Goal: Task Accomplishment & Management: Use online tool/utility

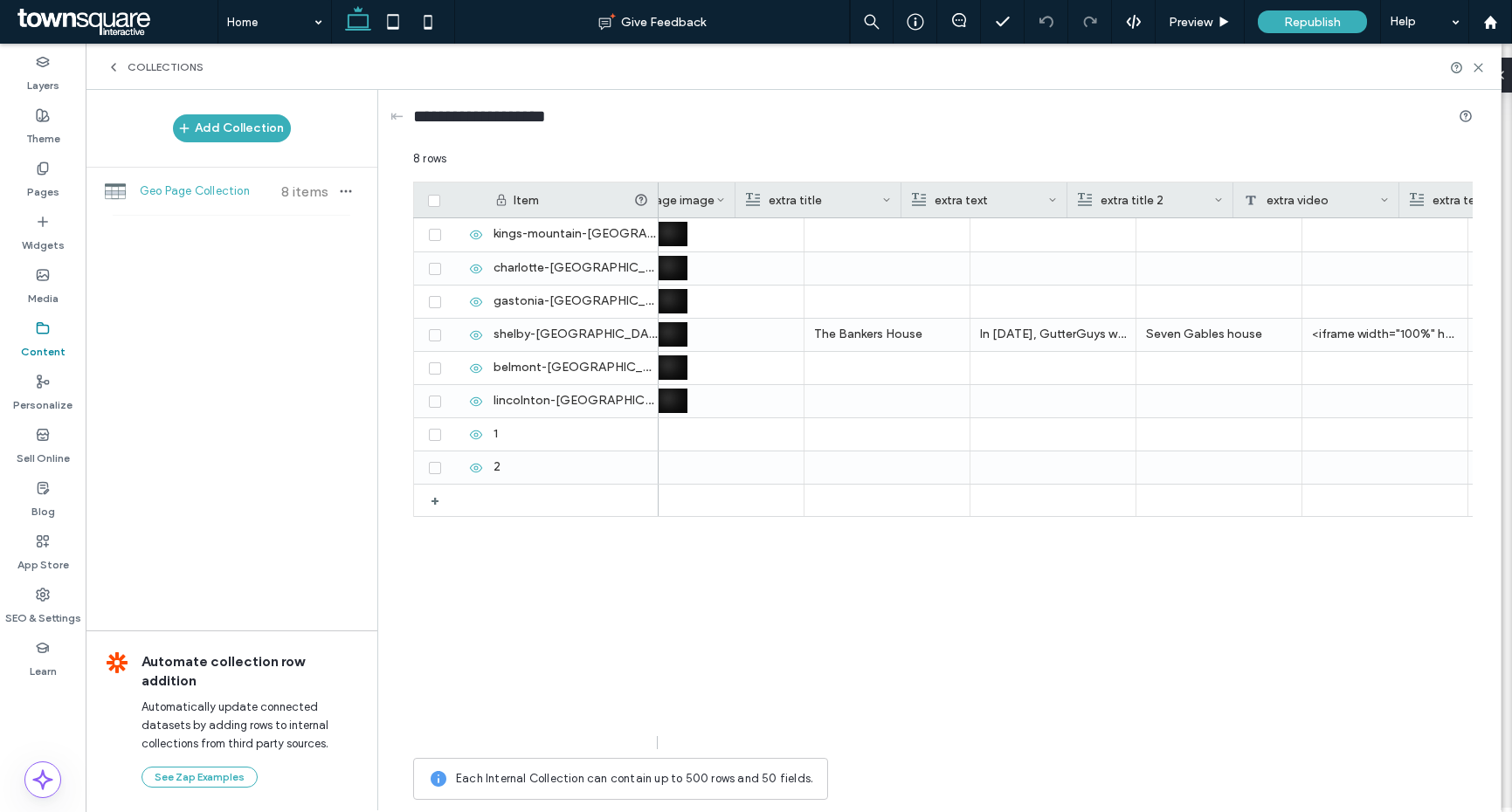
scroll to position [0, 1939]
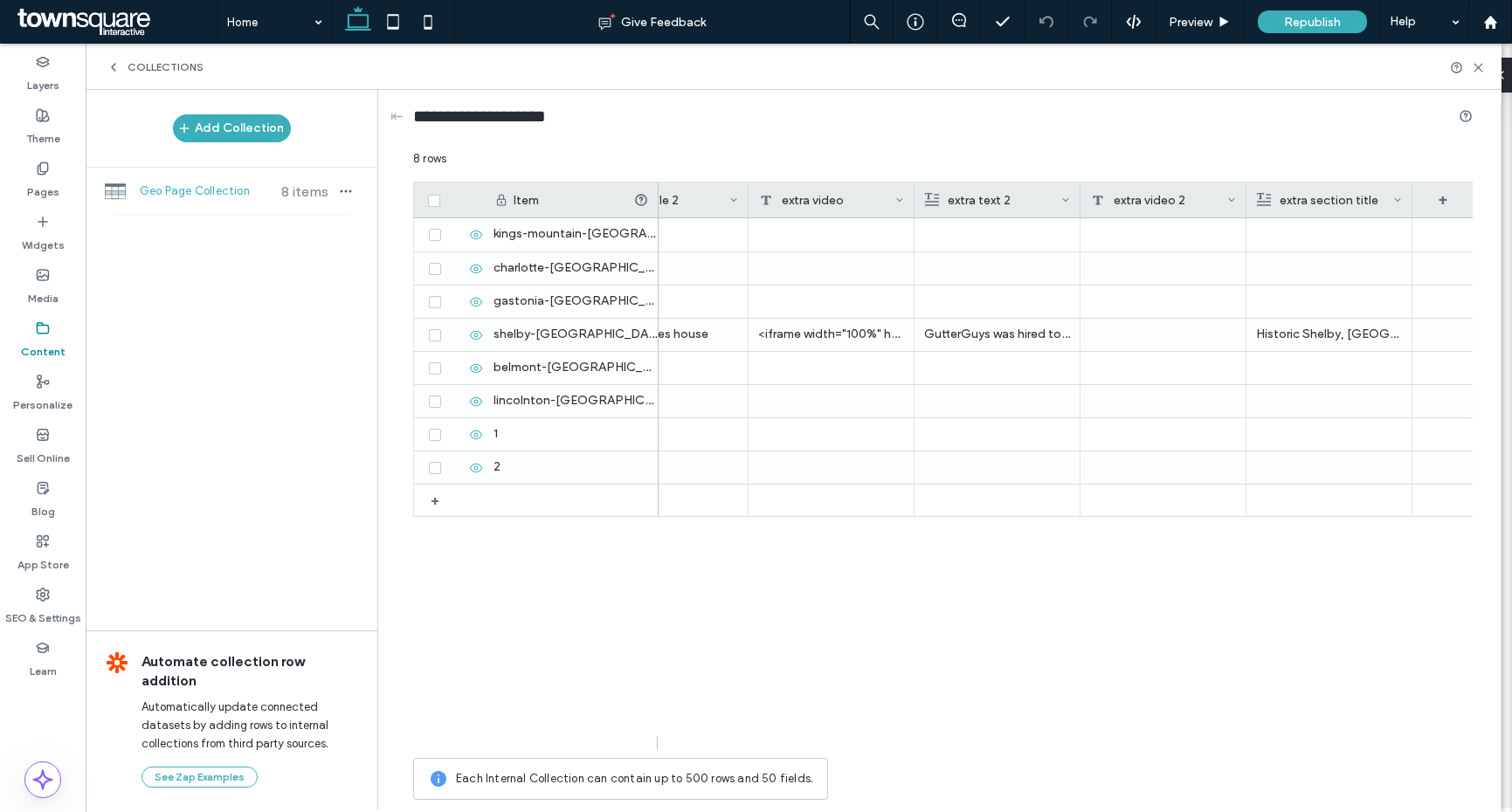
click at [781, 206] on div "extra video" at bounding box center [827, 200] width 137 height 35
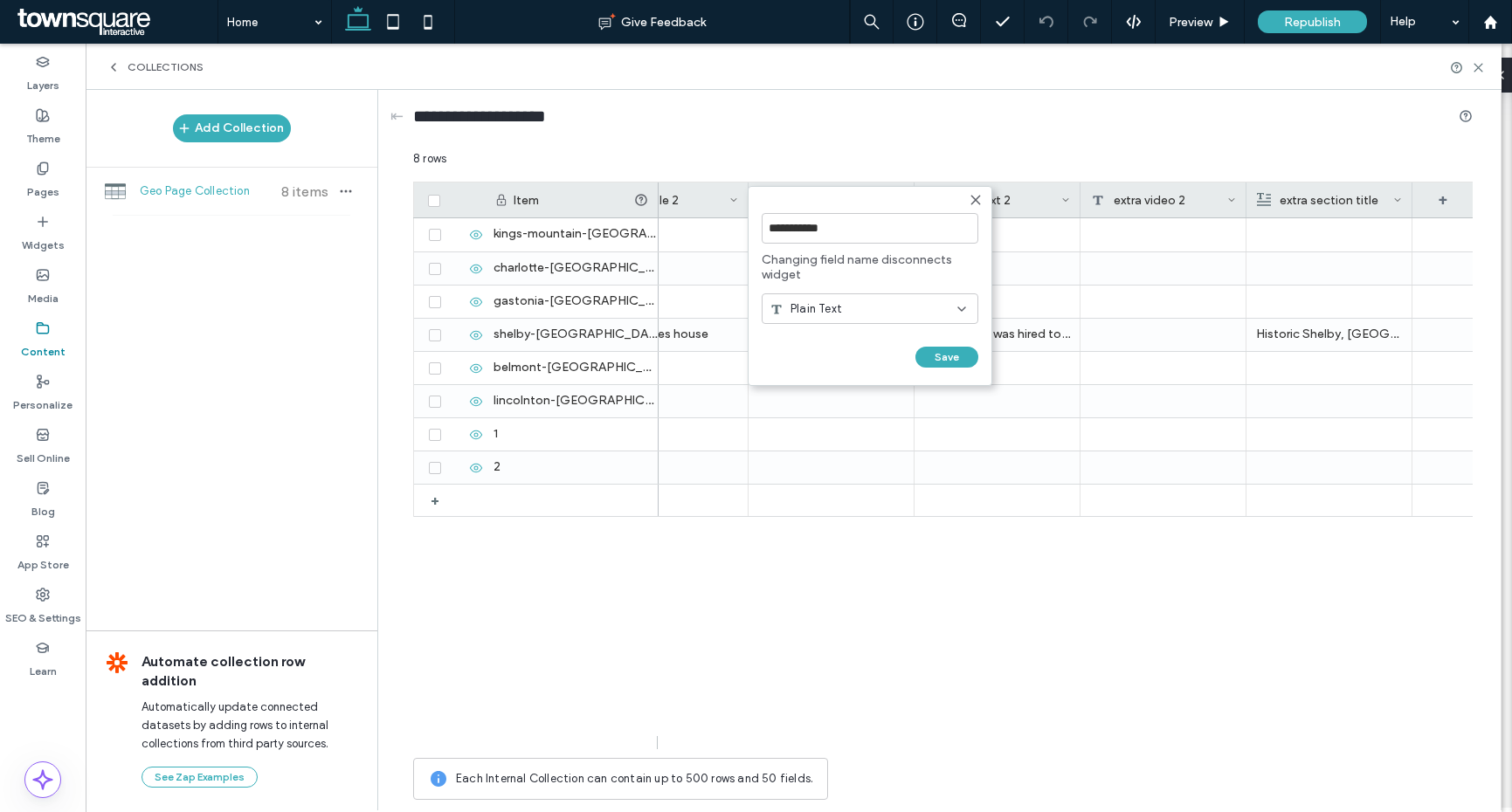
click at [864, 309] on div "Plain Text" at bounding box center [863, 309] width 187 height 18
click at [864, 283] on form "**********" at bounding box center [870, 286] width 245 height 200
click at [861, 298] on div "Plain Text" at bounding box center [870, 308] width 217 height 30
click at [734, 268] on div at bounding box center [666, 269] width 146 height 32
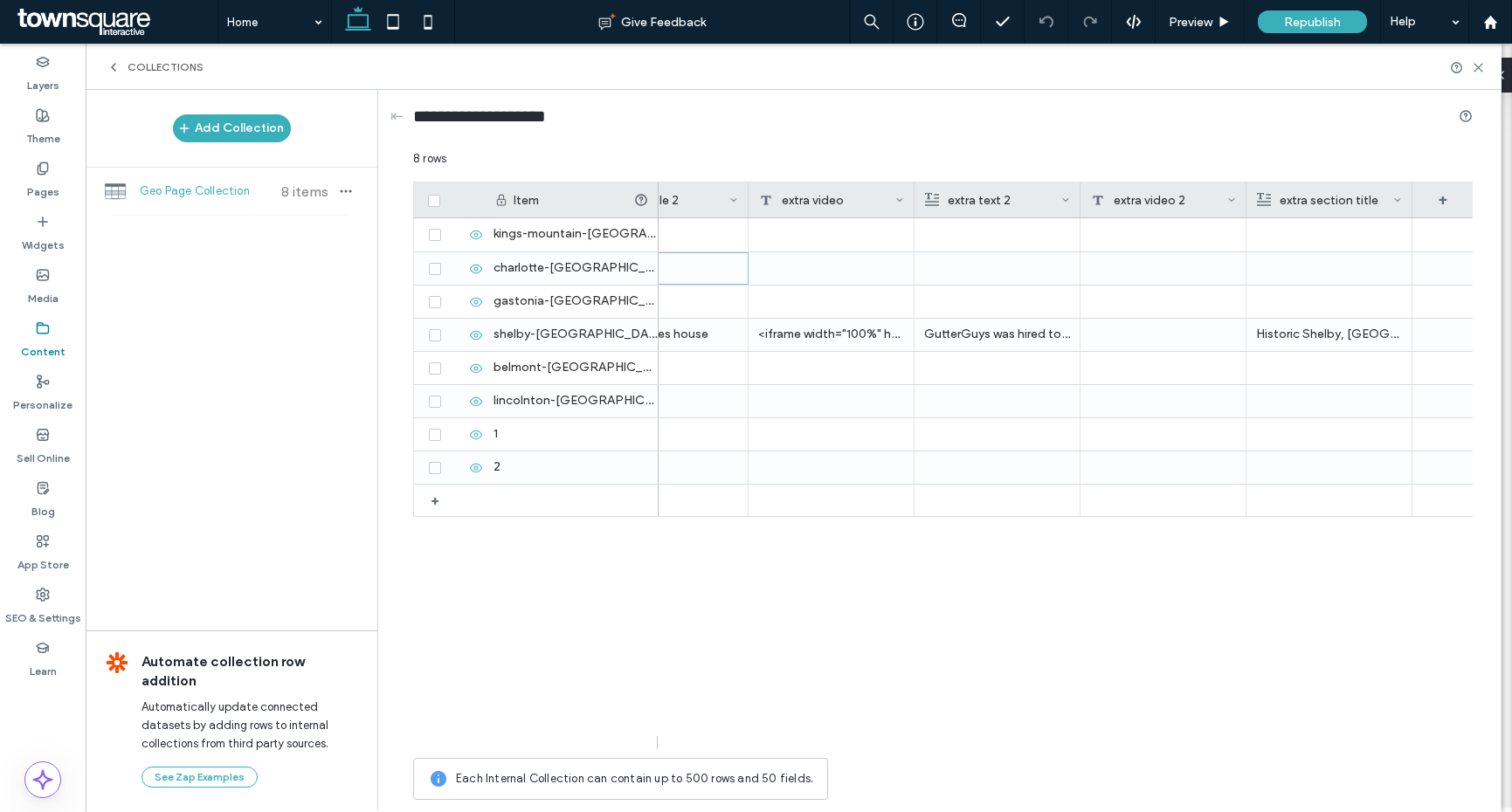
click at [899, 201] on use at bounding box center [899, 200] width 6 height 4
click at [841, 212] on div "Edit Field" at bounding box center [829, 204] width 160 height 33
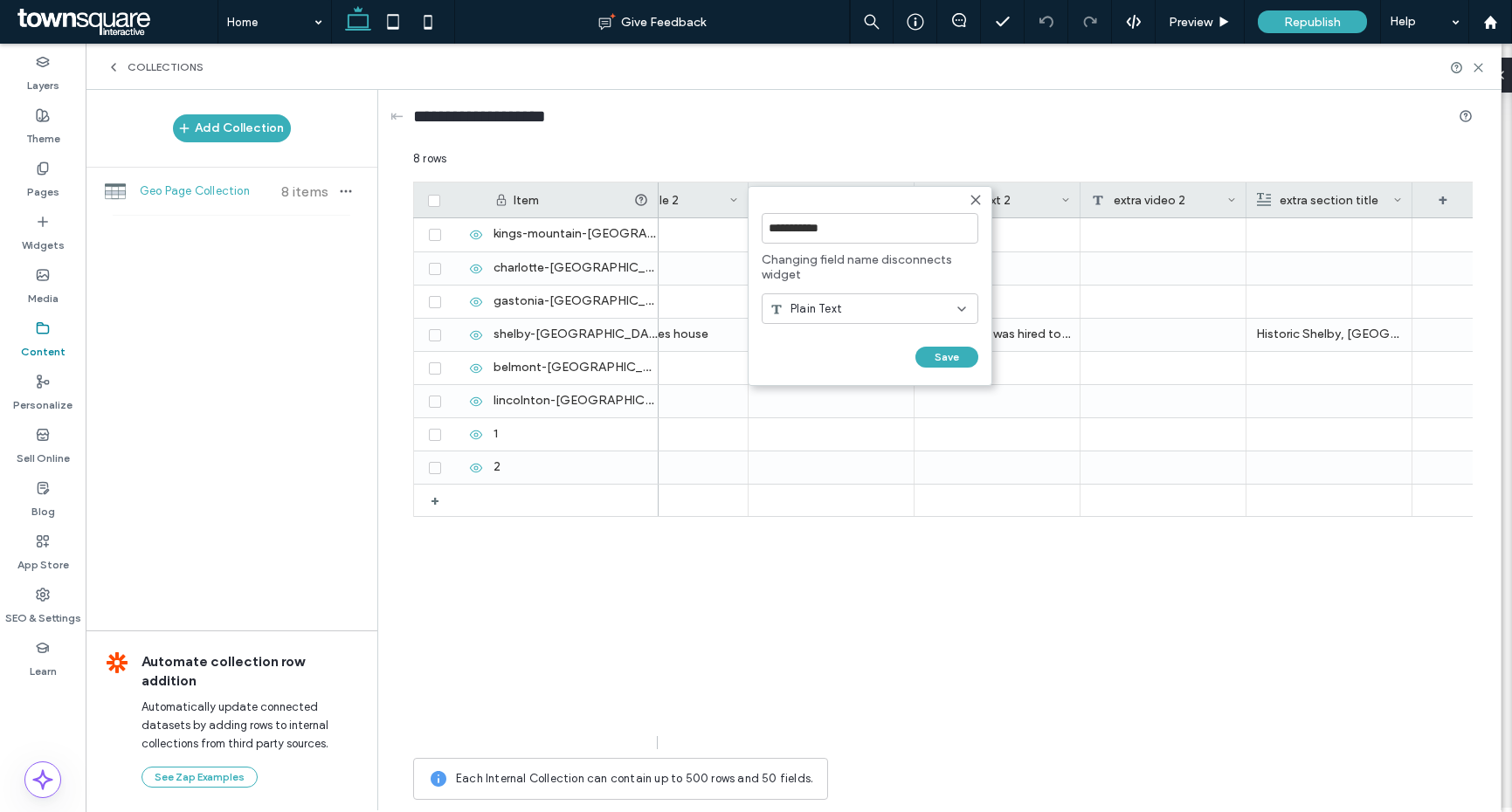
click at [851, 310] on div "Plain Text" at bounding box center [863, 309] width 187 height 18
click at [880, 269] on span "Changing field name disconnects widget" at bounding box center [870, 268] width 217 height 30
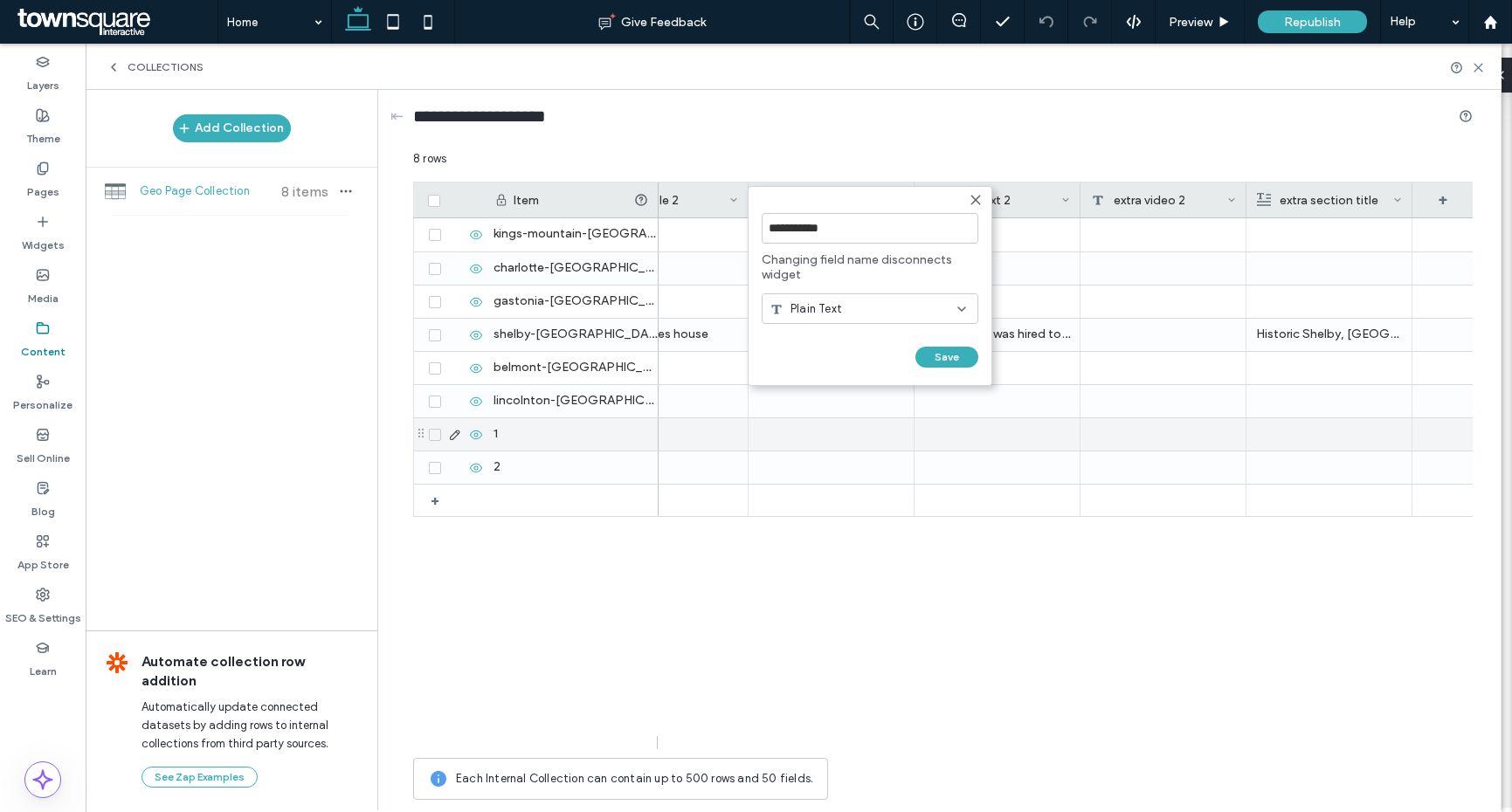
click at [904, 429] on div at bounding box center [832, 434] width 166 height 32
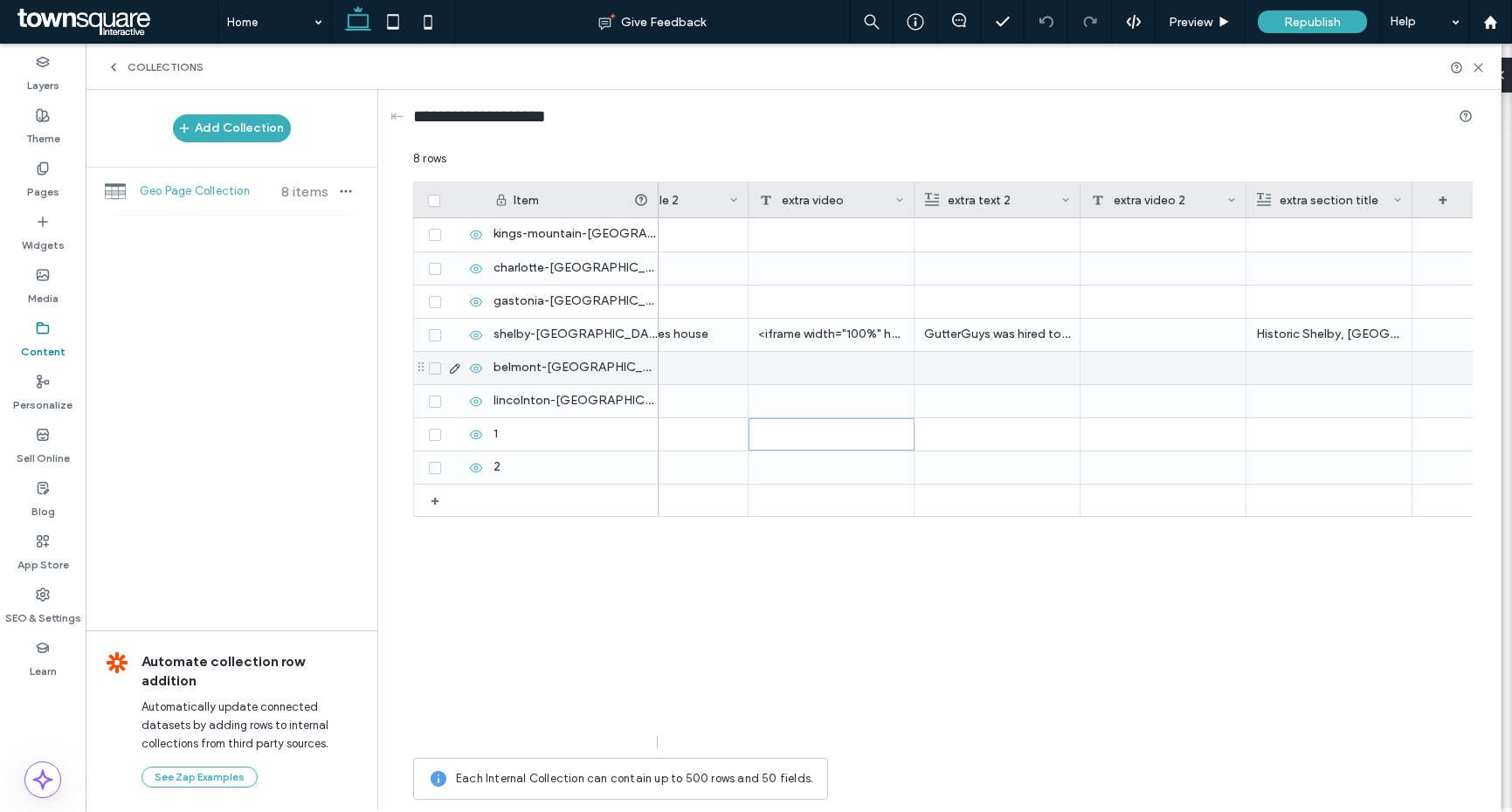
click at [982, 332] on p "GutterGuys was hired to carry out roofing repairs on the historic Seven Gables …" at bounding box center [997, 334] width 146 height 31
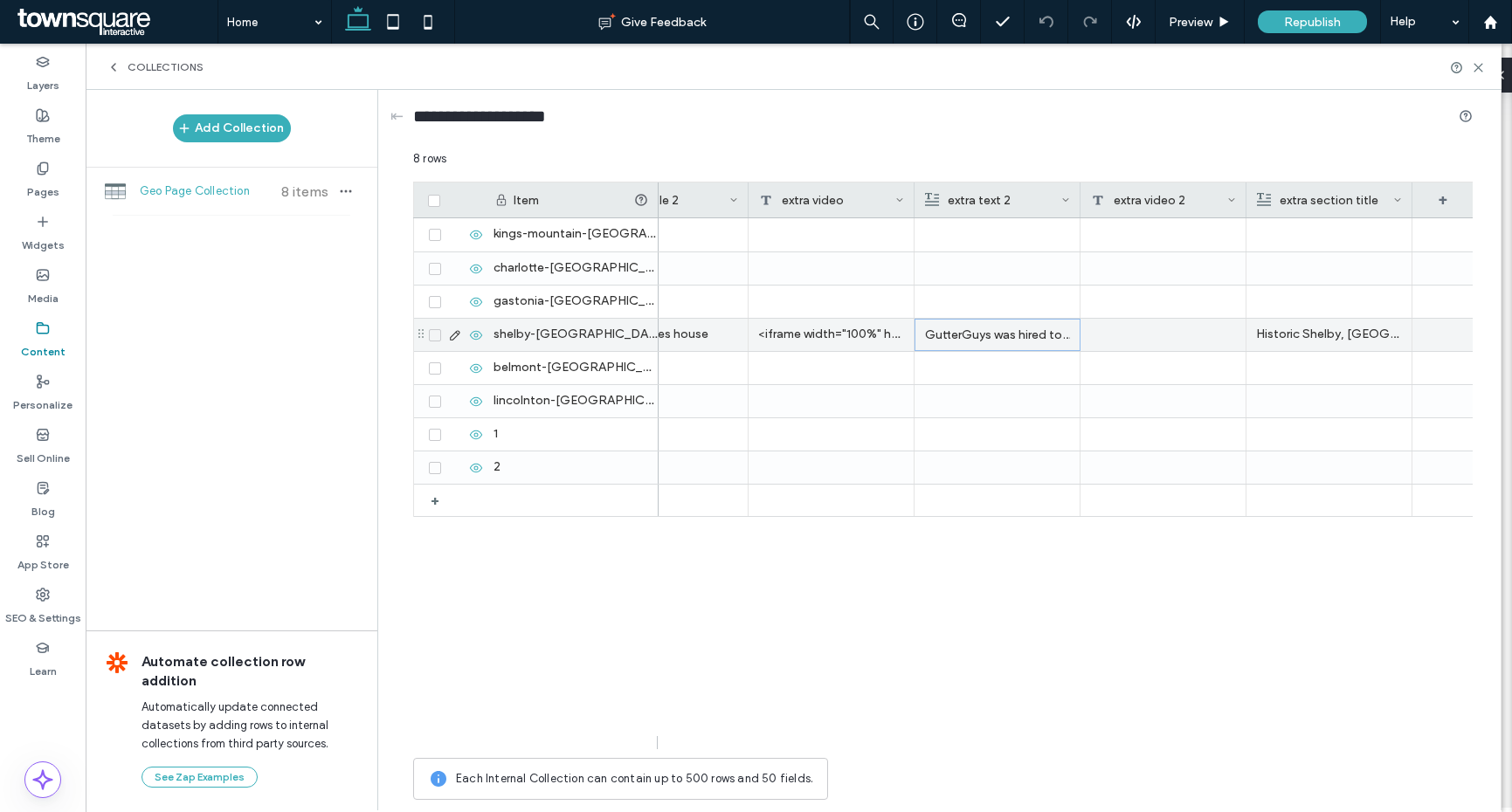
click at [982, 332] on p "GutterGuys was hired to carry out roofing repairs on the historic Seven Gables …" at bounding box center [997, 335] width 145 height 31
drag, startPoint x: 1218, startPoint y: 739, endPoint x: 1419, endPoint y: 693, distance: 206.2
click at [1441, 203] on div "+" at bounding box center [1443, 200] width 61 height 35
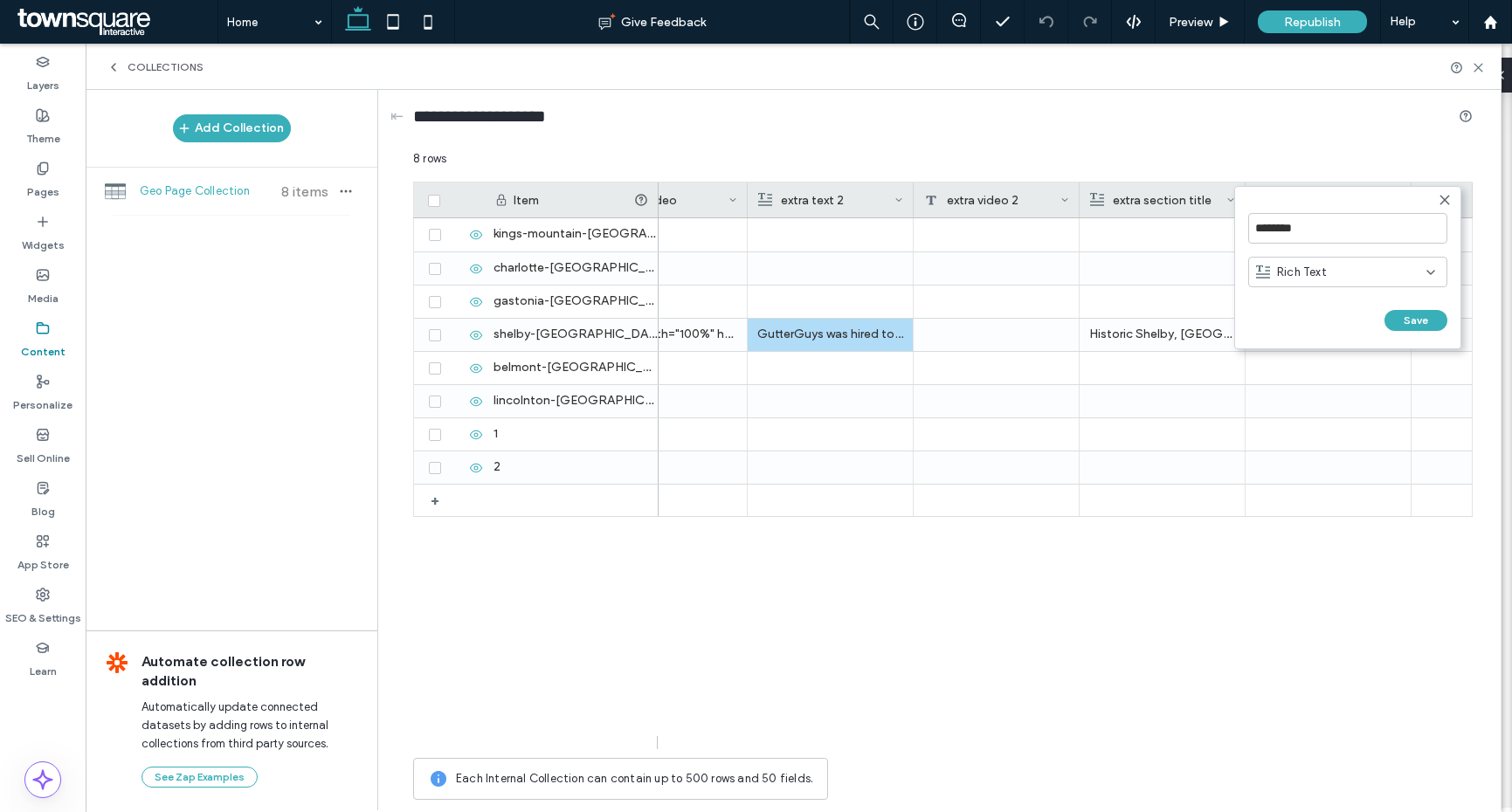
click at [1443, 204] on icon at bounding box center [1445, 199] width 14 height 14
click at [1393, 203] on icon at bounding box center [1397, 199] width 8 height 8
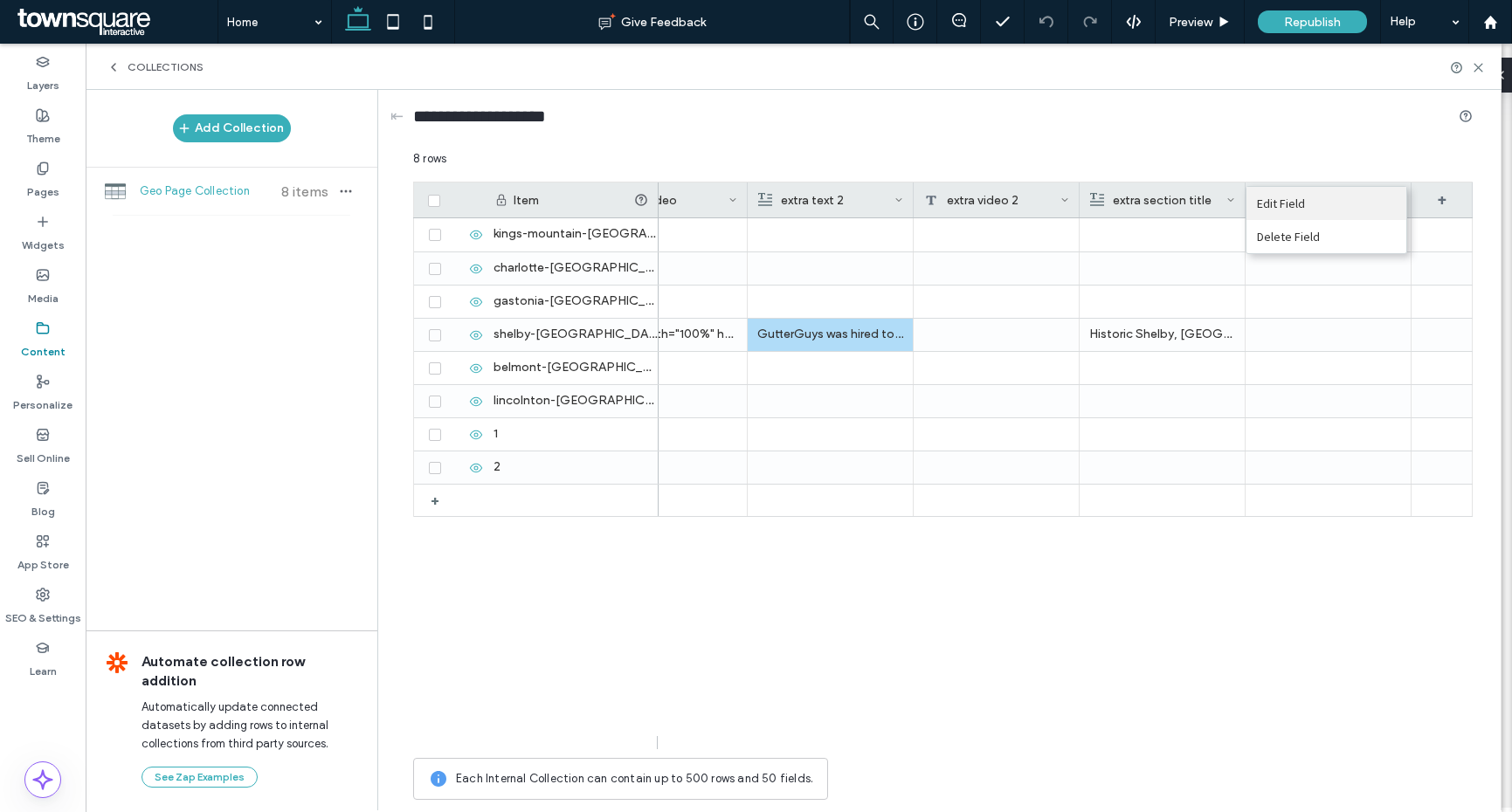
click at [1332, 208] on div "Edit Field" at bounding box center [1326, 204] width 160 height 33
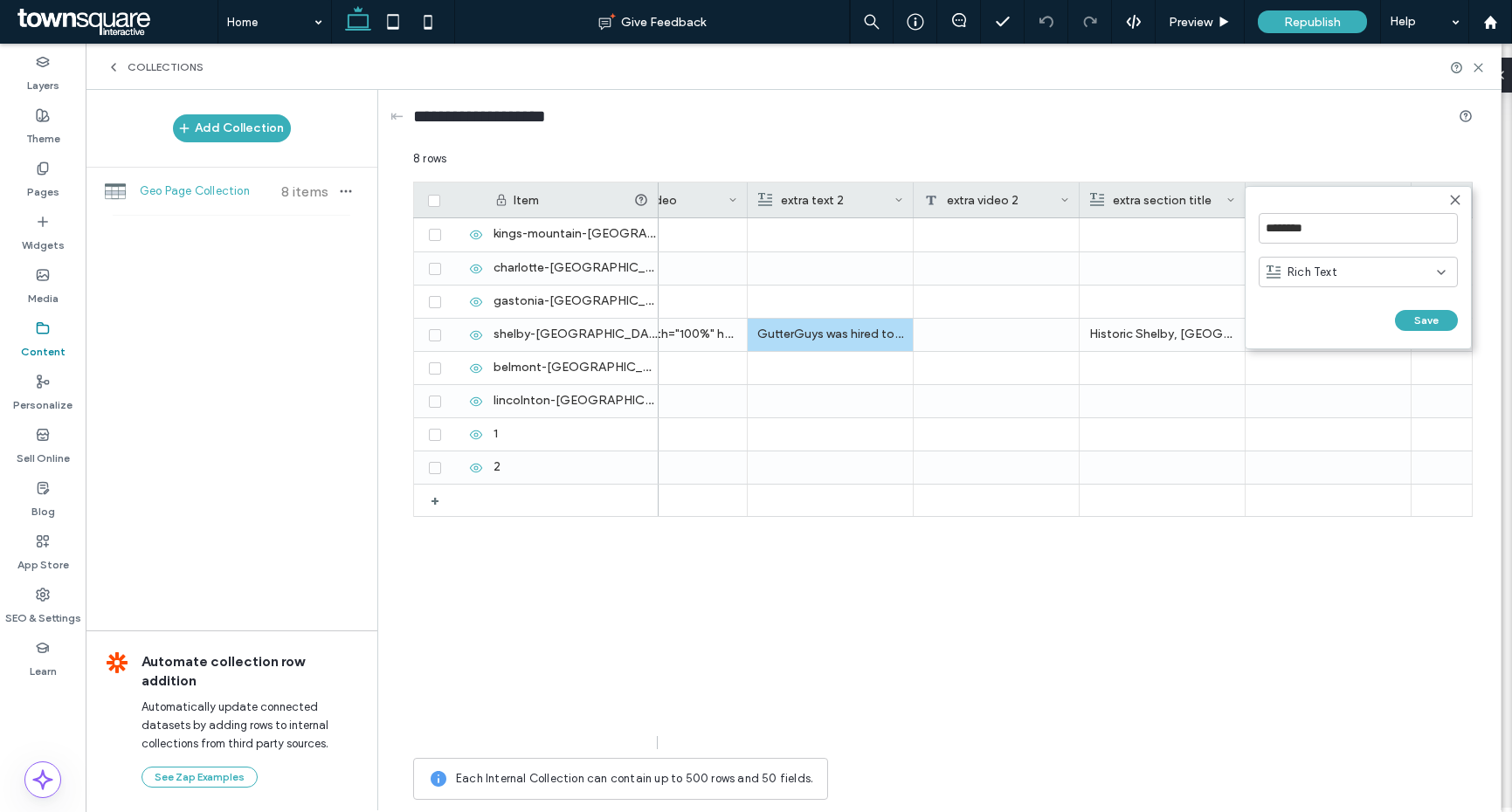
click at [1335, 265] on span "Rich Text" at bounding box center [1313, 272] width 50 height 18
click at [1336, 335] on div "Video" at bounding box center [1359, 331] width 198 height 30
click at [1411, 272] on div "Video" at bounding box center [1352, 272] width 173 height 18
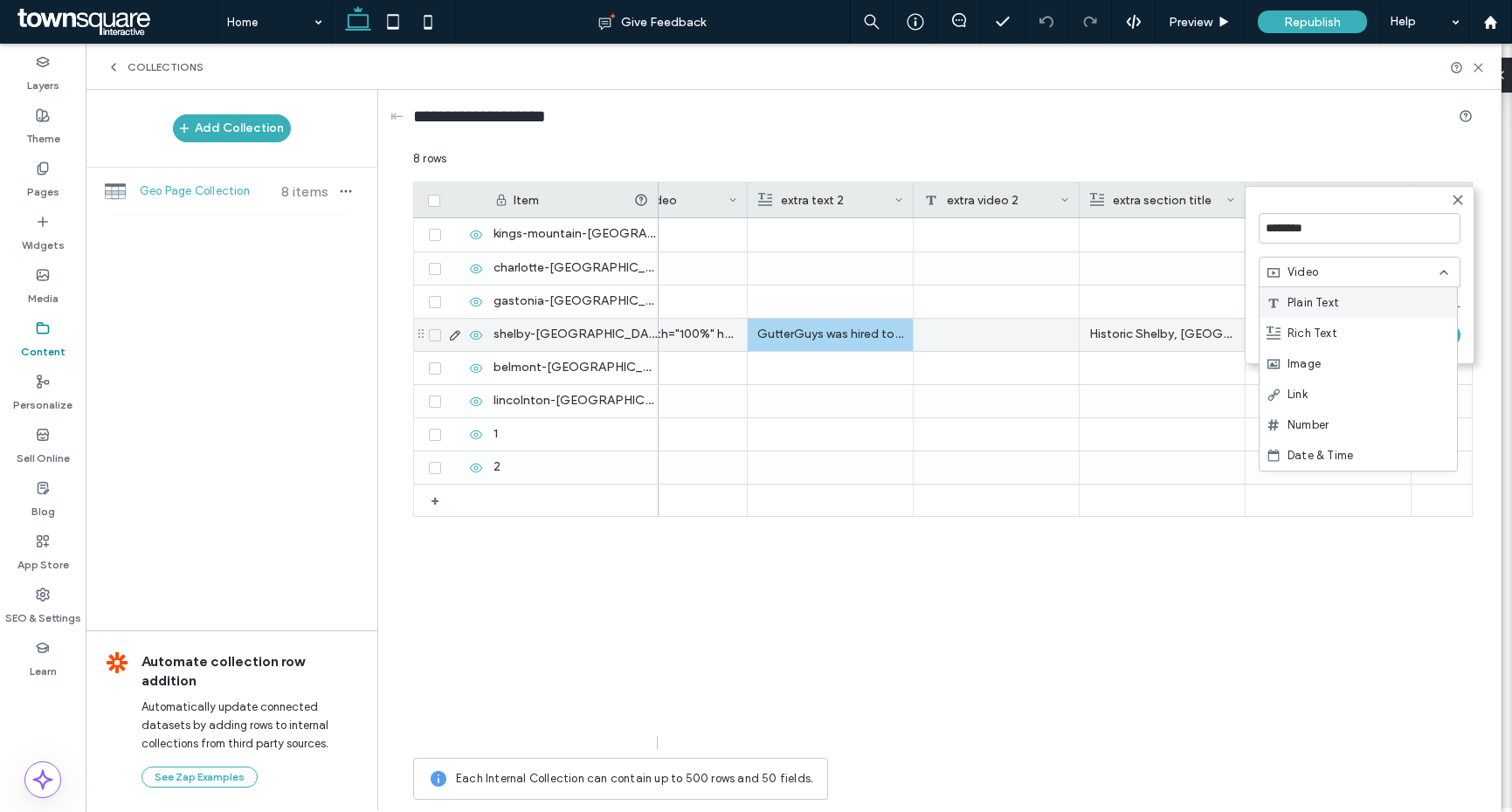
click at [1172, 348] on p "Historic Shelby, NC homes we've had the honor to work on." at bounding box center [1162, 334] width 146 height 31
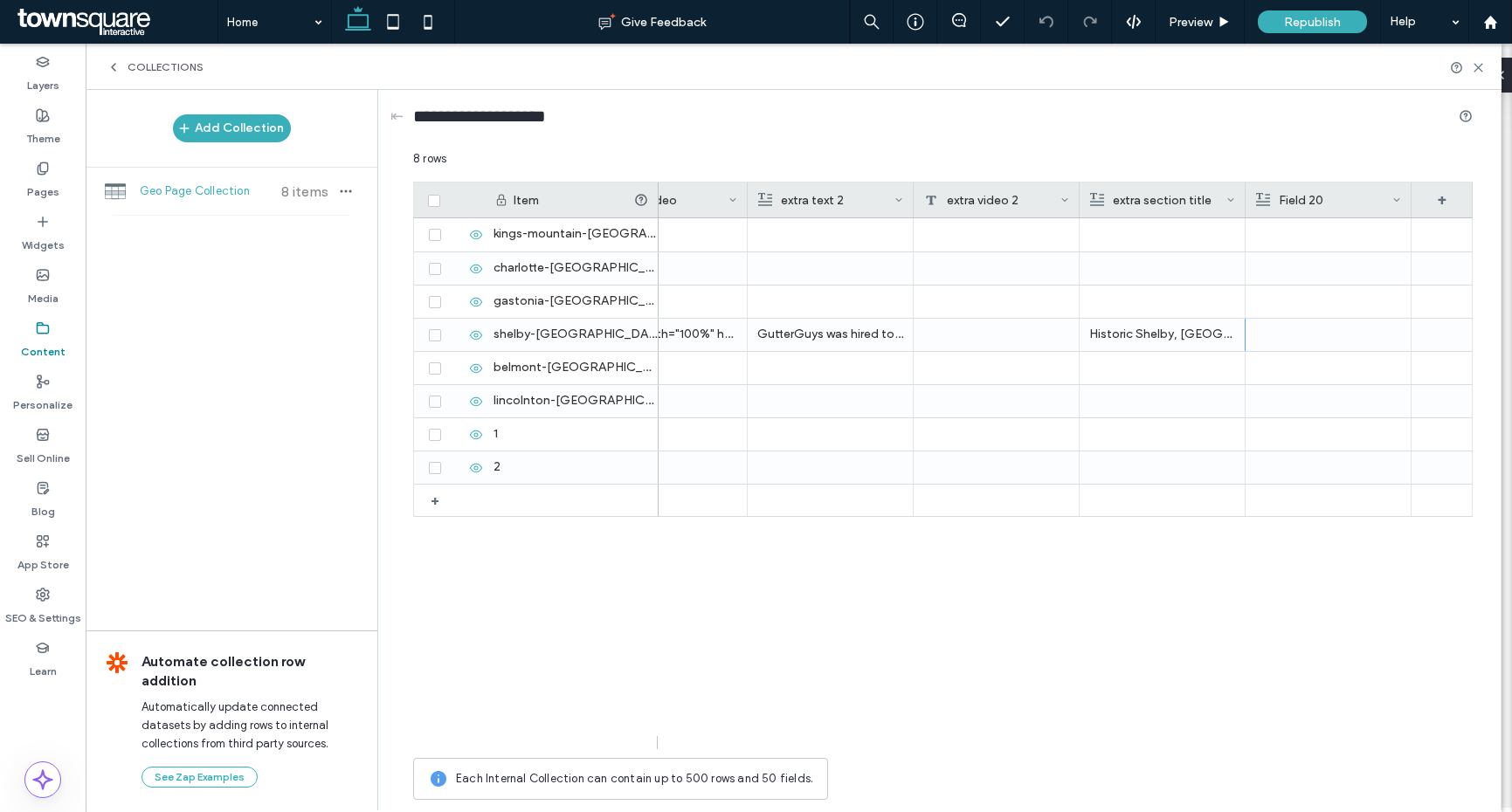
click at [1398, 200] on icon at bounding box center [1397, 199] width 8 height 8
click at [1314, 214] on div "Edit Field" at bounding box center [1326, 204] width 160 height 33
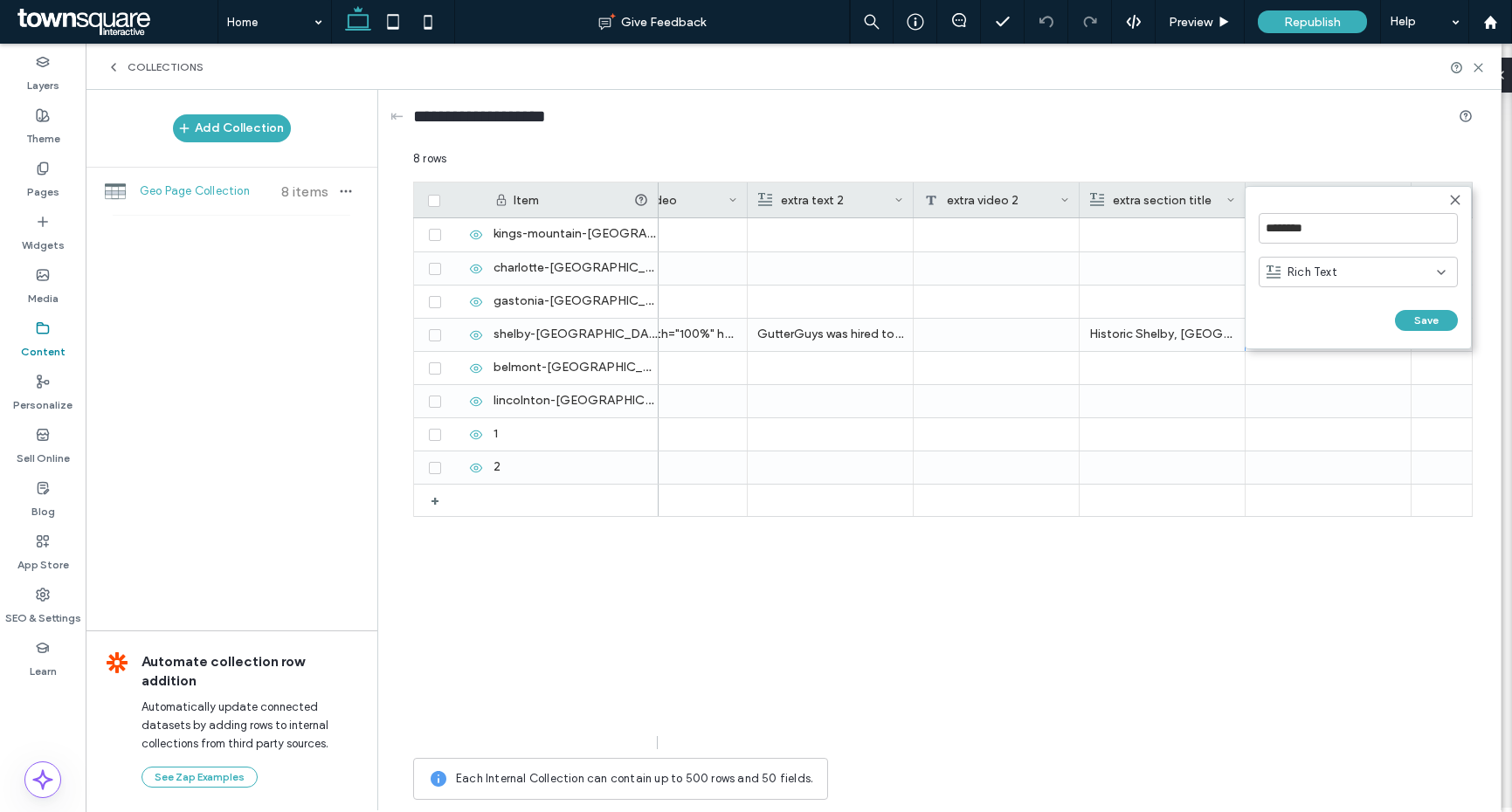
click at [1326, 274] on span "Rich Text" at bounding box center [1313, 272] width 50 height 18
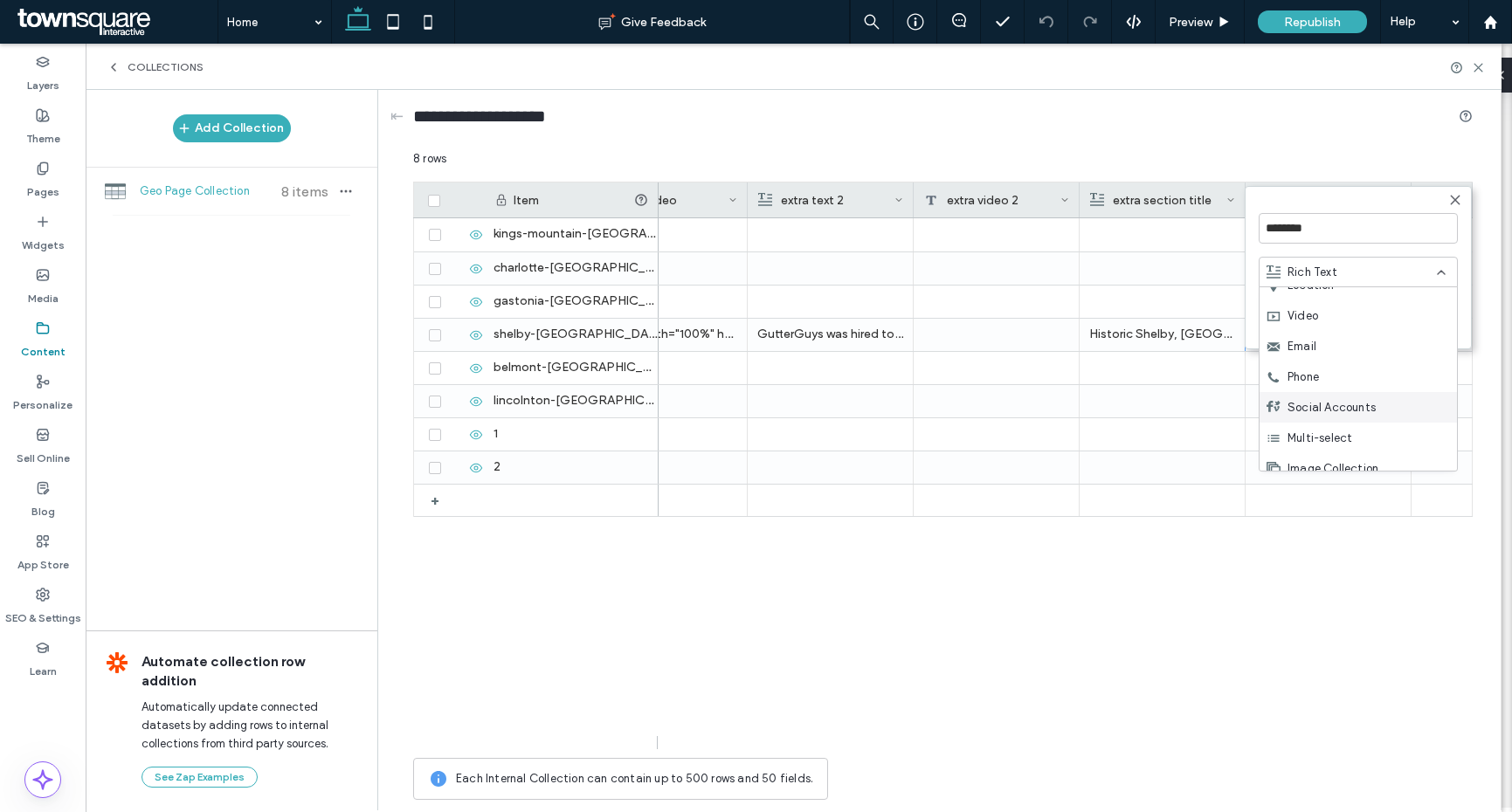
scroll to position [245, 0]
click at [710, 332] on div "<iframe width="100%" height="315" src="https://www.youtube.com/embed/sO_zoZWLHh…" at bounding box center [665, 334] width 166 height 32
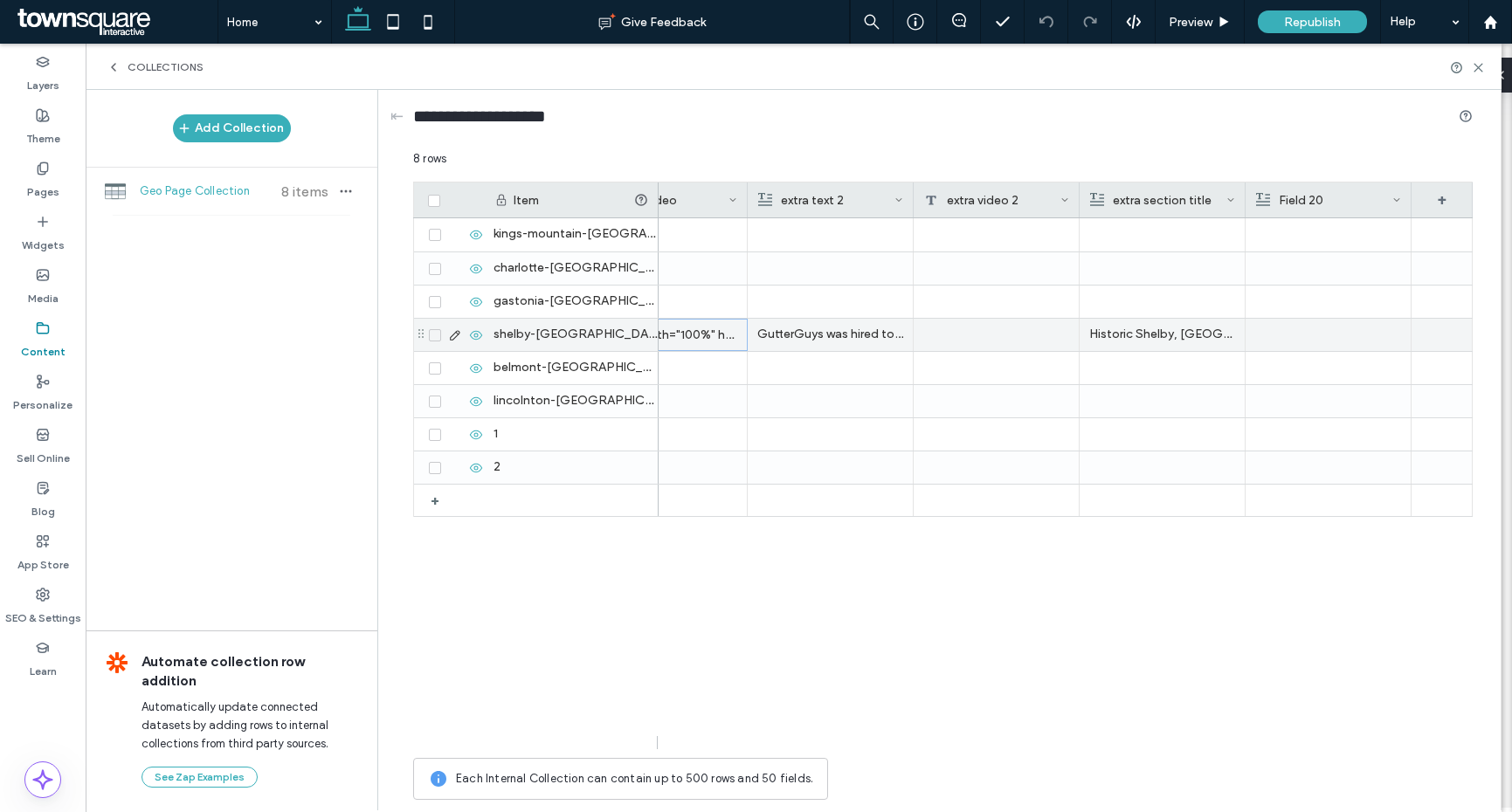
click at [710, 332] on div "<iframe width="100%" height="315" src="https://www.youtube.com/embed/sO_zoZWLHh…" at bounding box center [665, 334] width 166 height 32
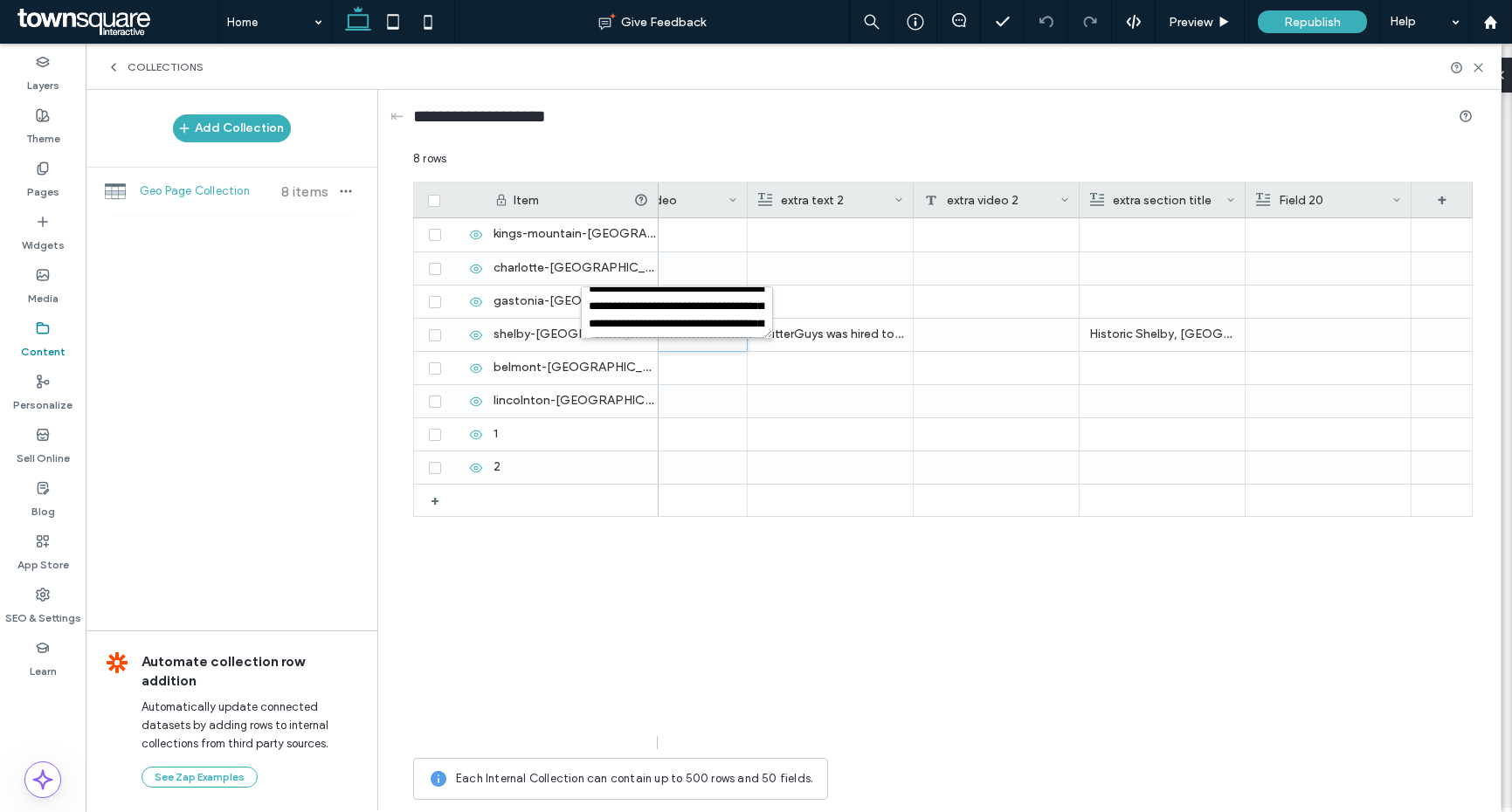
scroll to position [31, 0]
click at [1192, 328] on p "Historic Shelby, NC homes we've had the honor to work on." at bounding box center [1162, 334] width 146 height 31
click at [1399, 197] on icon at bounding box center [1397, 199] width 8 height 8
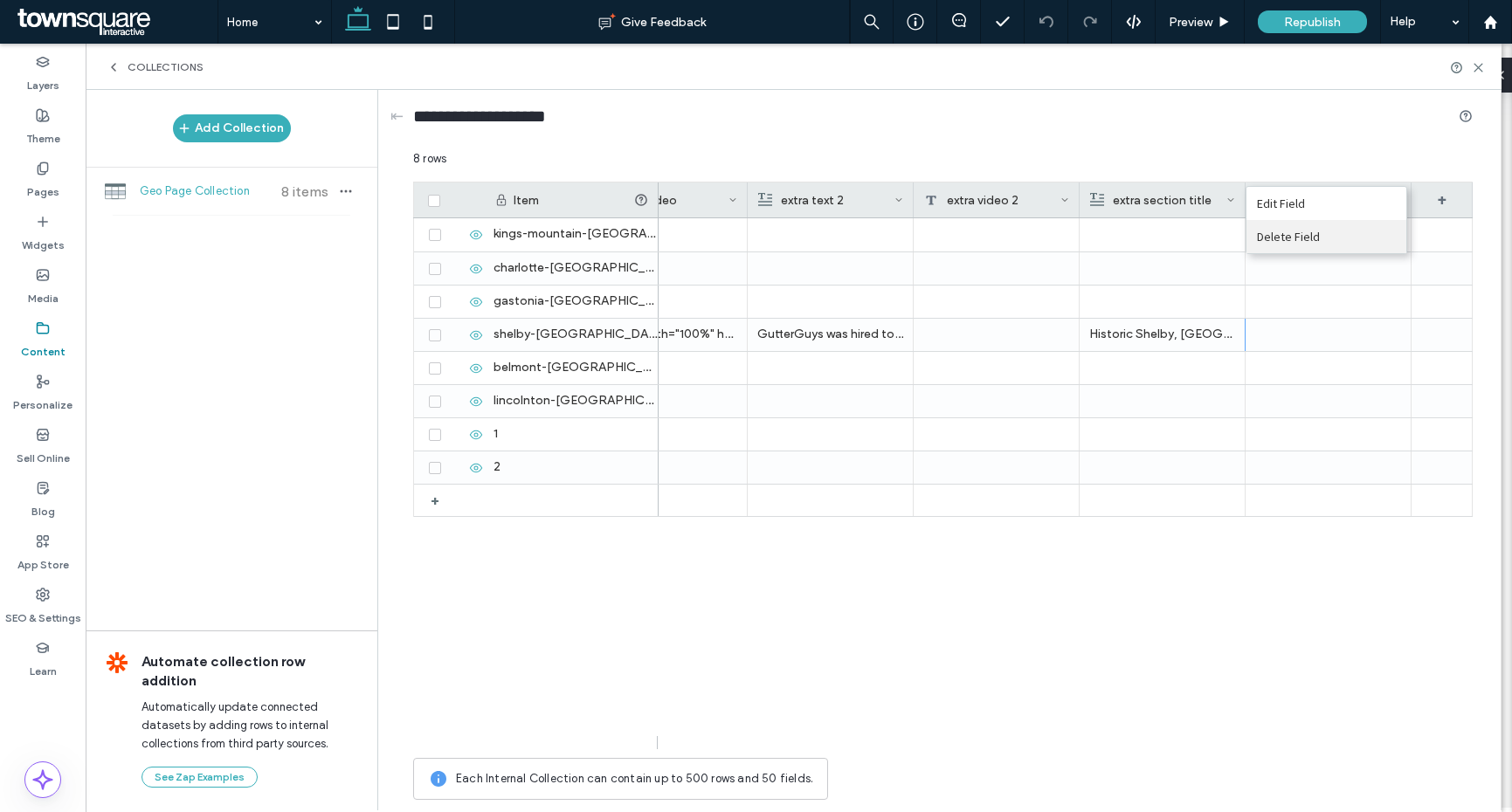
click at [1347, 243] on div "Delete Field" at bounding box center [1326, 237] width 160 height 33
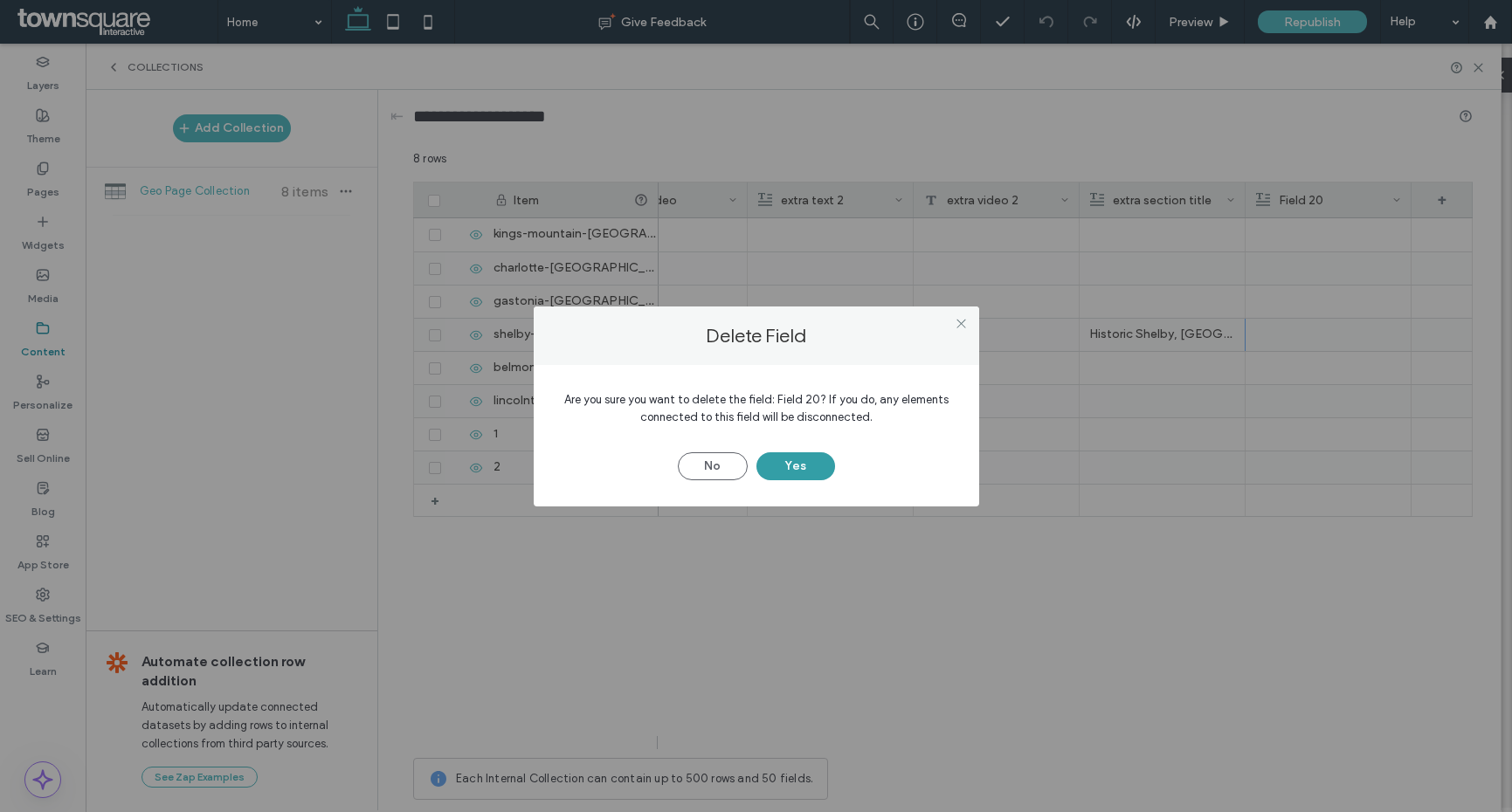
click at [831, 467] on button "Yes" at bounding box center [796, 466] width 78 height 28
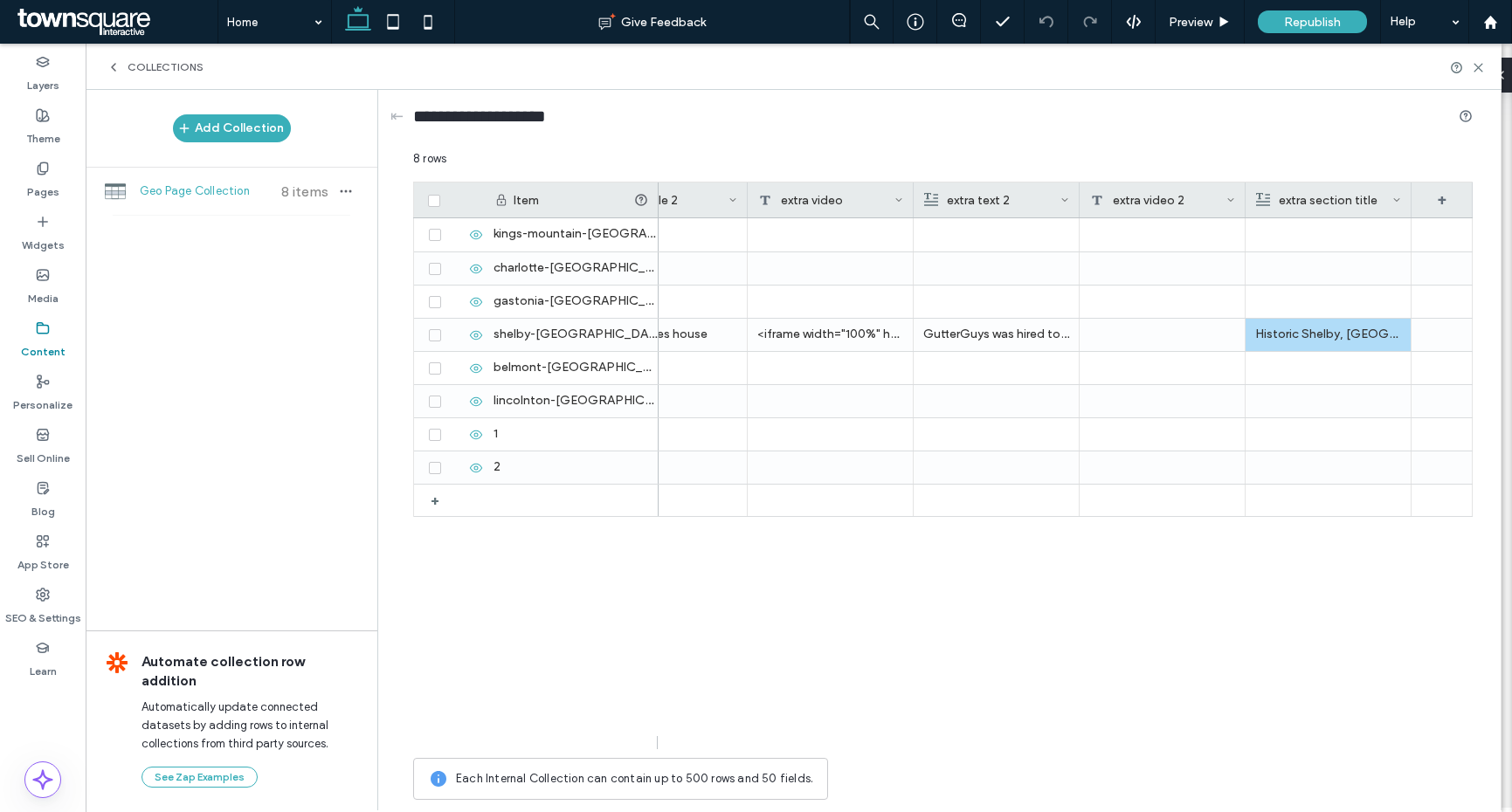
scroll to position [0, 2400]
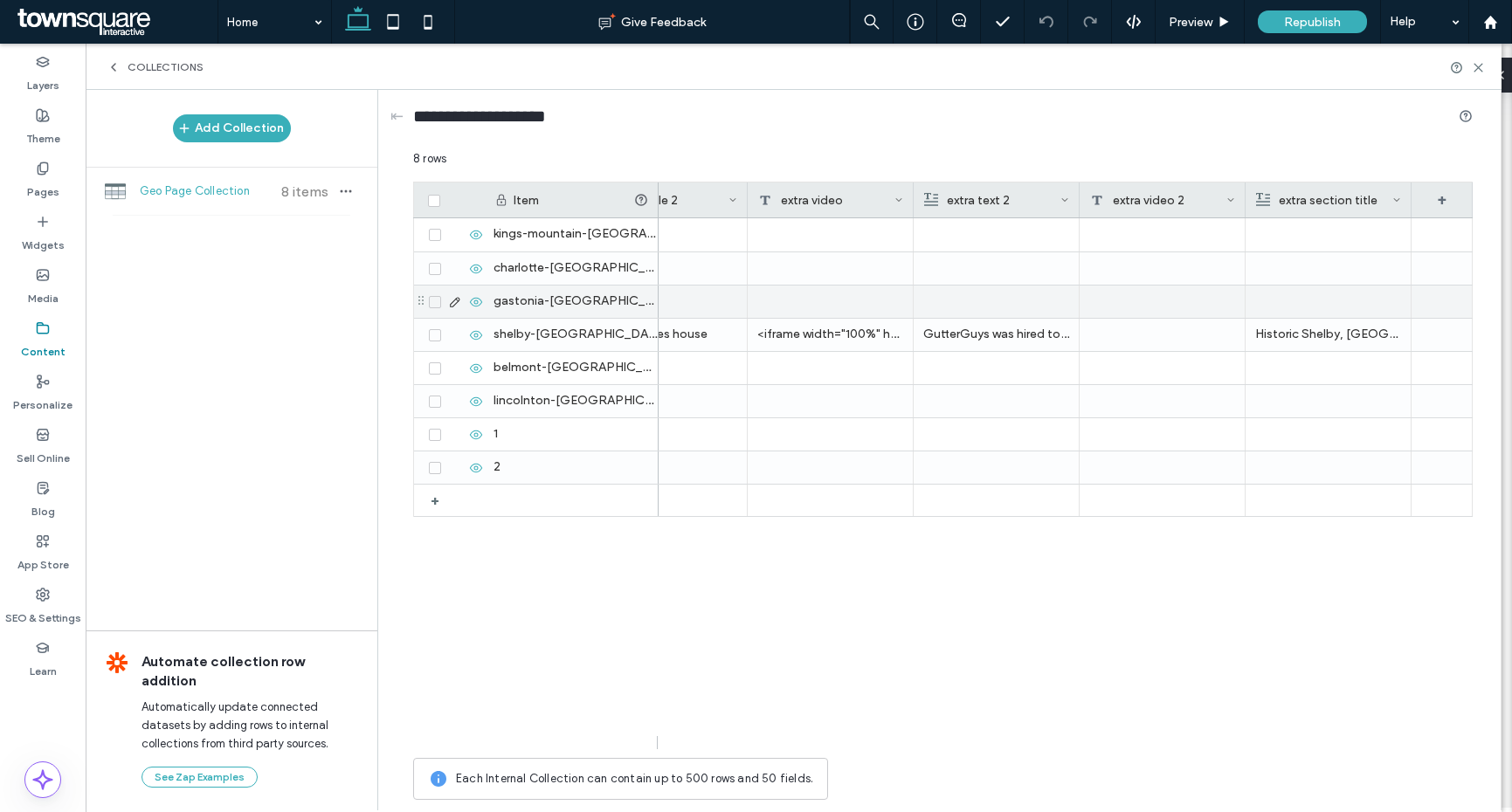
click at [818, 319] on div "<iframe width="100%" height="315" src="https://www.youtube.com/embed/sO_zoZWLHh…" at bounding box center [831, 334] width 166 height 32
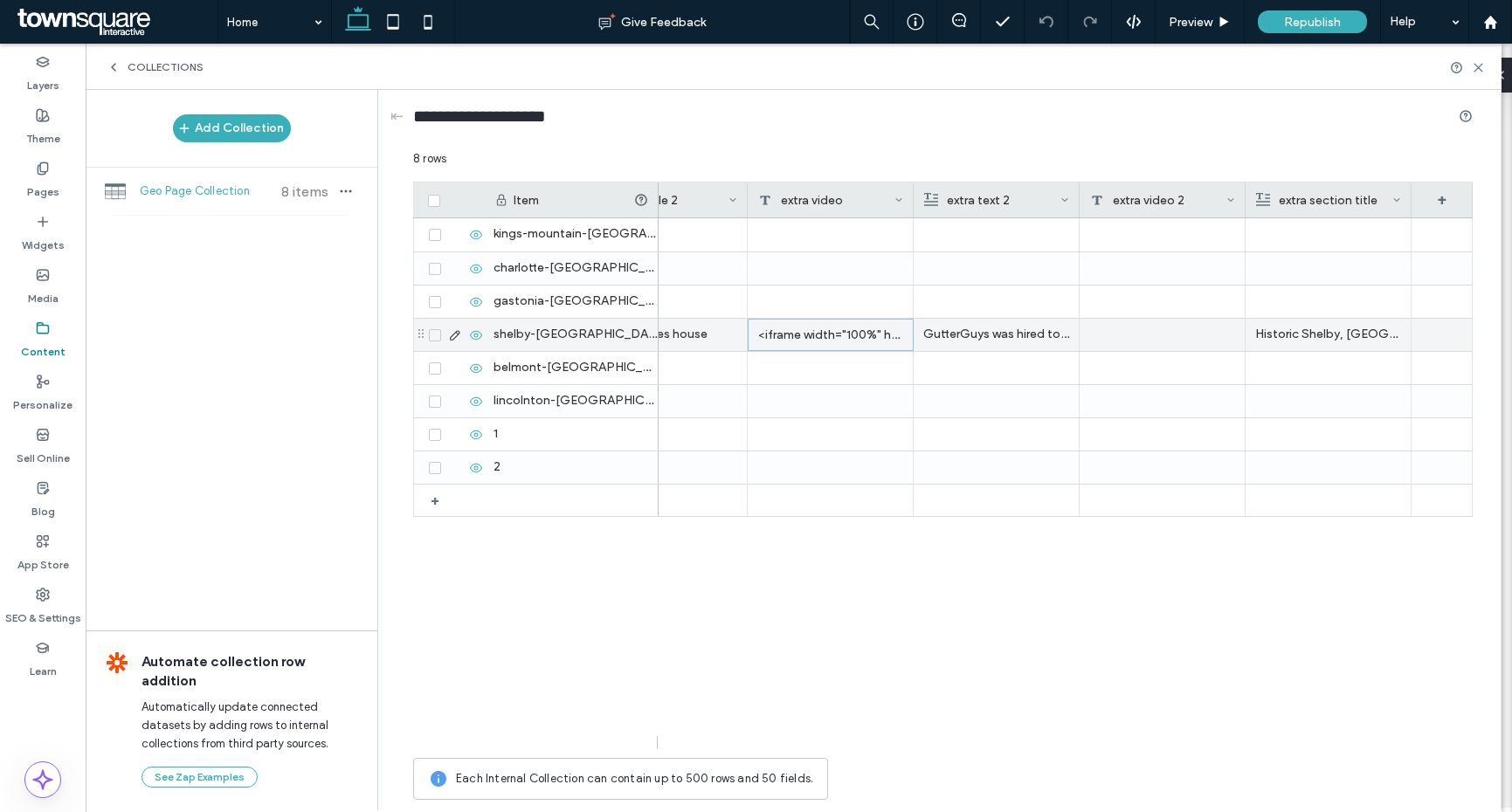
click at [818, 319] on div "<iframe width="100%" height="315" src="https://www.youtube.com/embed/sO_zoZWLHh…" at bounding box center [831, 334] width 166 height 32
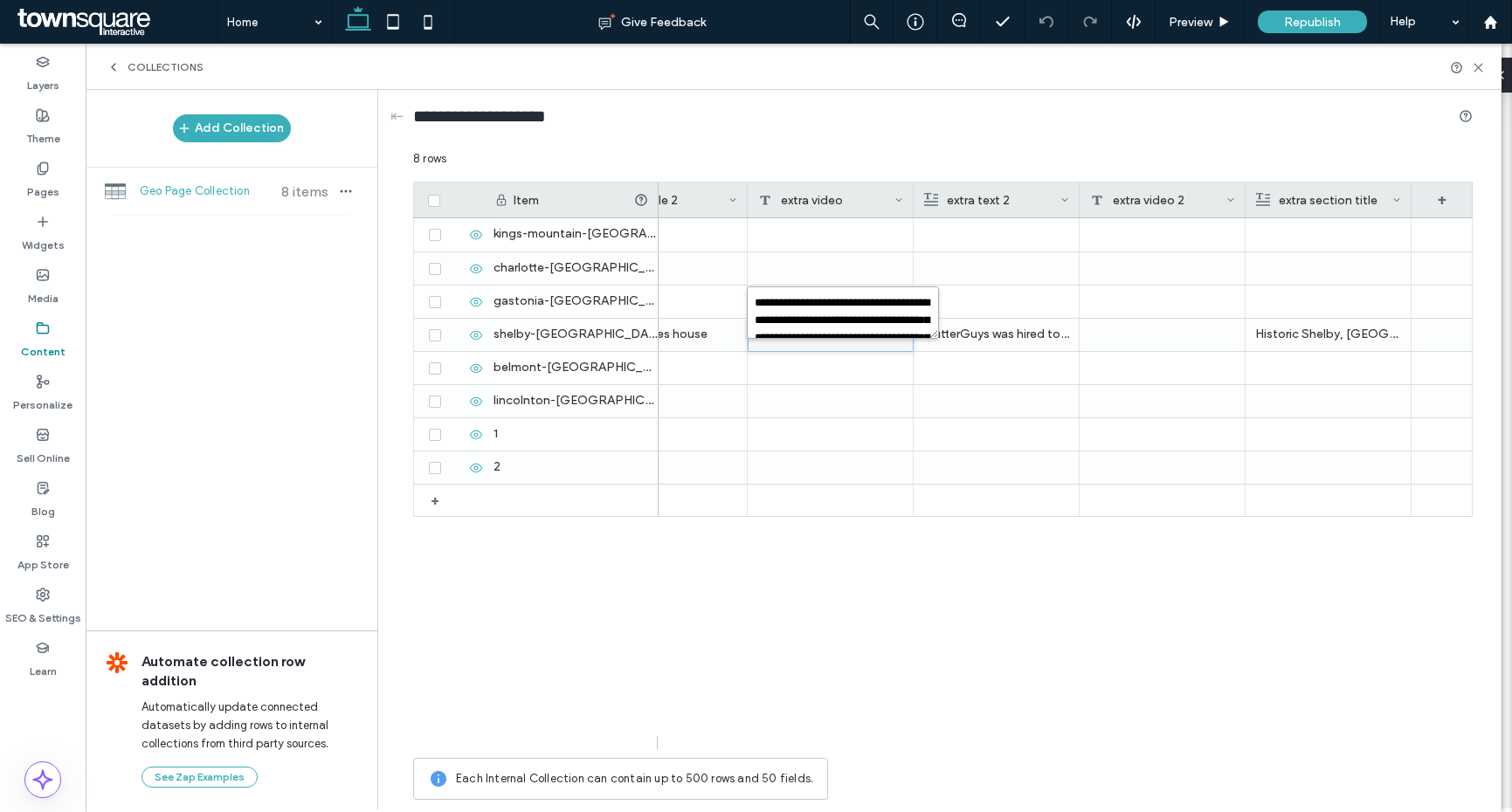
click at [810, 318] on textarea "**********" at bounding box center [843, 312] width 192 height 53
drag, startPoint x: 783, startPoint y: 304, endPoint x: 830, endPoint y: 326, distance: 51.9
click at [830, 327] on textarea "**********" at bounding box center [843, 312] width 192 height 53
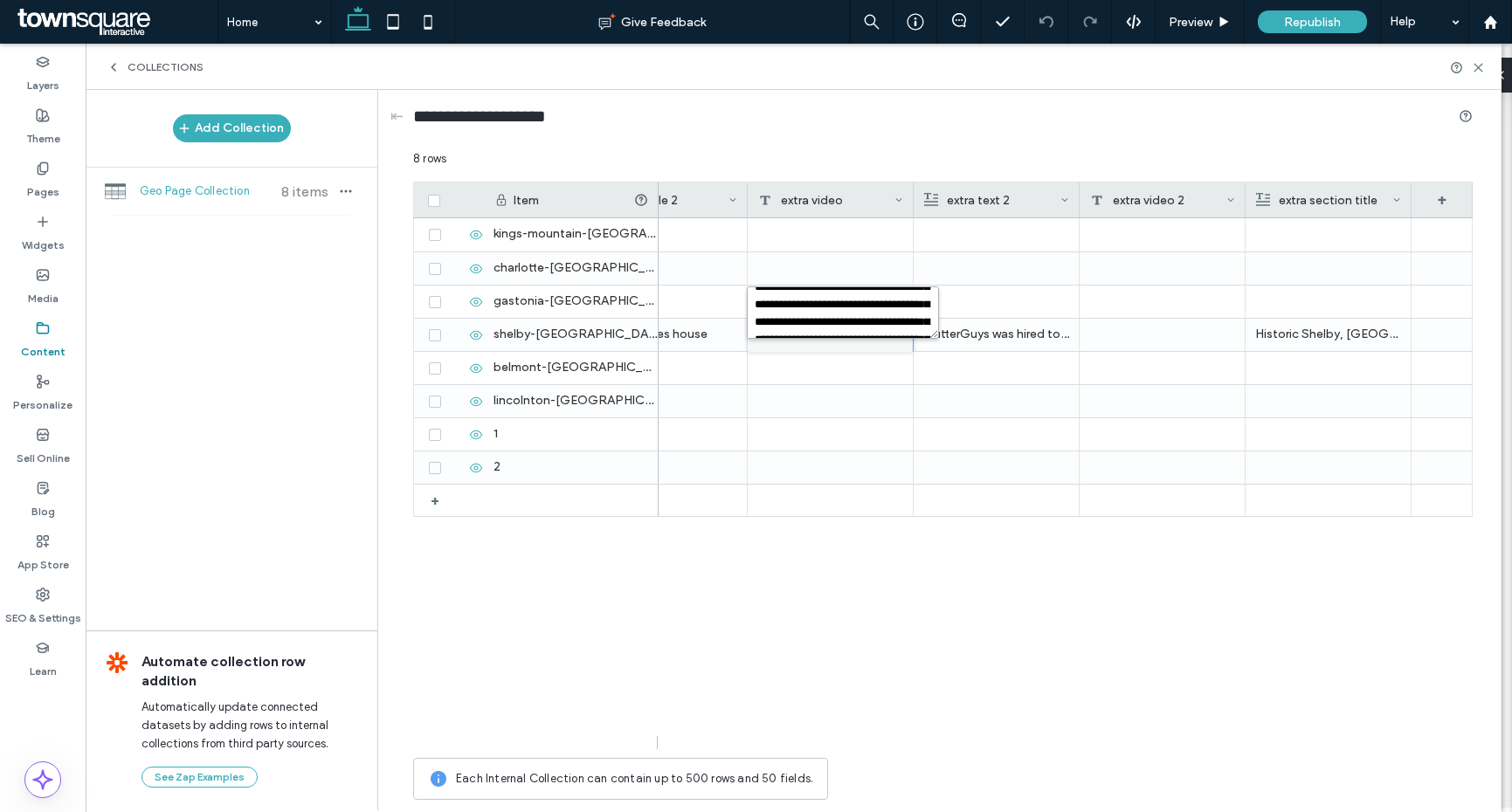
scroll to position [75, 0]
click at [826, 304] on textarea "**********" at bounding box center [843, 312] width 192 height 53
click at [825, 289] on textarea "**********" at bounding box center [843, 312] width 192 height 53
click at [816, 315] on textarea "**********" at bounding box center [843, 312] width 192 height 53
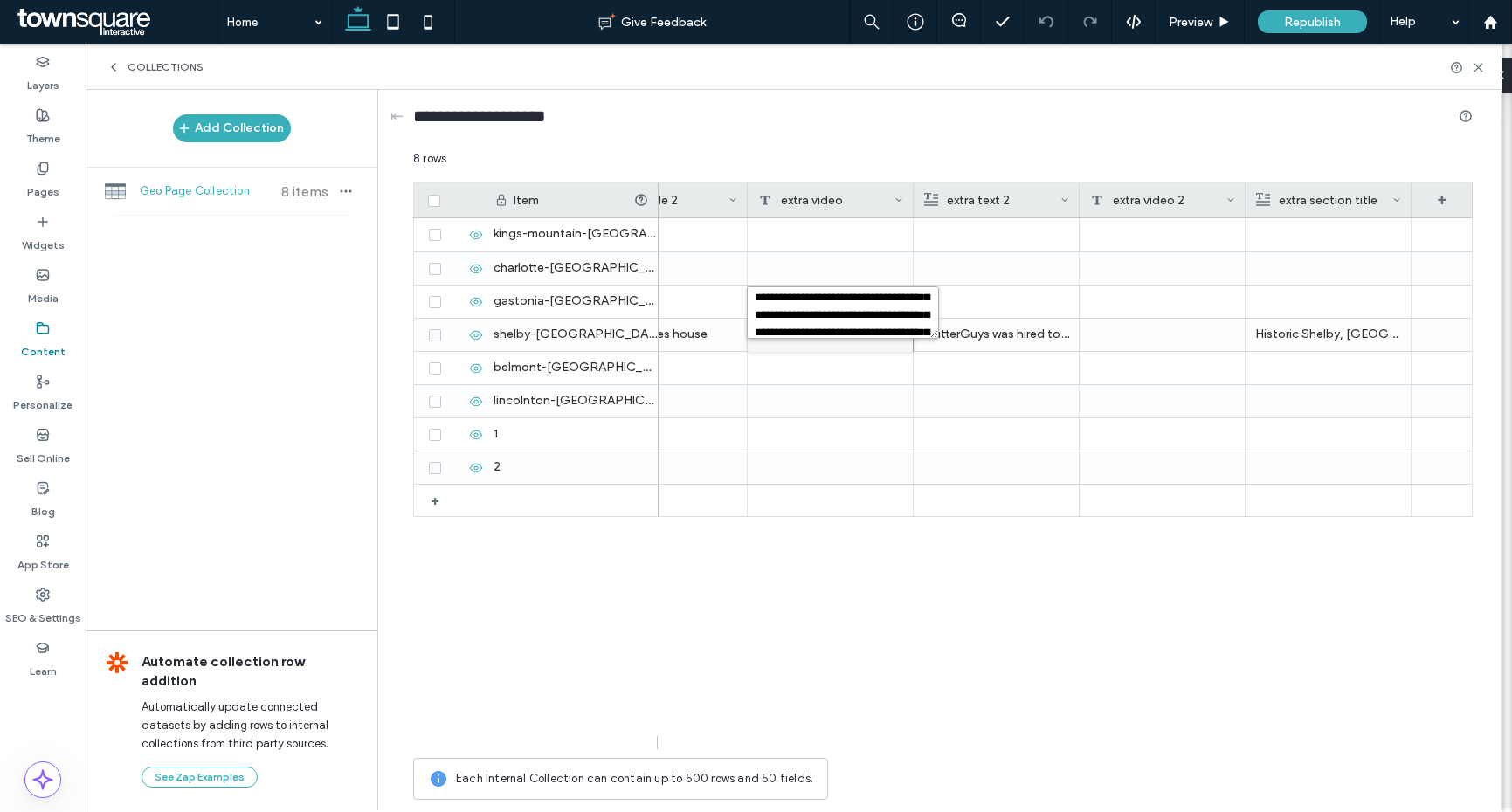
click at [816, 315] on textarea "**********" at bounding box center [843, 312] width 192 height 53
click at [829, 263] on div at bounding box center [831, 269] width 166 height 32
click at [29, 591] on div "SEO & Settings" at bounding box center [42, 606] width 86 height 54
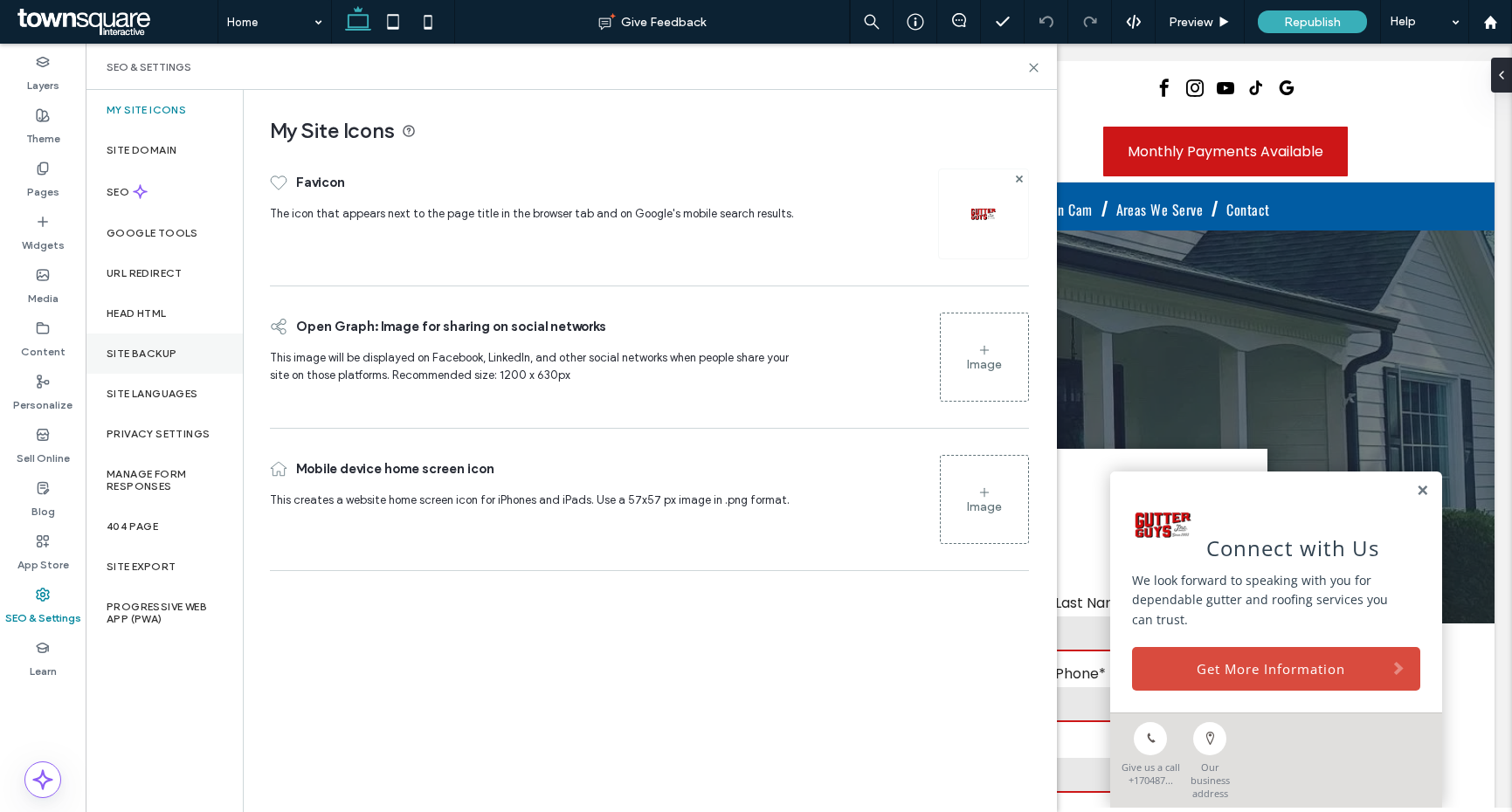
click at [150, 352] on label "Site Backup" at bounding box center [141, 353] width 70 height 12
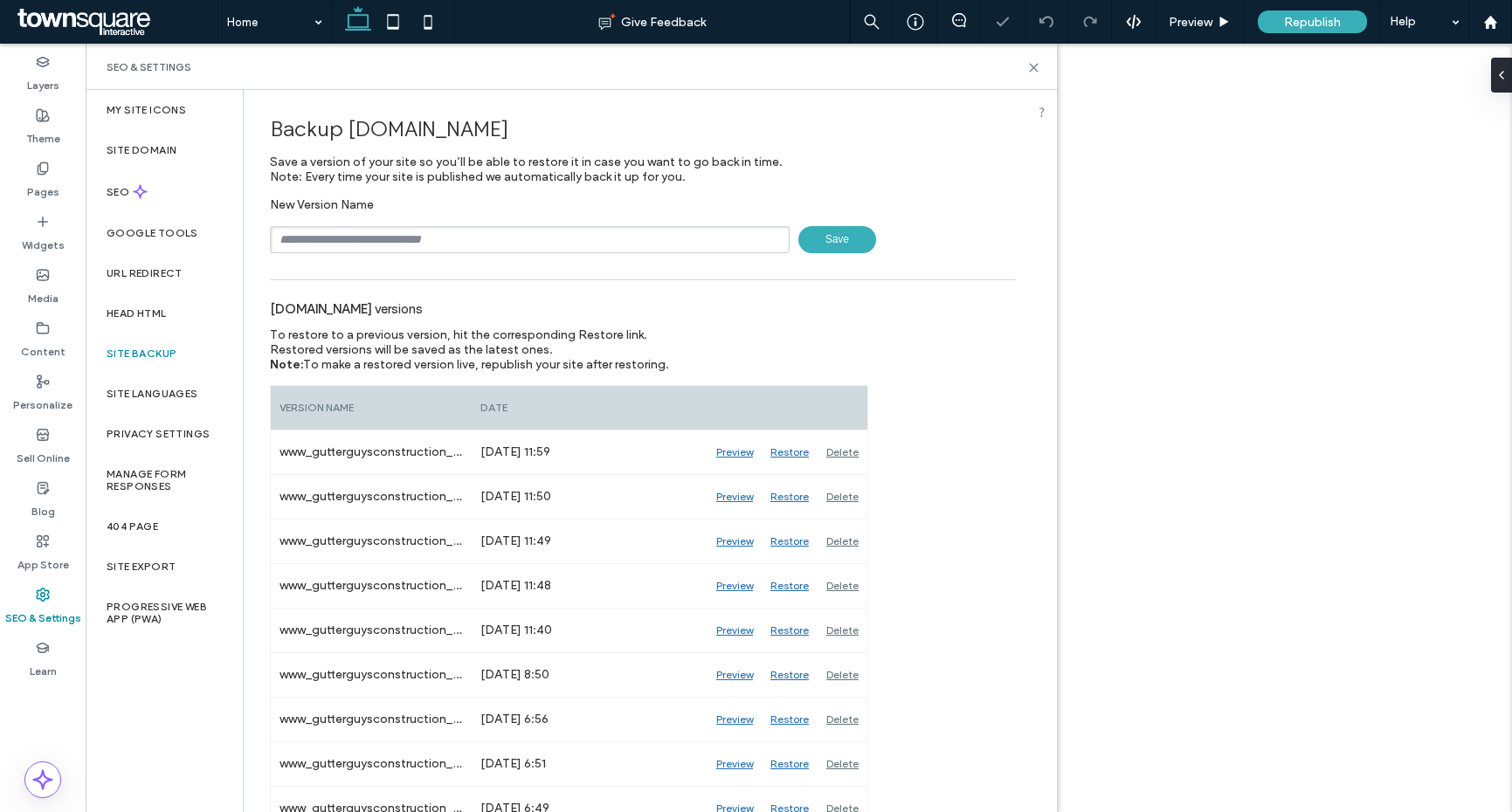
click at [409, 238] on input "text" at bounding box center [529, 239] width 520 height 27
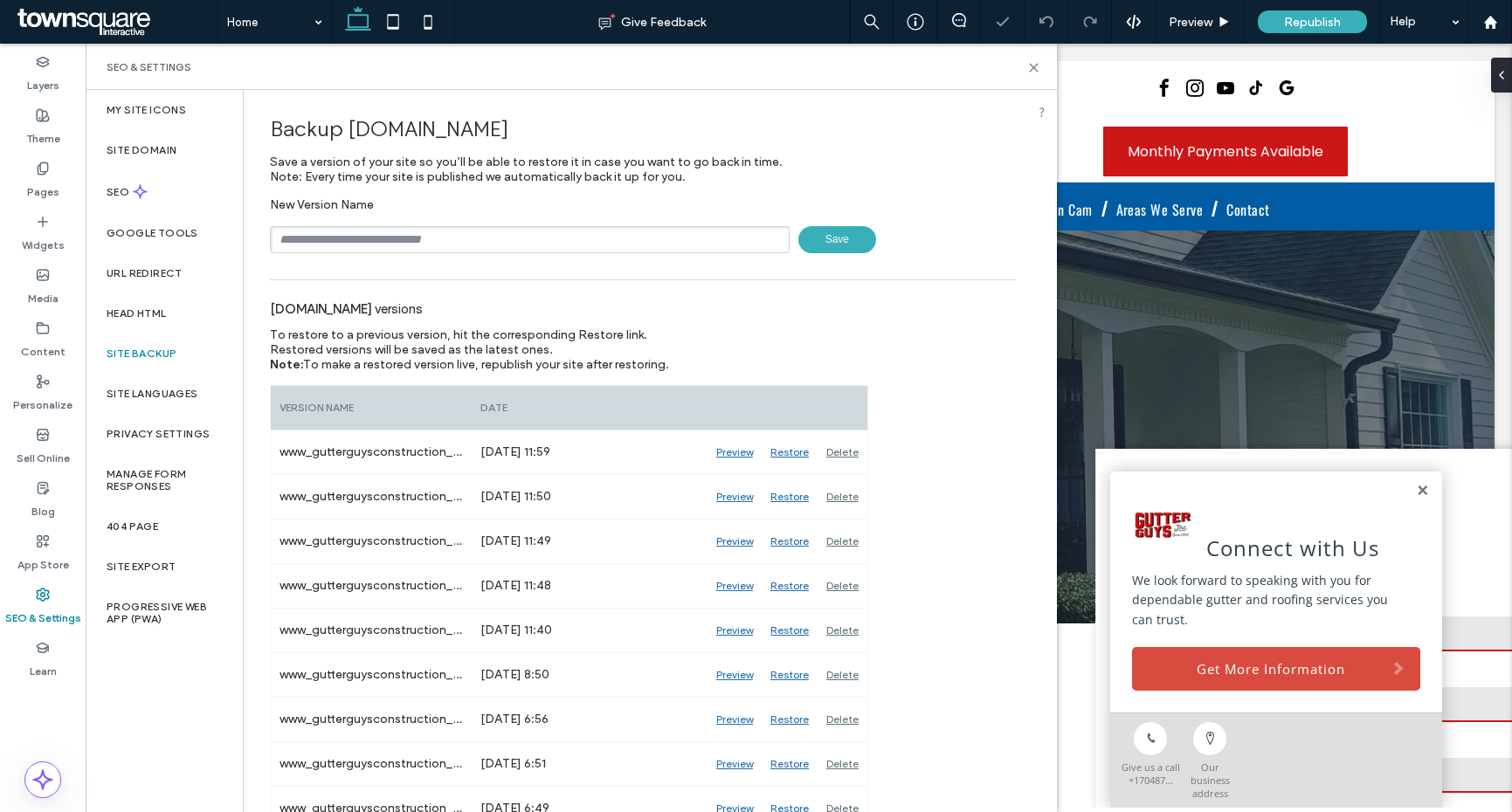
scroll to position [0, 0]
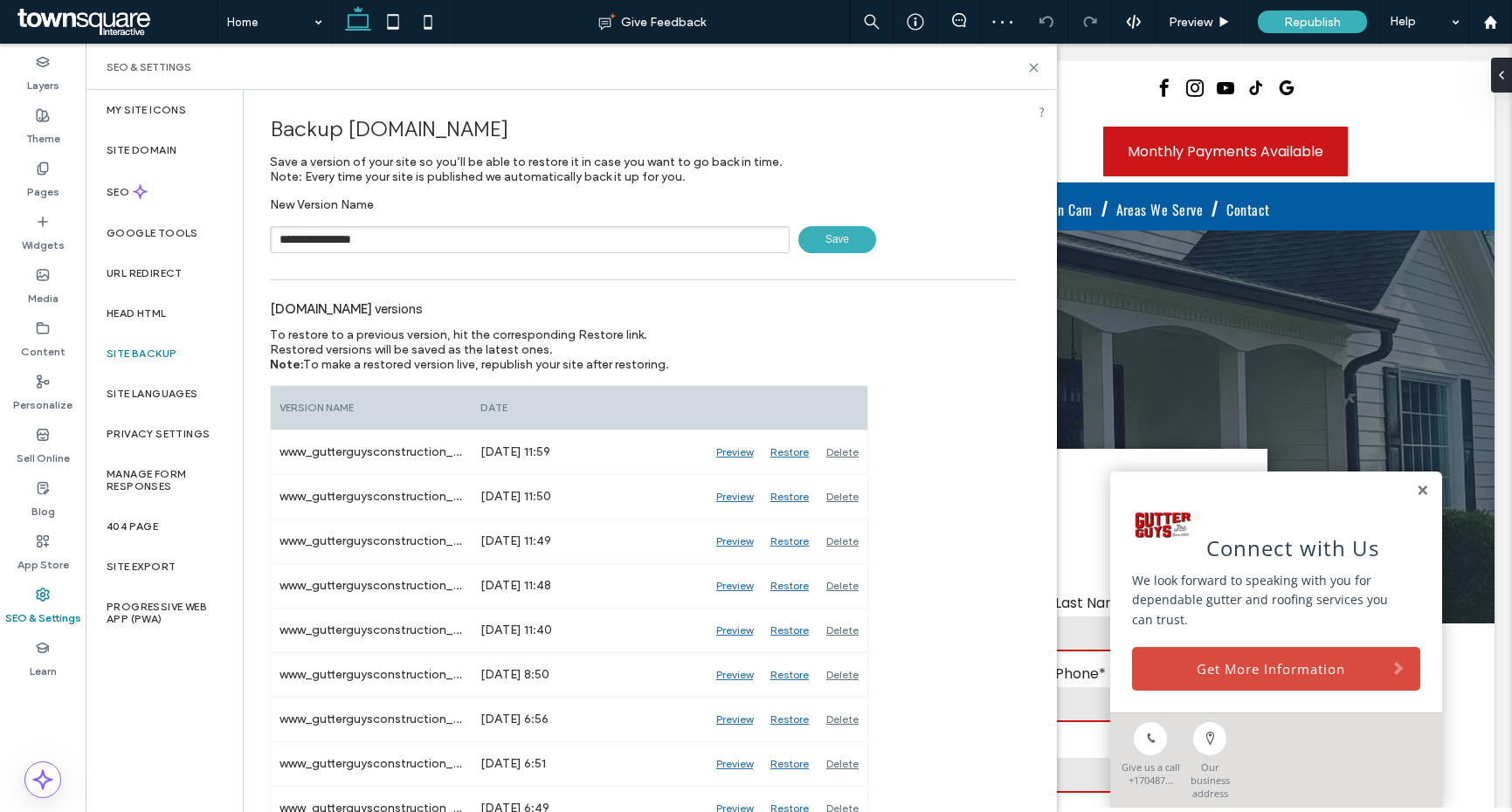
type input "**********"
drag, startPoint x: 1030, startPoint y: 60, endPoint x: 947, endPoint y: 17, distance: 93.5
click at [1030, 61] on icon at bounding box center [1034, 67] width 13 height 13
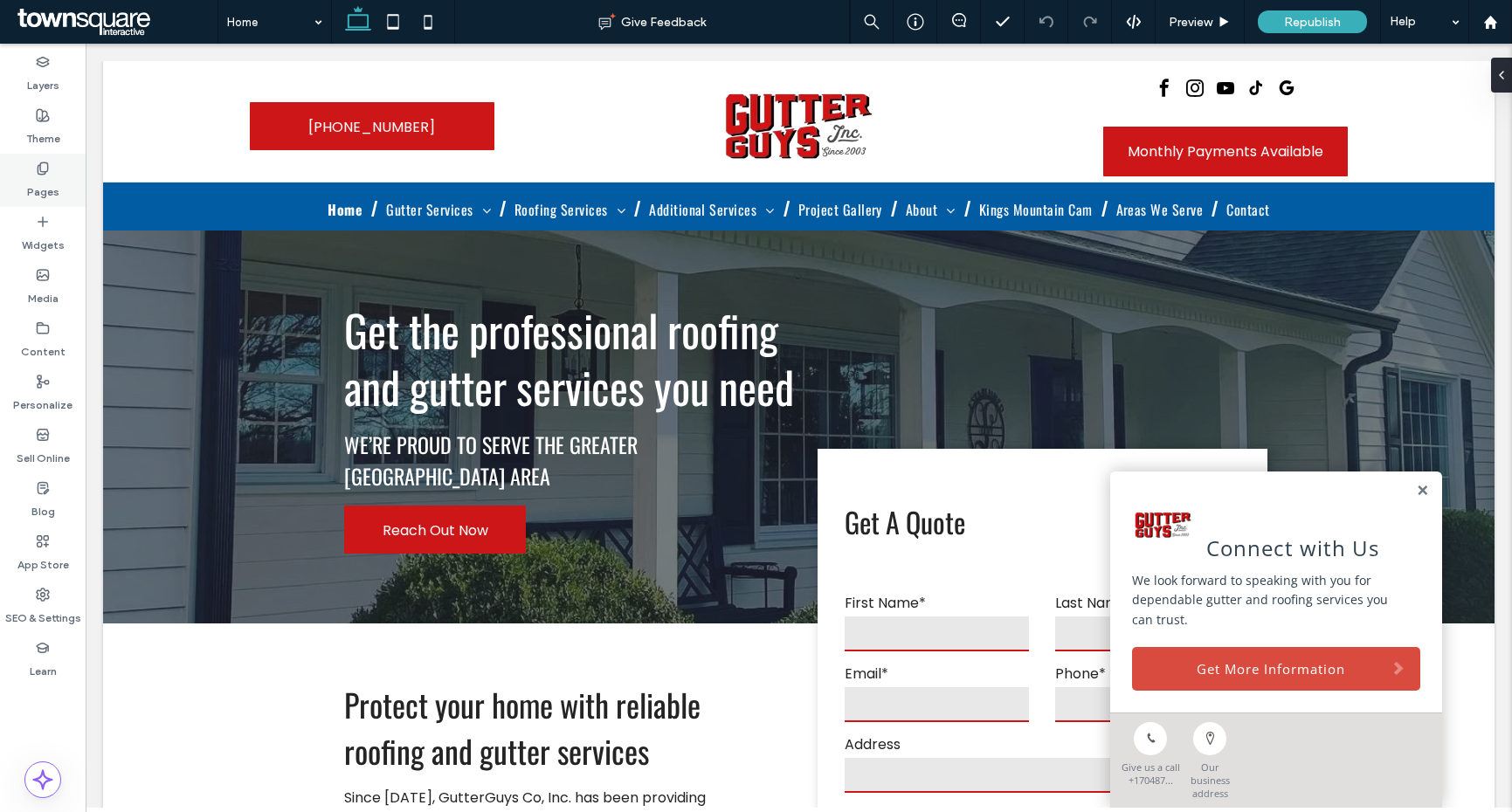
click at [58, 175] on div "Pages" at bounding box center [42, 181] width 86 height 54
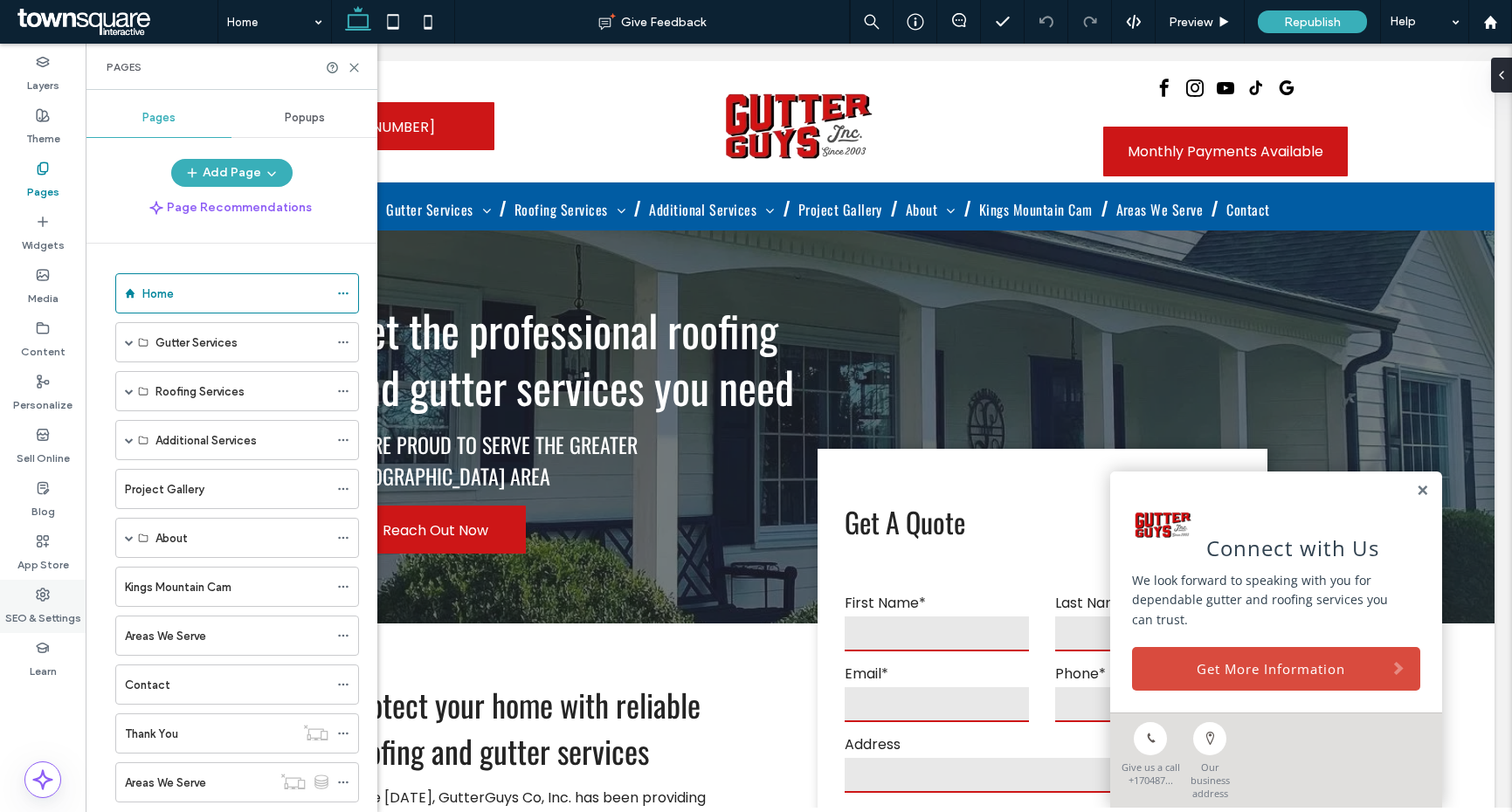
click at [51, 602] on label "SEO & Settings" at bounding box center [43, 614] width 76 height 25
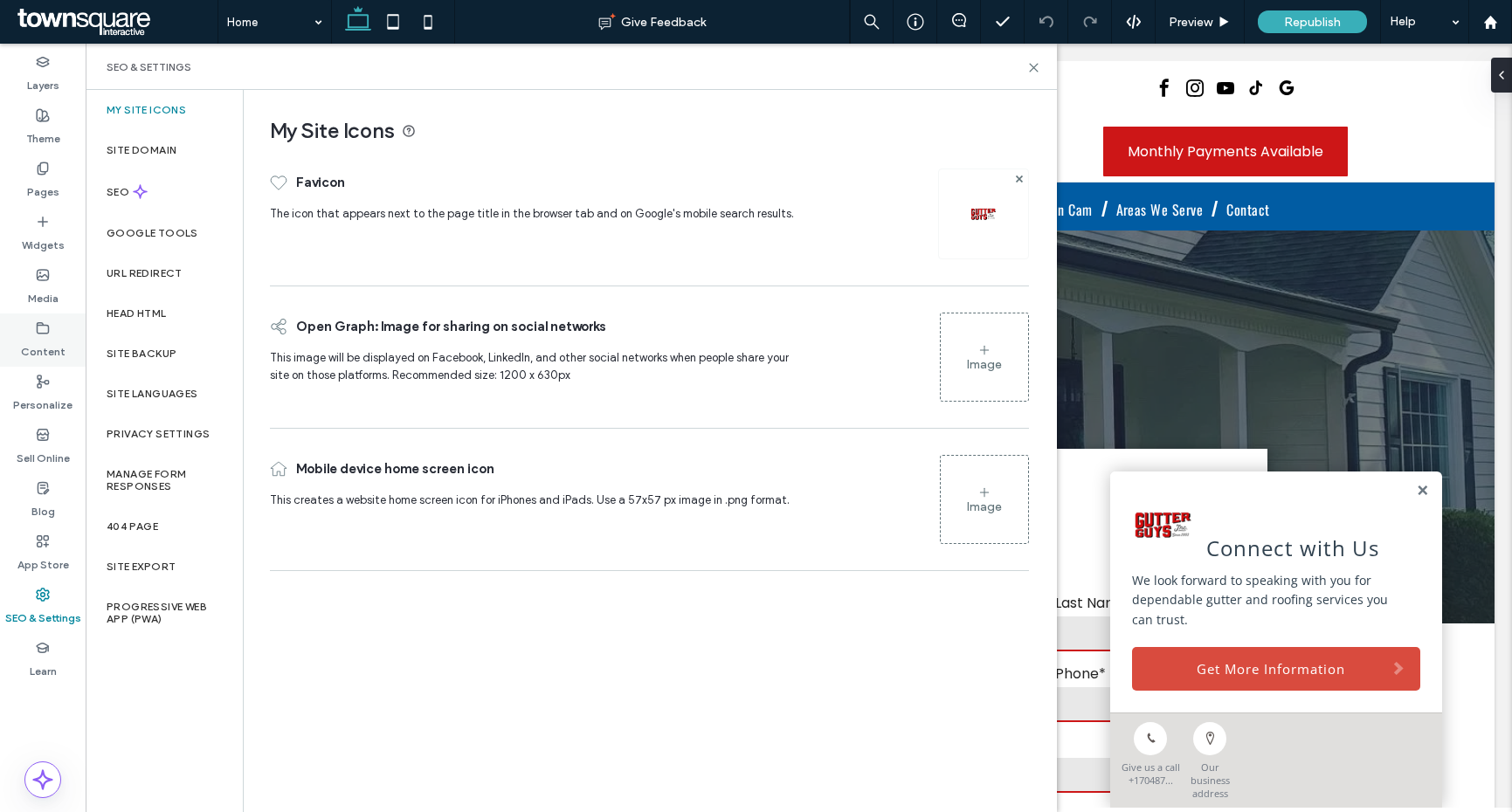
click at [45, 334] on icon at bounding box center [42, 328] width 14 height 14
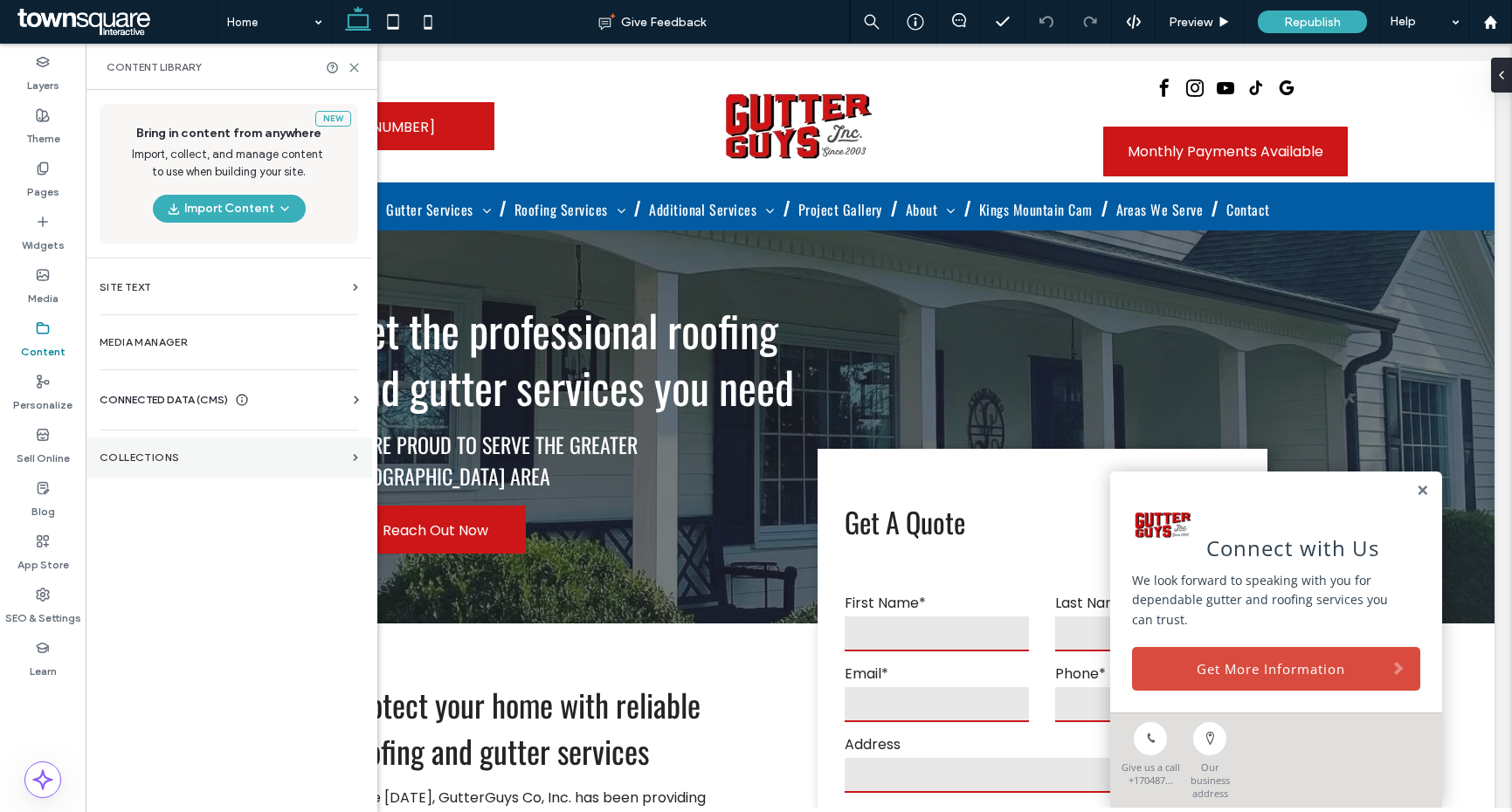
click at [155, 453] on label "Collections" at bounding box center [222, 457] width 246 height 12
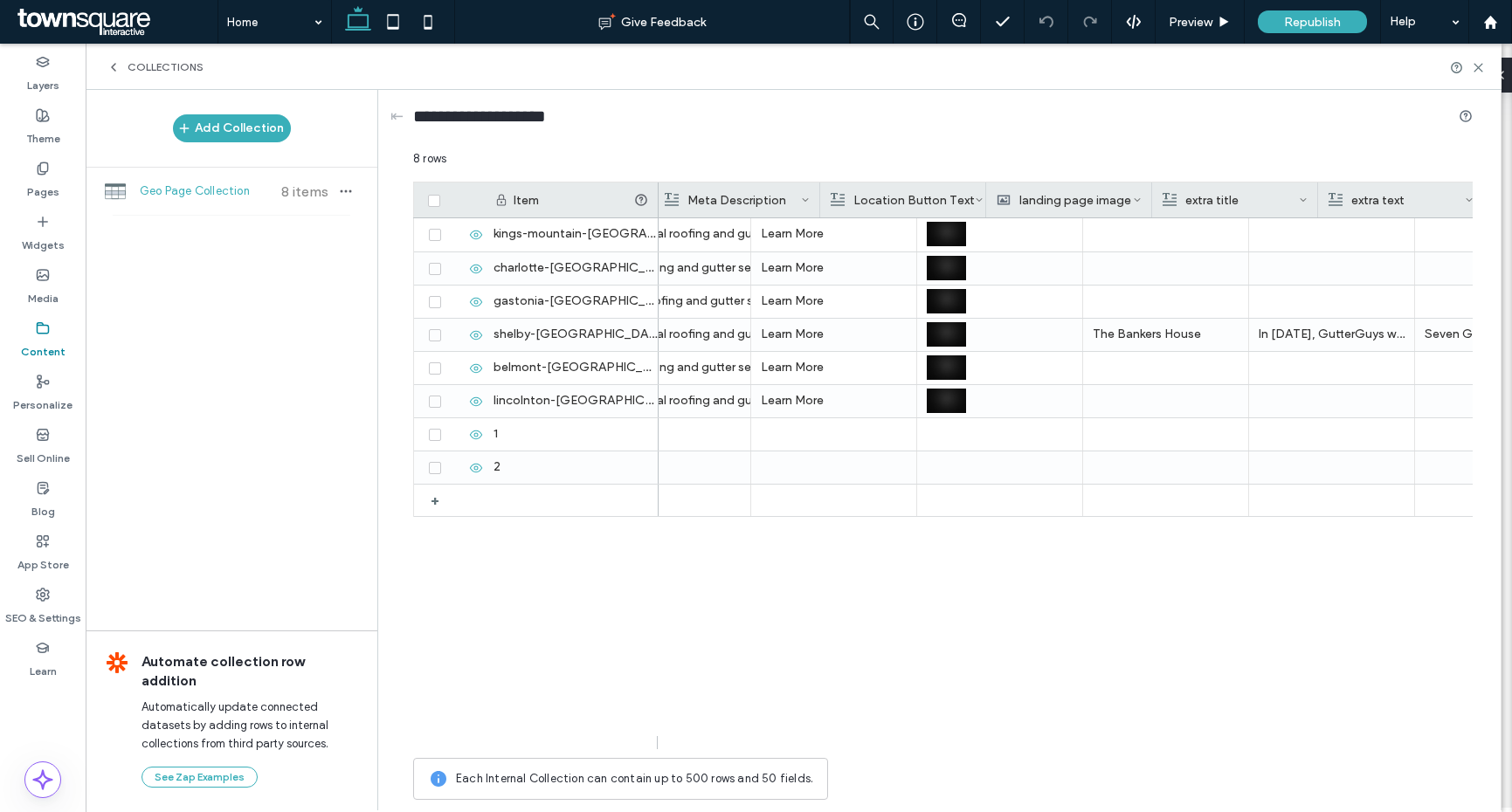
scroll to position [0, 1899]
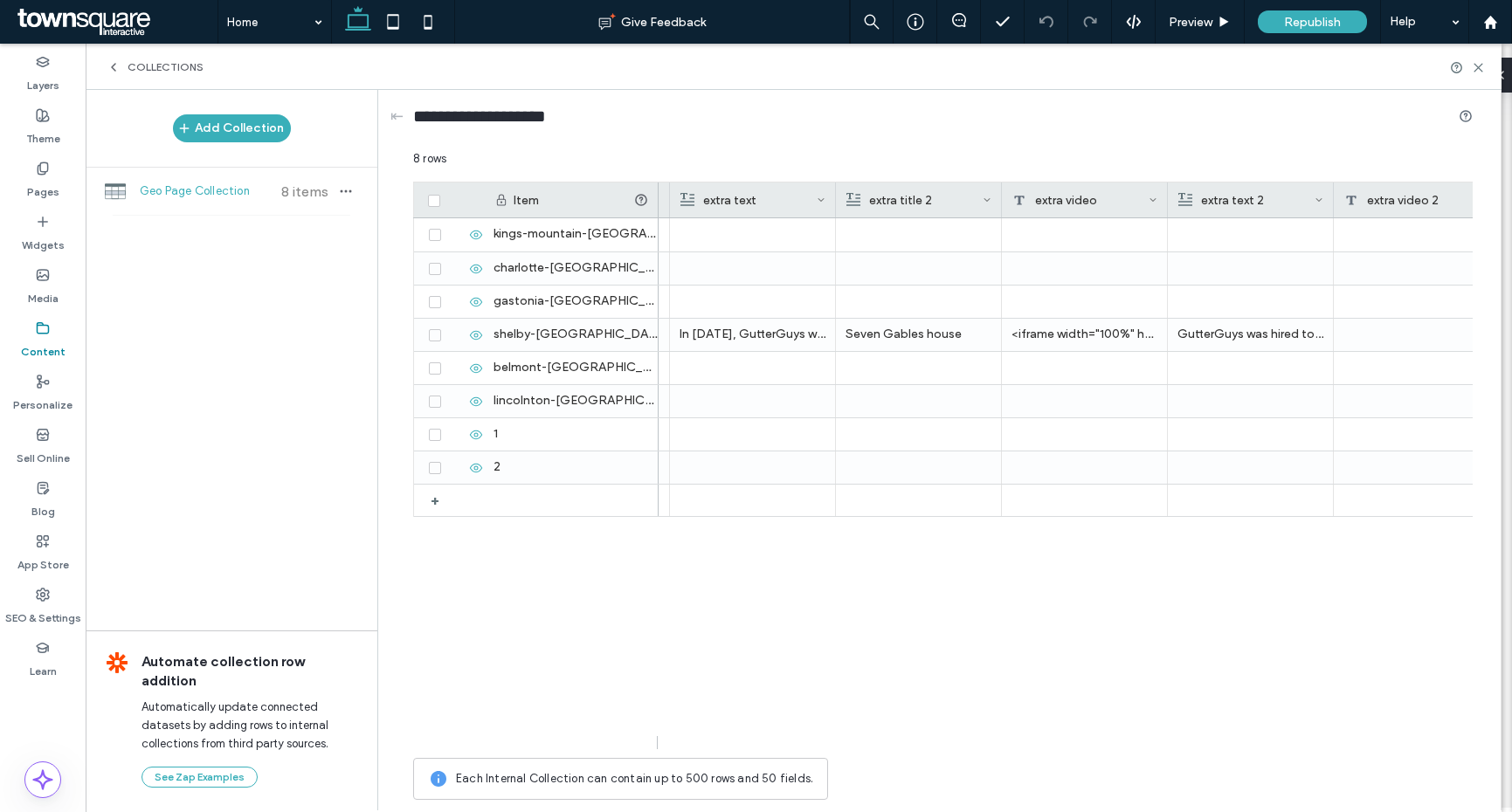
click at [1151, 201] on icon at bounding box center [1153, 199] width 8 height 8
click at [1061, 208] on div "Edit Field" at bounding box center [1083, 204] width 160 height 33
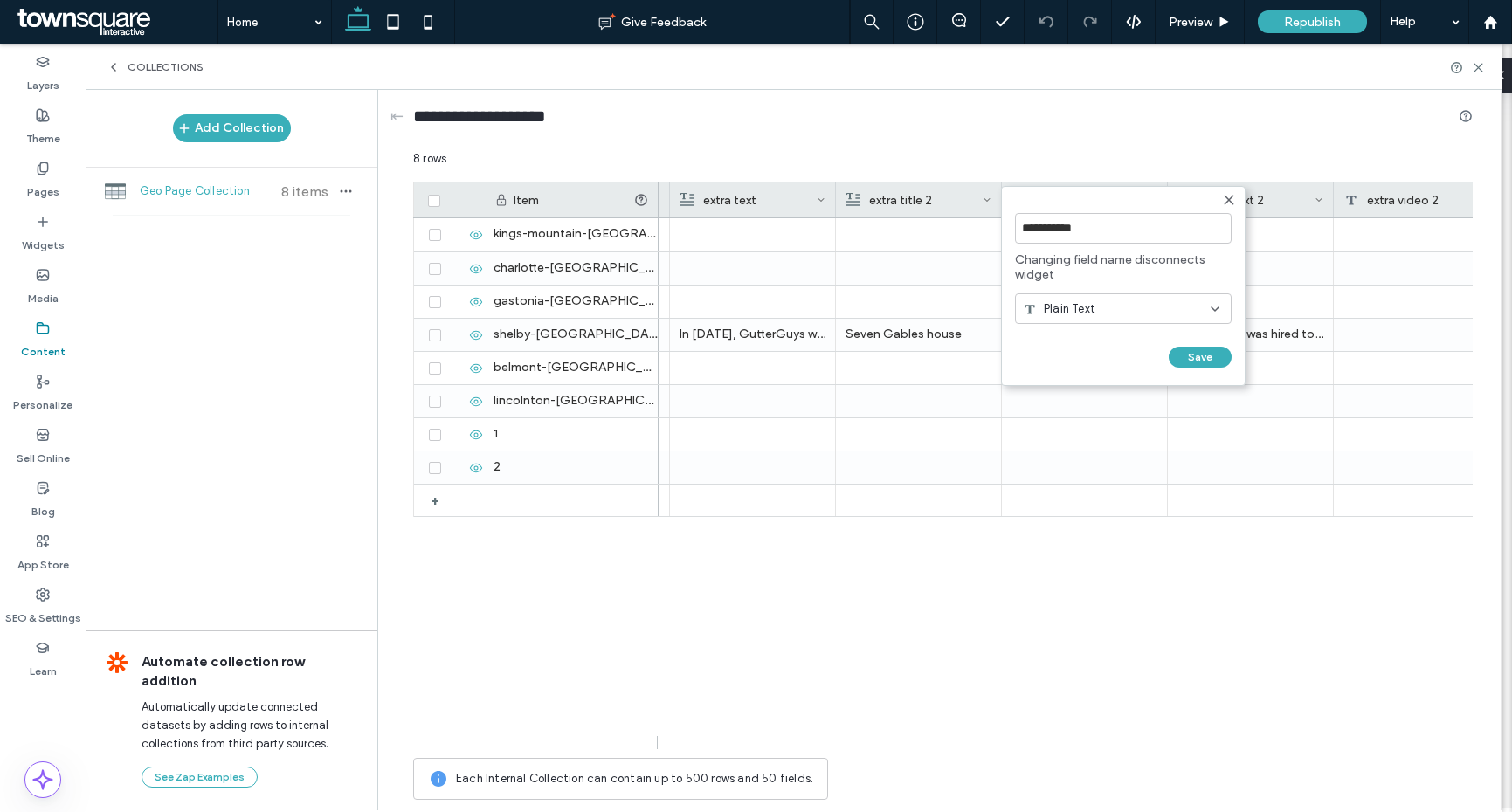
click at [1086, 301] on span "Plain Text" at bounding box center [1070, 309] width 52 height 18
click at [1104, 275] on span "Changing field name disconnects widget" at bounding box center [1123, 268] width 217 height 30
click at [1086, 269] on span "Changing field name disconnects widget" at bounding box center [1123, 268] width 217 height 30
click at [1067, 409] on div at bounding box center [1086, 400] width 166 height 32
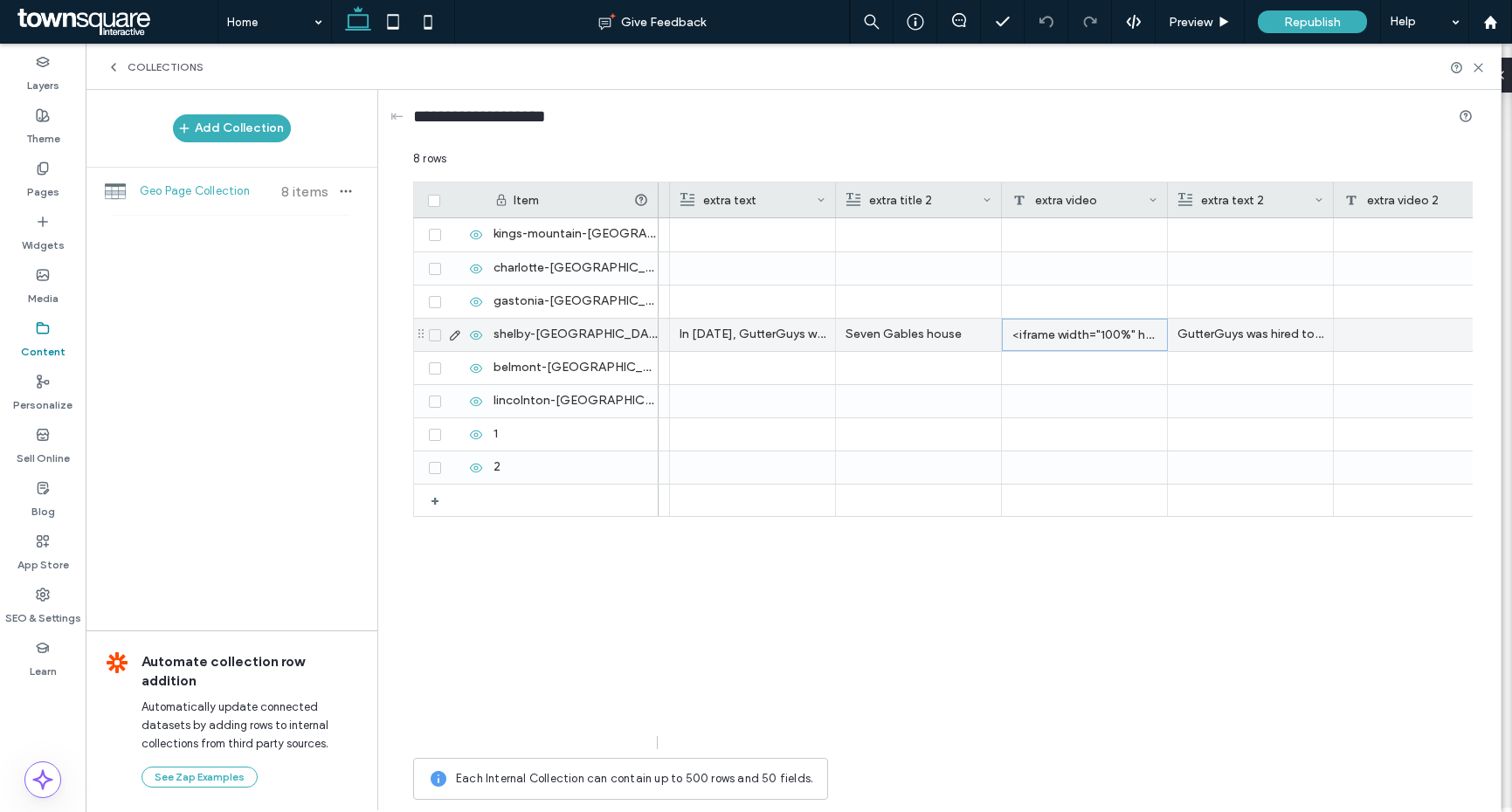
click at [1059, 335] on div "<iframe width="100%" height="315" src="https://www.youtube.com/embed/sO_zoZWLHh…" at bounding box center [1086, 334] width 166 height 32
click at [1059, 335] on textarea "**********" at bounding box center [1098, 312] width 192 height 53
click at [1072, 392] on div at bounding box center [1086, 400] width 166 height 32
click at [1063, 333] on div at bounding box center [1086, 334] width 166 height 32
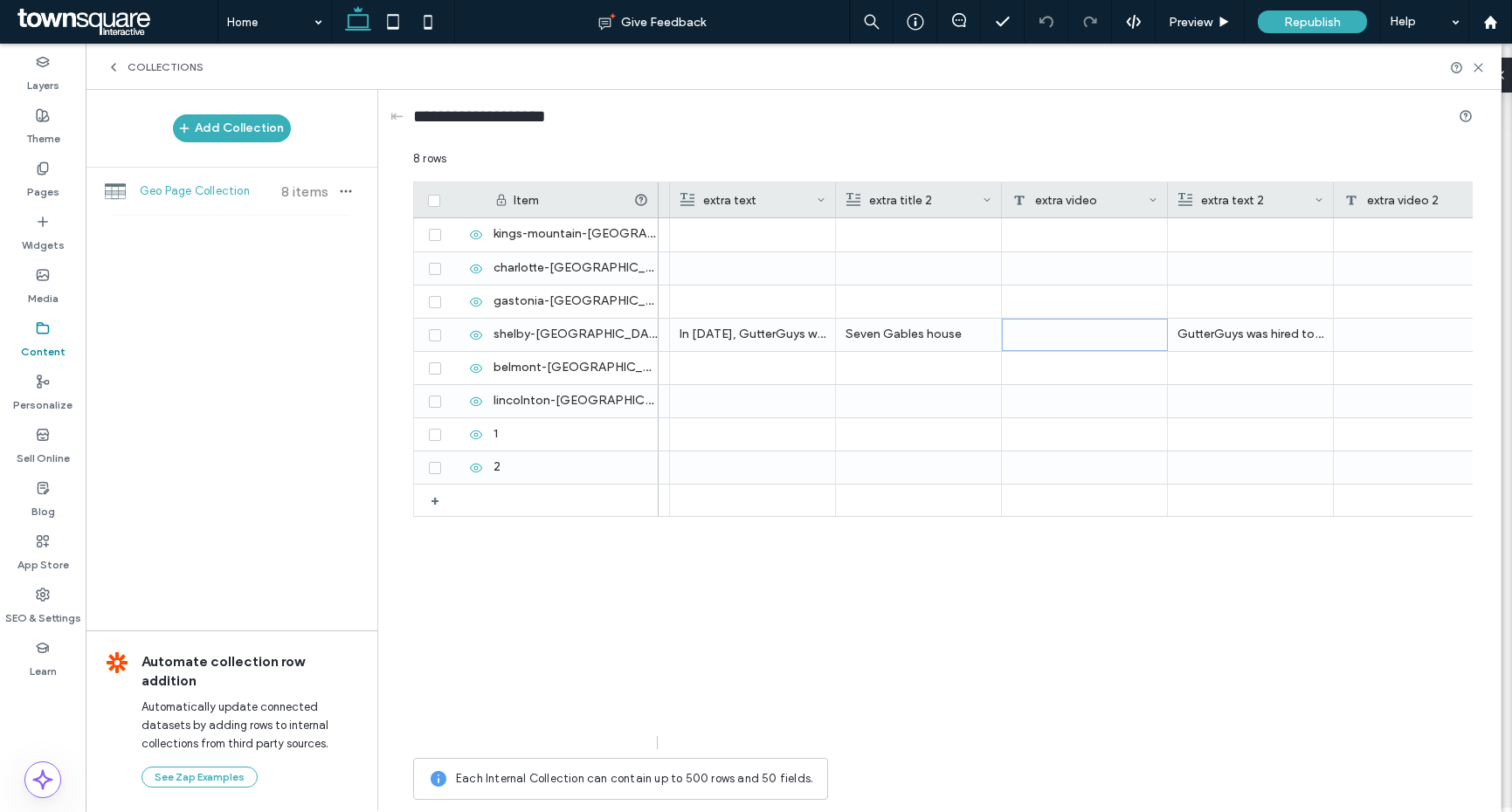
click at [1145, 195] on div "extra video" at bounding box center [1081, 200] width 137 height 35
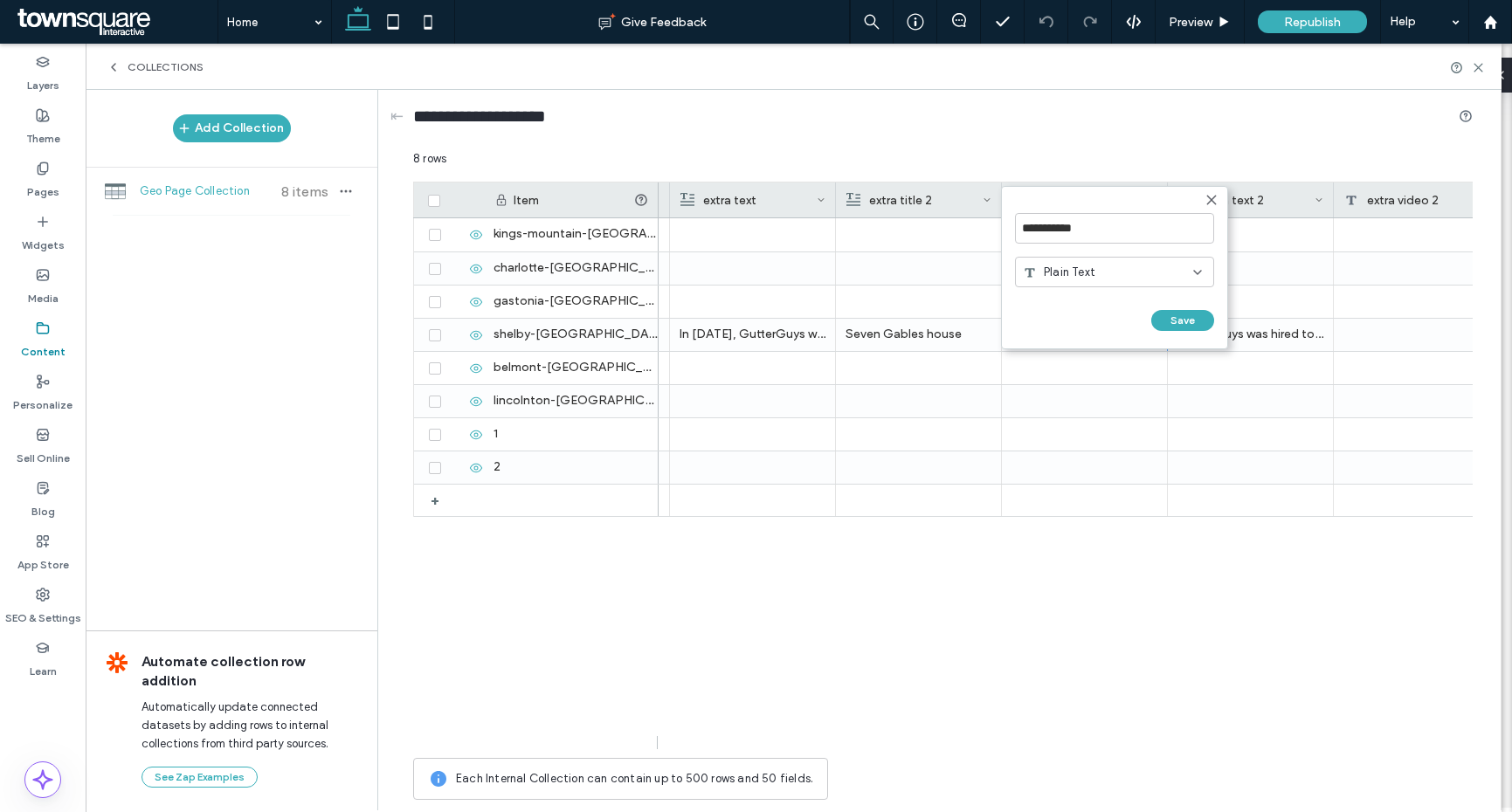
click at [1084, 264] on span "Plain Text" at bounding box center [1070, 272] width 52 height 18
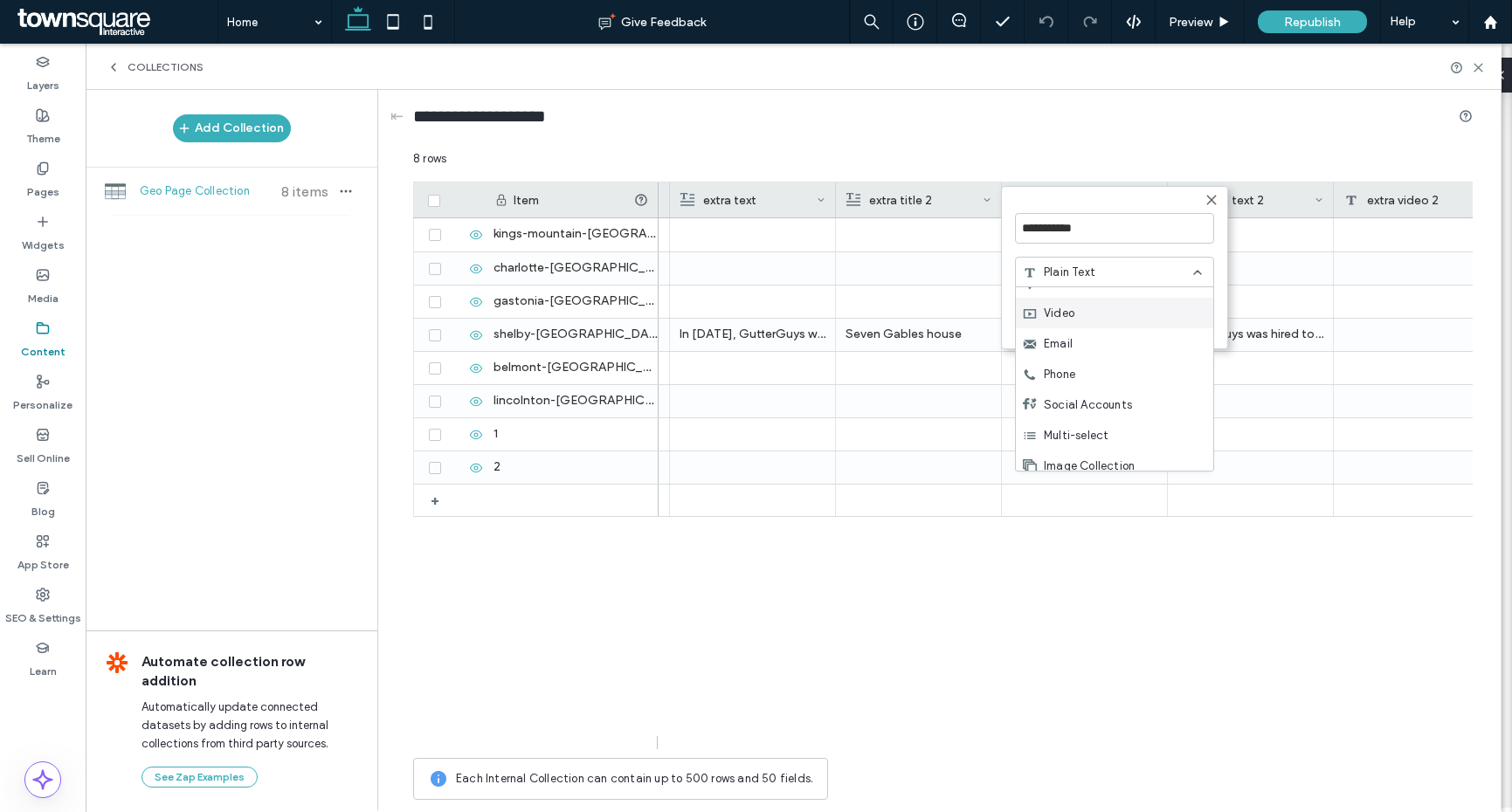
click at [1073, 318] on span "Video" at bounding box center [1059, 313] width 30 height 18
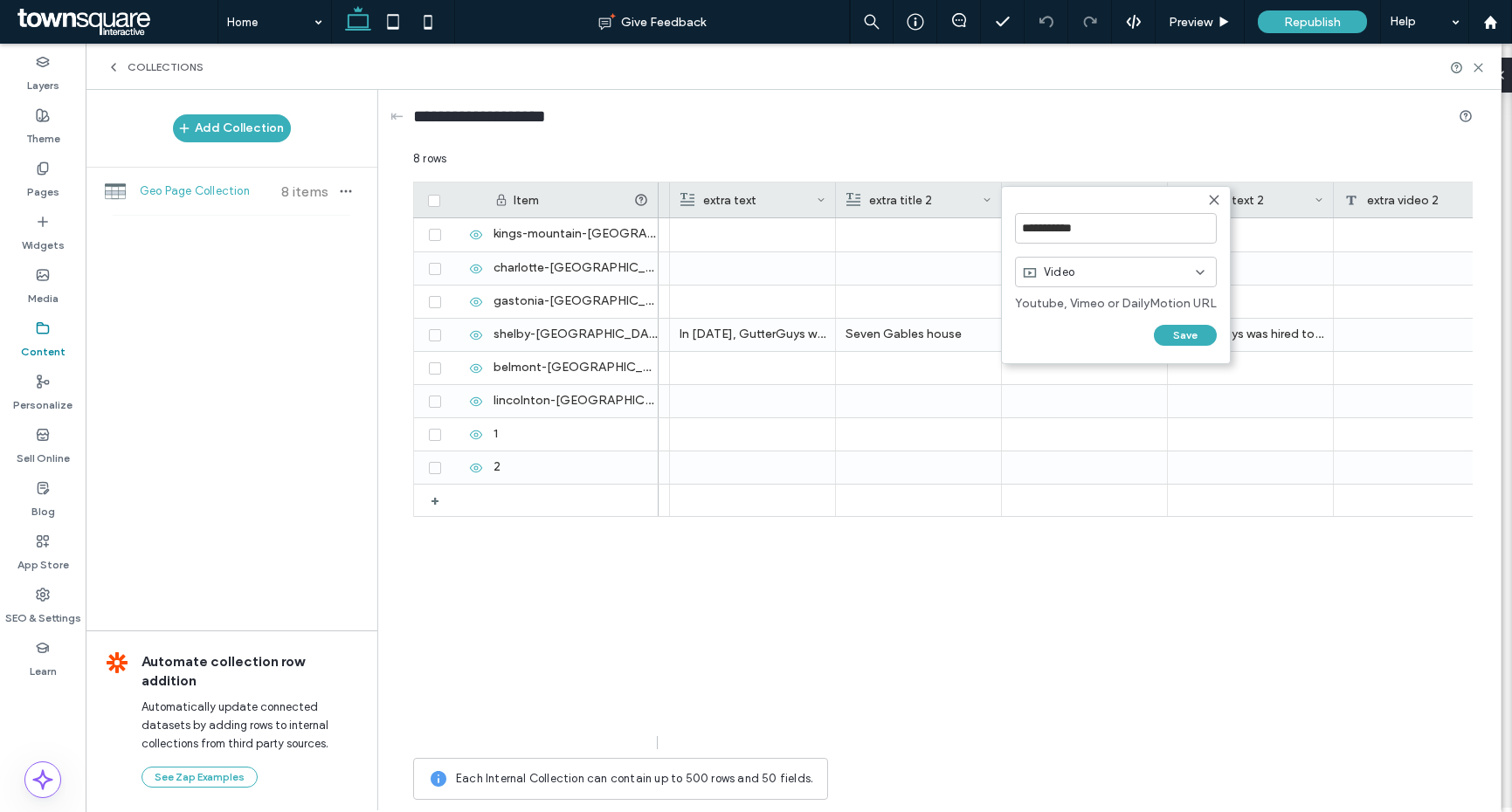
click at [1134, 279] on div "Video" at bounding box center [1109, 272] width 173 height 18
click at [1148, 278] on div "Video" at bounding box center [1109, 272] width 173 height 18
click at [1102, 380] on div at bounding box center [1086, 367] width 166 height 32
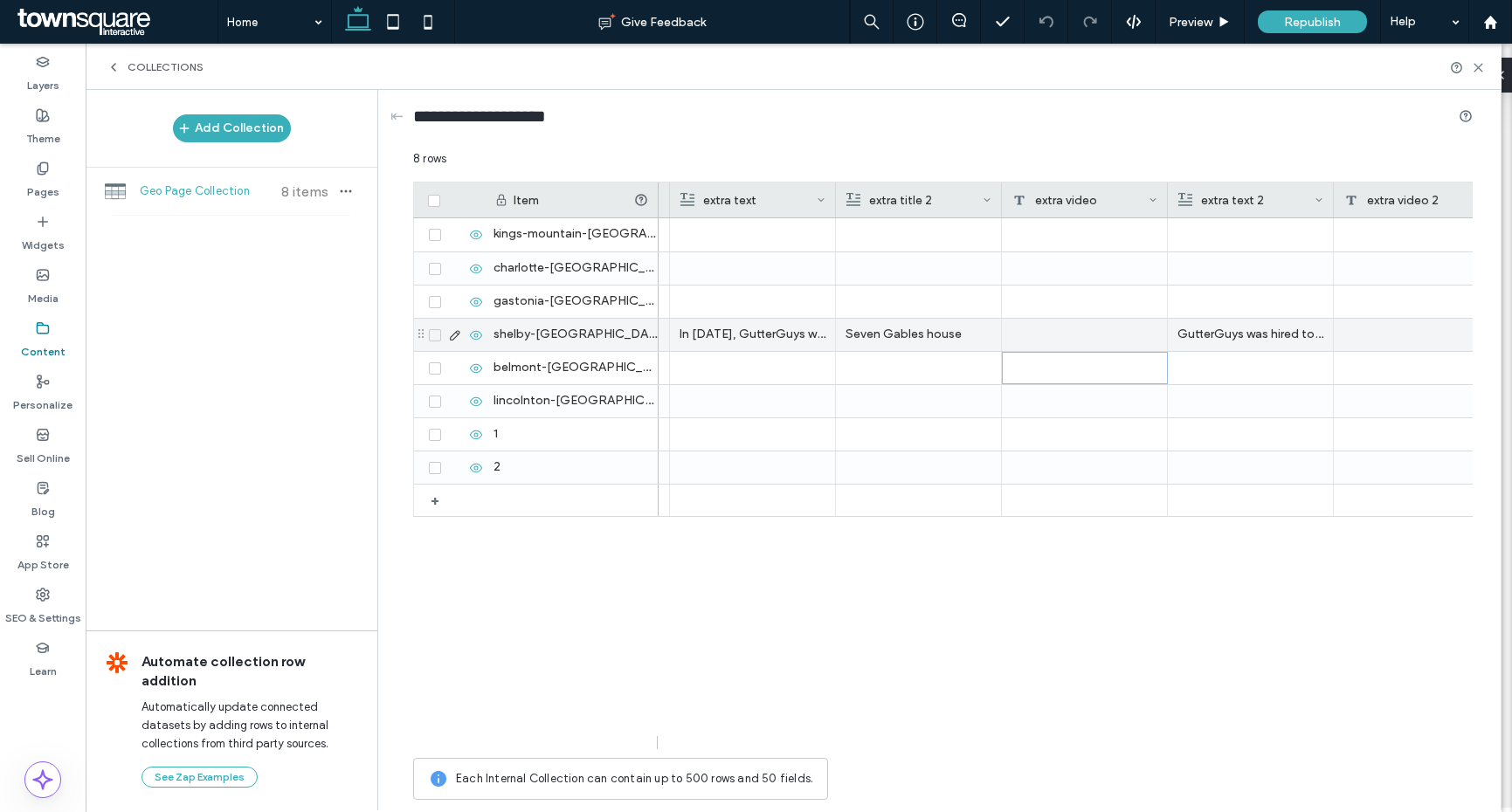
click at [1069, 334] on div at bounding box center [1086, 334] width 166 height 32
click at [1059, 305] on textarea "plain-text-cell" at bounding box center [1098, 312] width 192 height 53
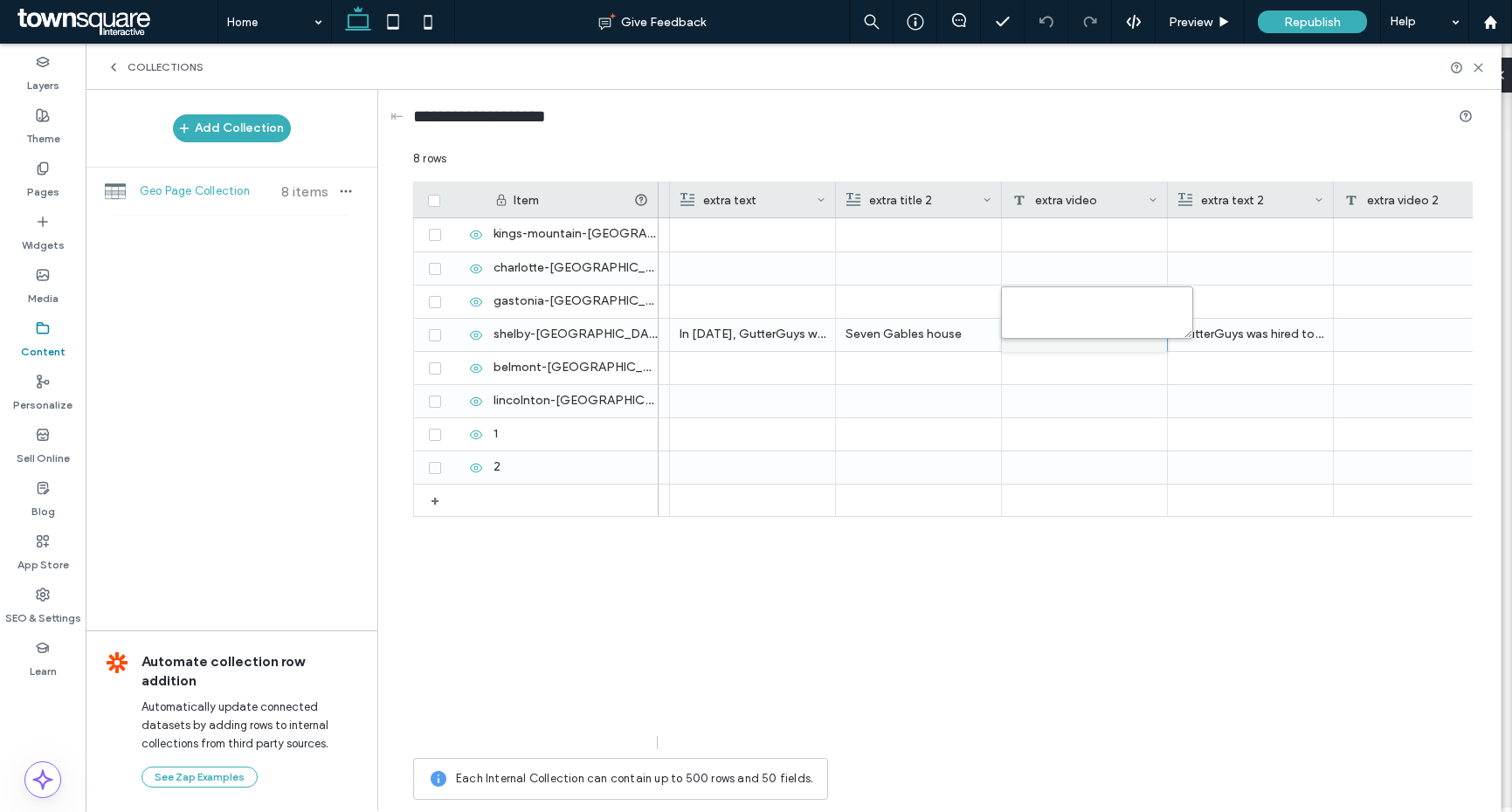
paste textarea "**********"
type textarea "**********"
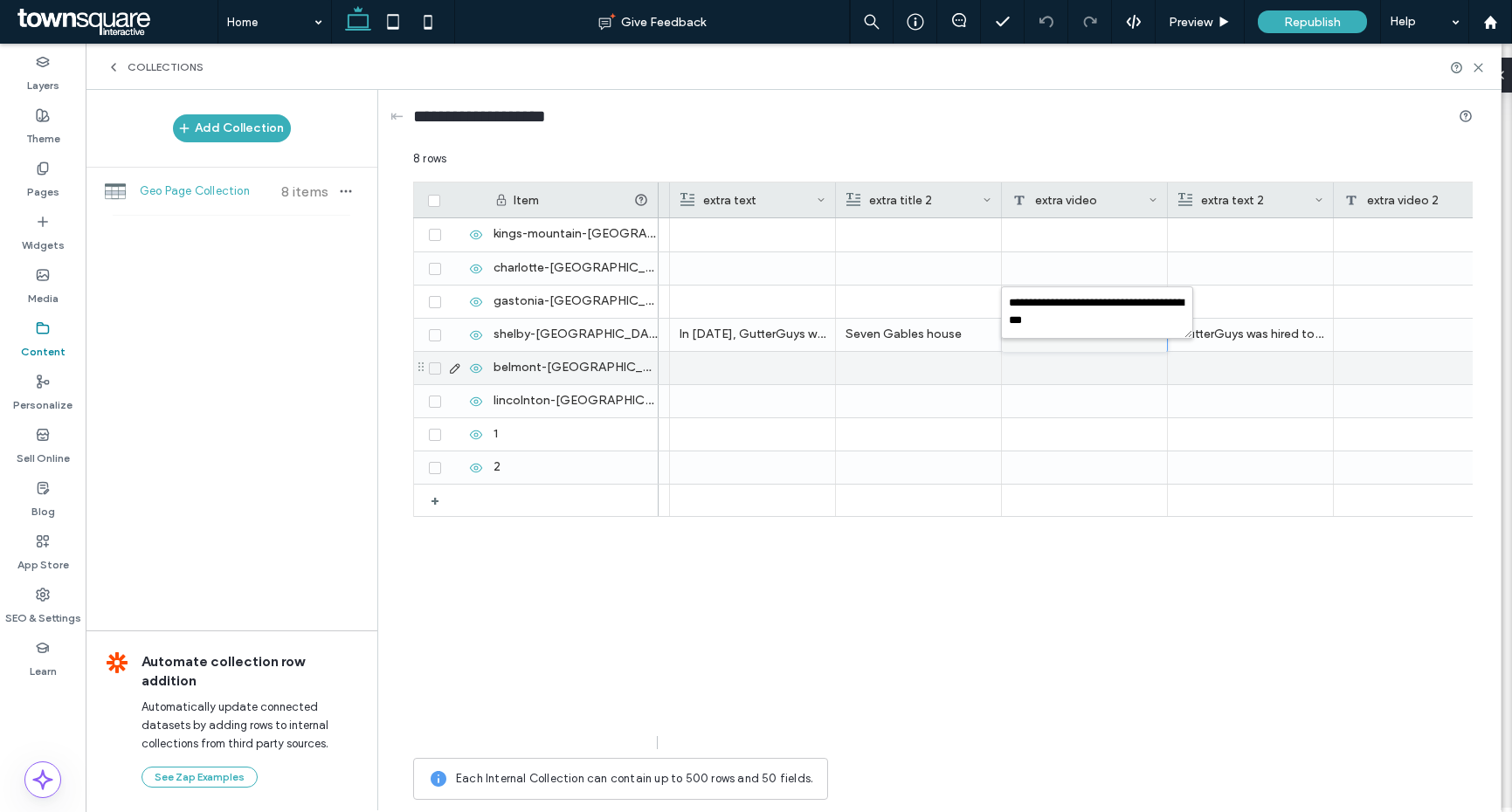
click at [1086, 357] on div at bounding box center [1086, 367] width 166 height 32
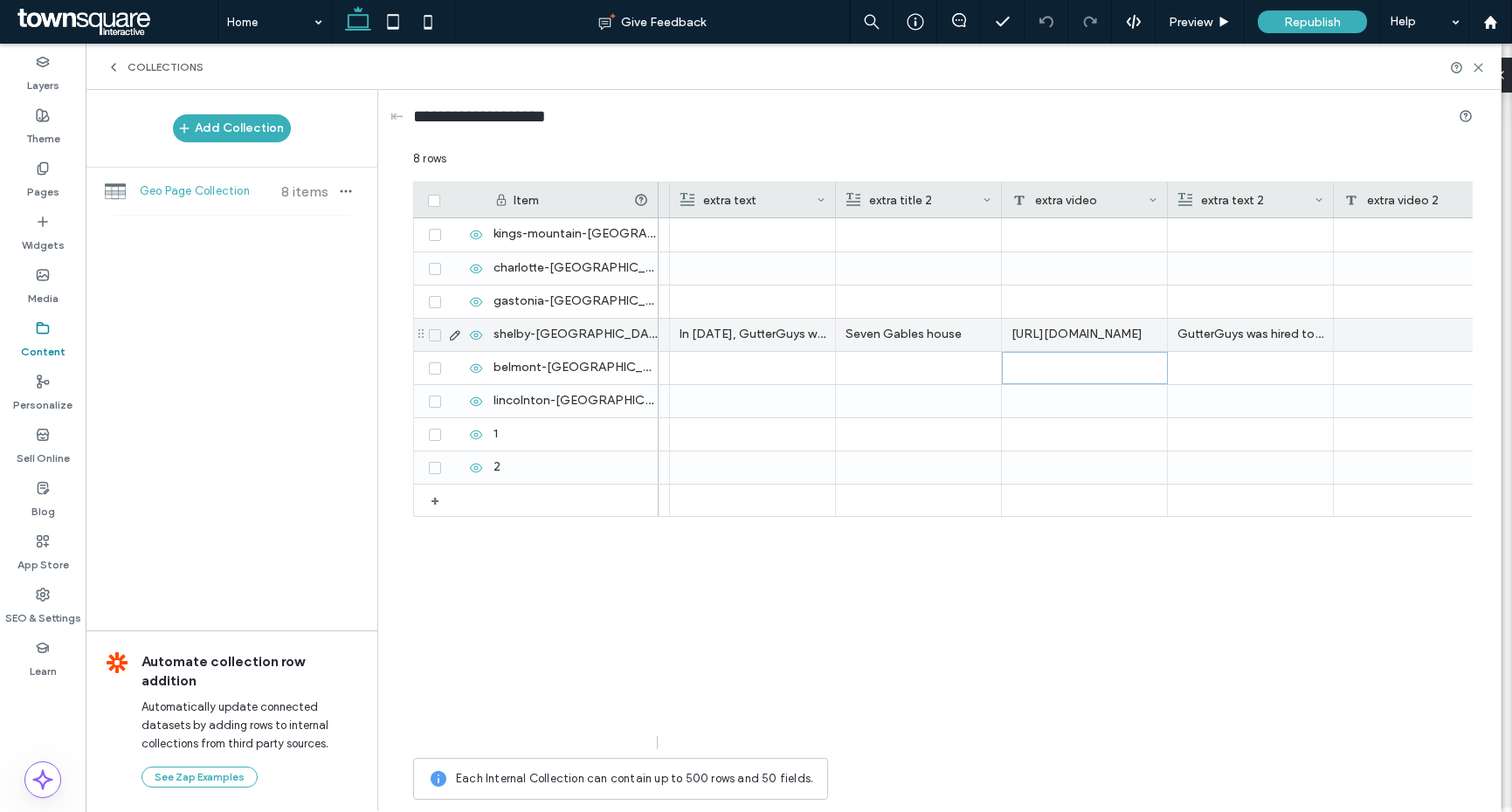
click at [1091, 333] on div "https://www.youtube.com/watch?v=sO_zoZWLHh4" at bounding box center [1086, 334] width 166 height 32
drag, startPoint x: 1474, startPoint y: 66, endPoint x: 1388, endPoint y: 34, distance: 91.8
click at [1474, 66] on icon at bounding box center [1479, 67] width 13 height 13
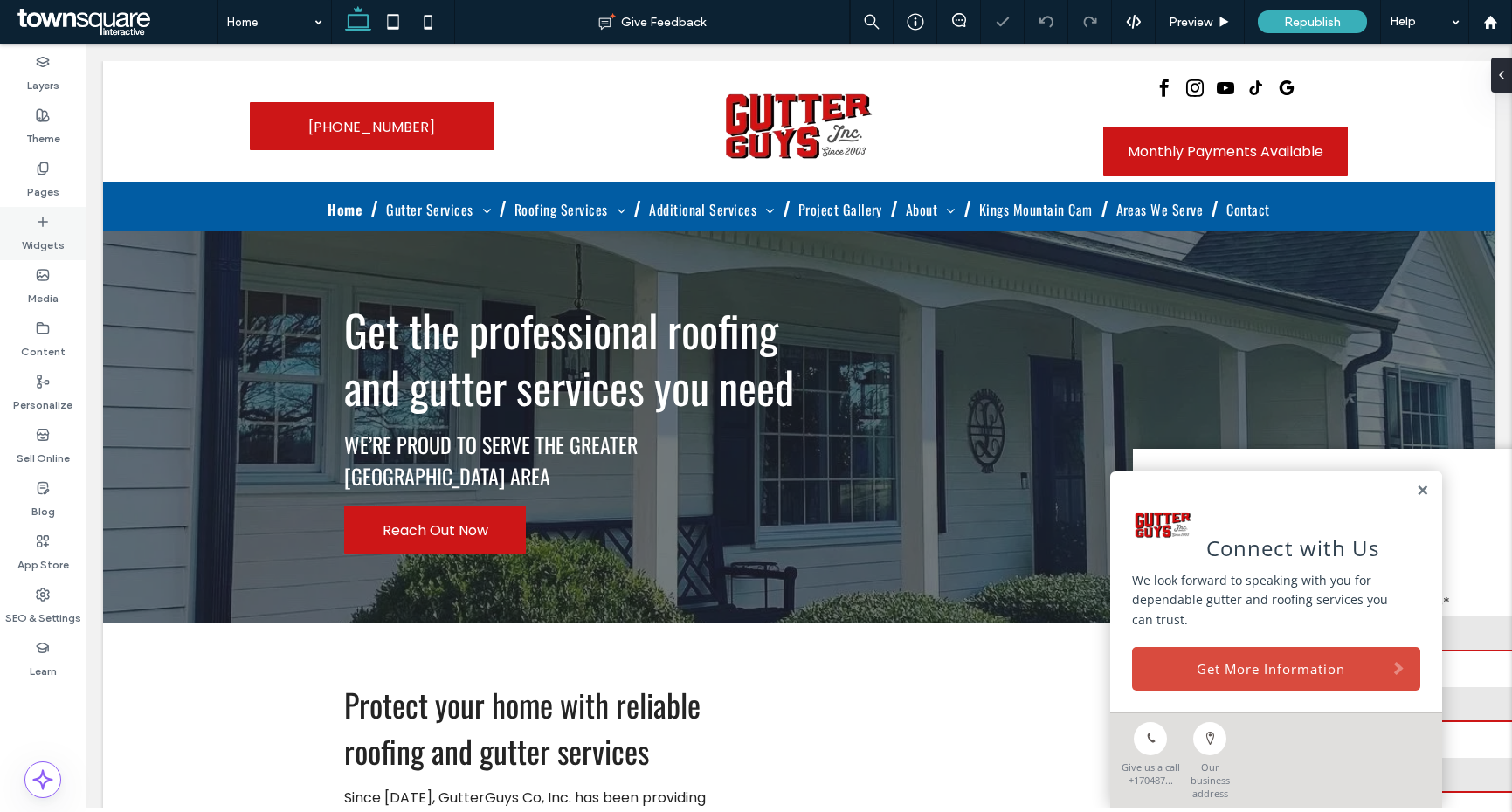
scroll to position [0, 0]
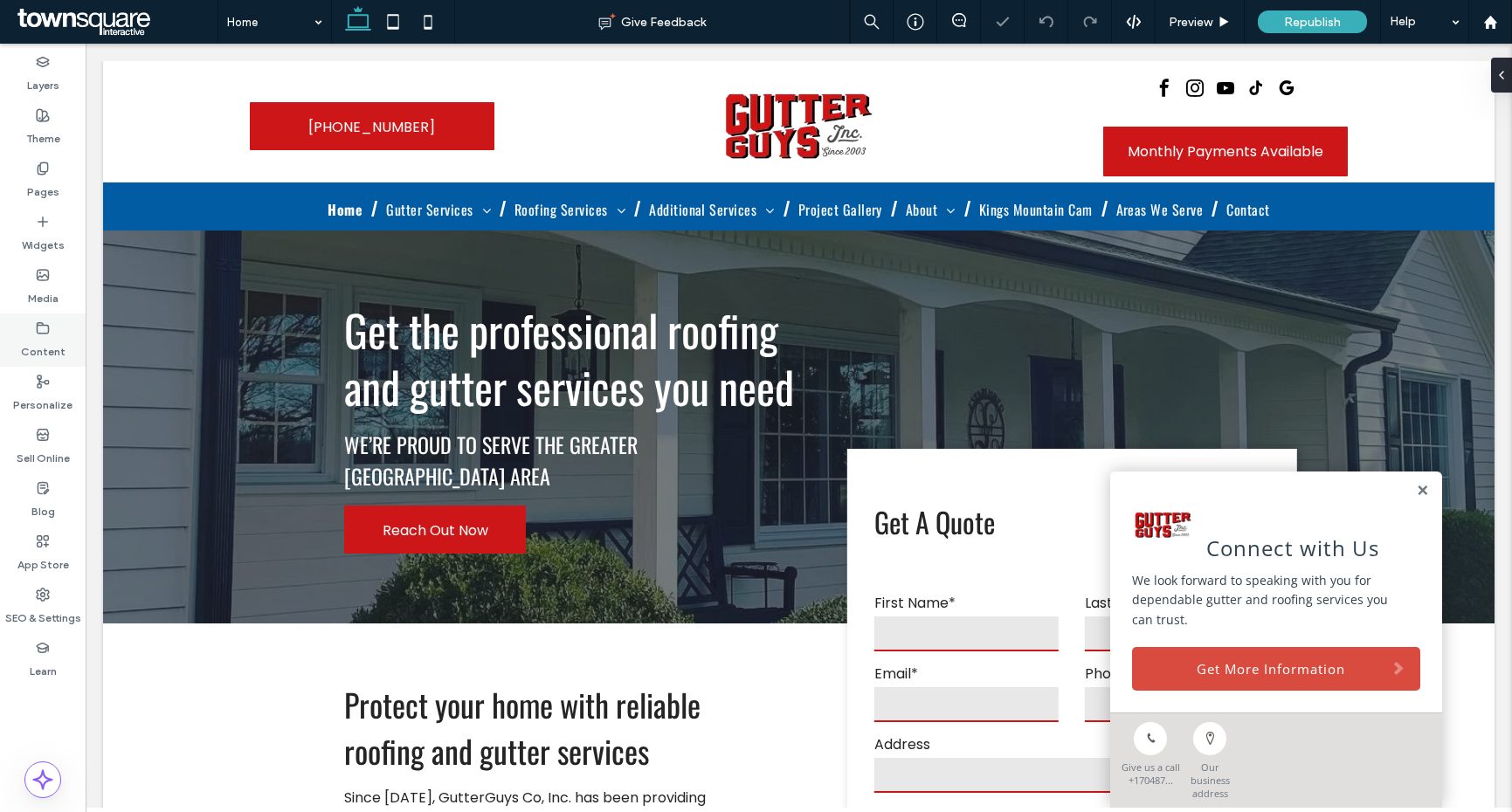
click at [69, 351] on div "Content" at bounding box center [42, 340] width 86 height 54
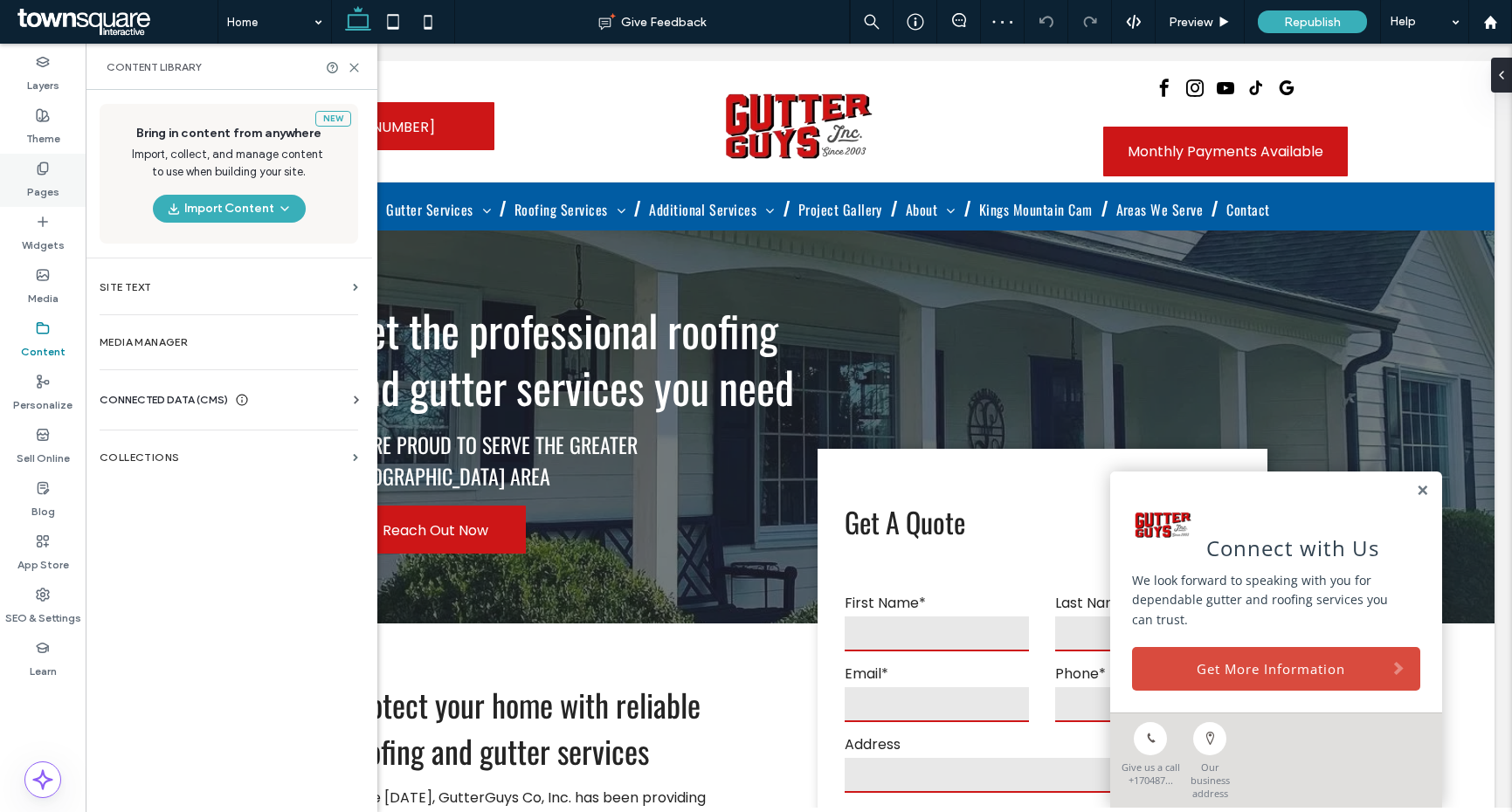
click at [57, 161] on div "Pages" at bounding box center [42, 181] width 86 height 54
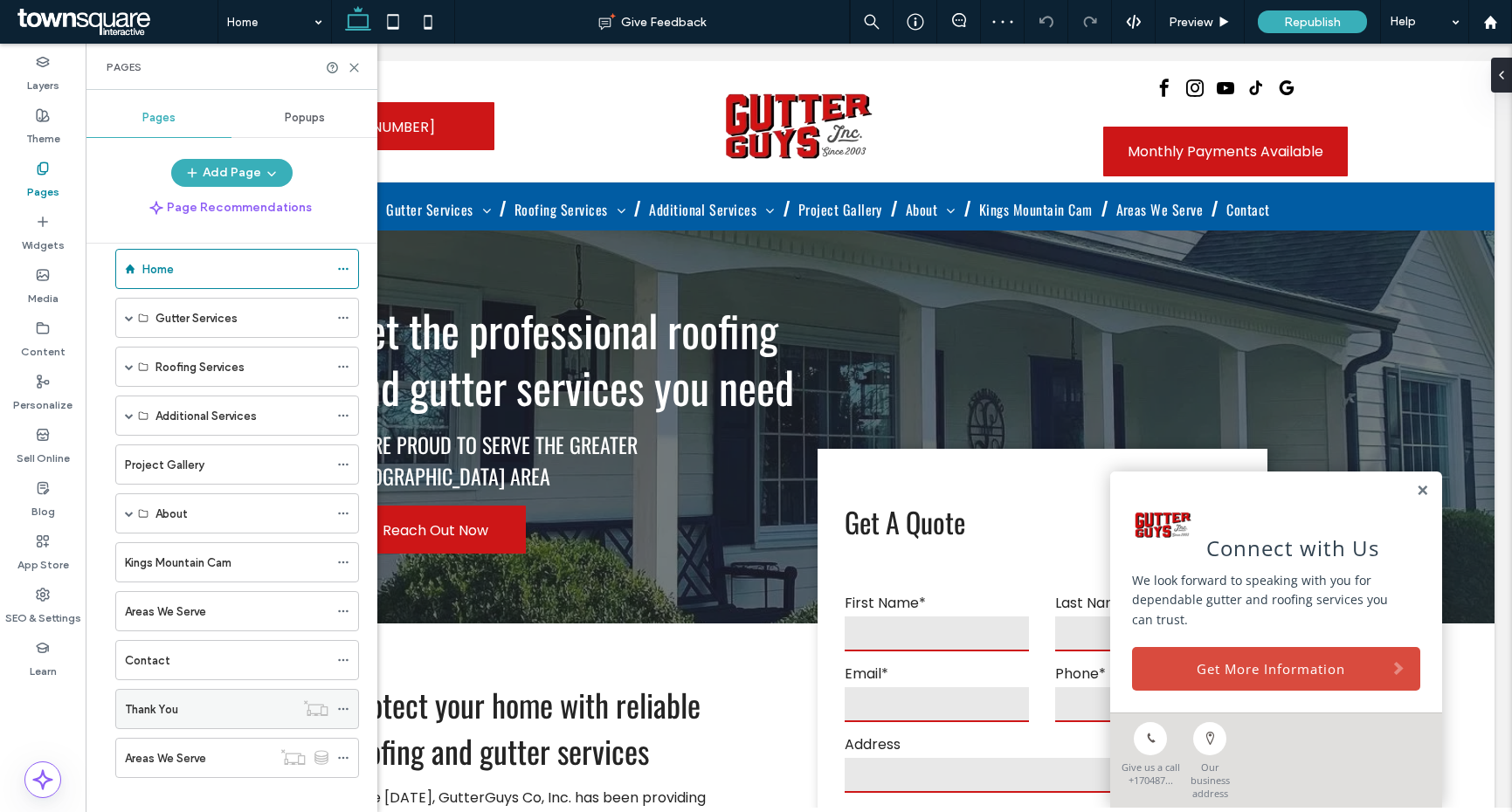
scroll to position [42, 0]
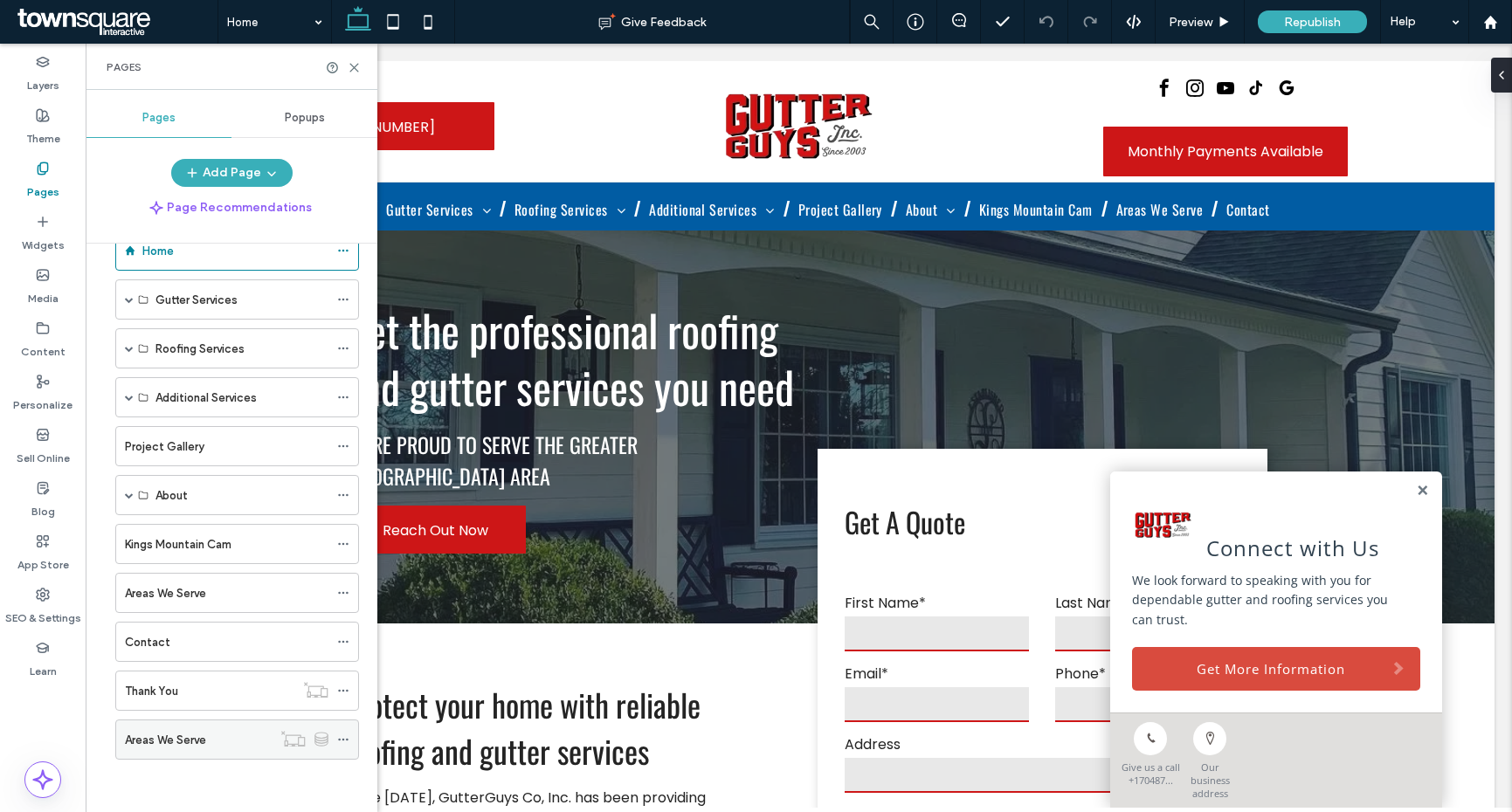
click at [241, 732] on div "Areas We Serve" at bounding box center [198, 740] width 147 height 18
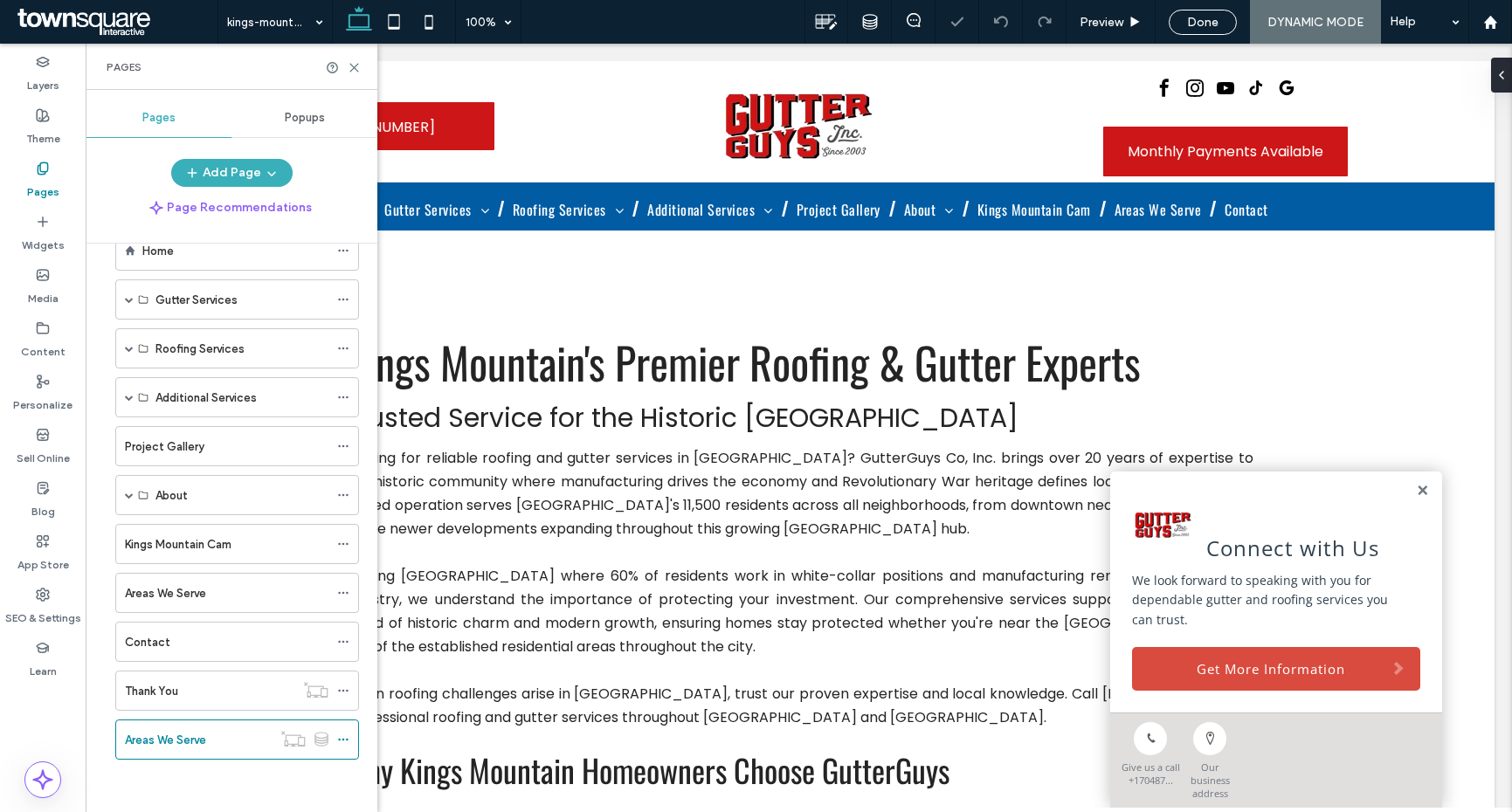
click at [346, 61] on div at bounding box center [343, 67] width 35 height 13
click at [351, 65] on icon at bounding box center [354, 67] width 13 height 13
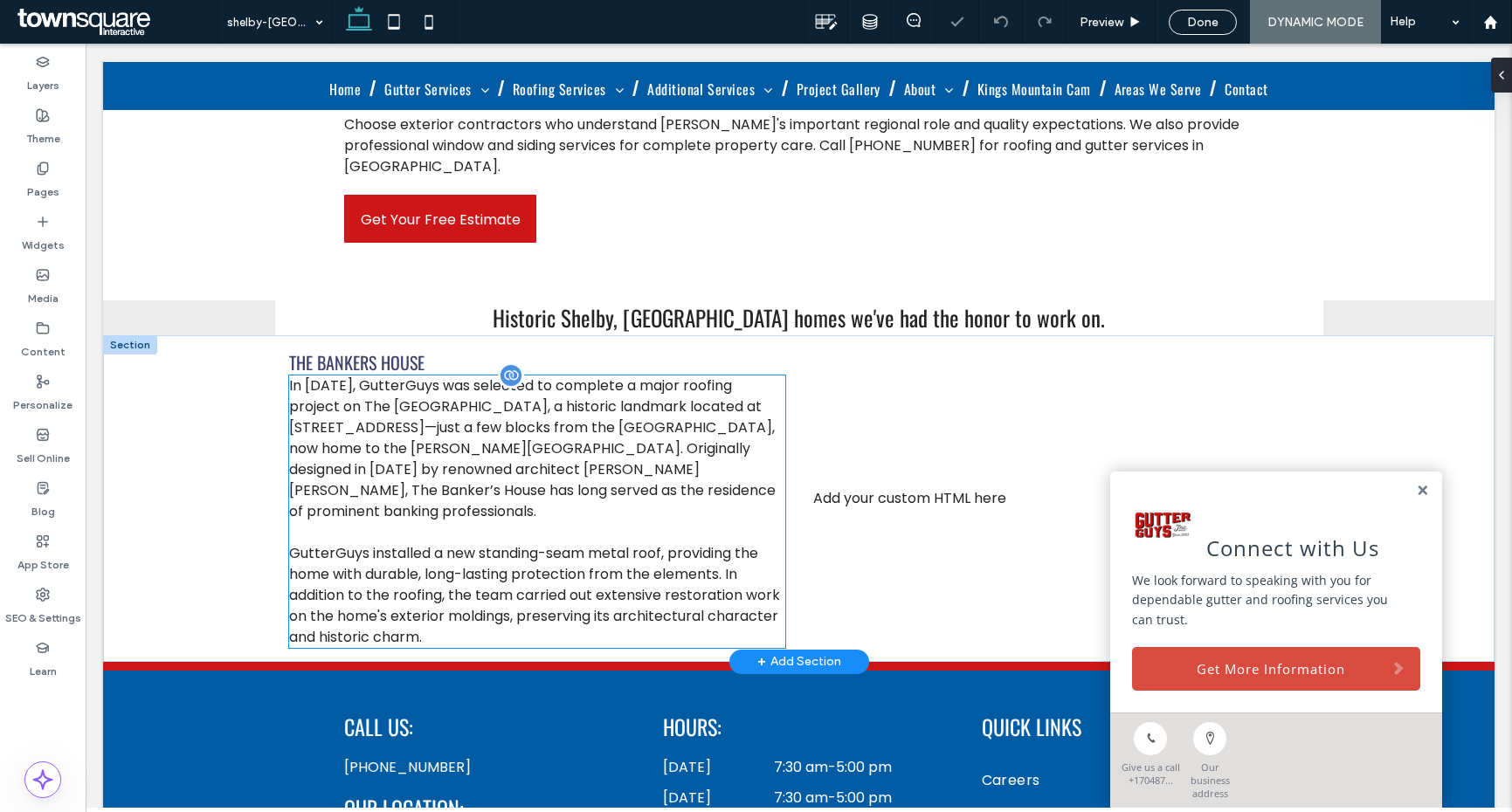
scroll to position [869, 0]
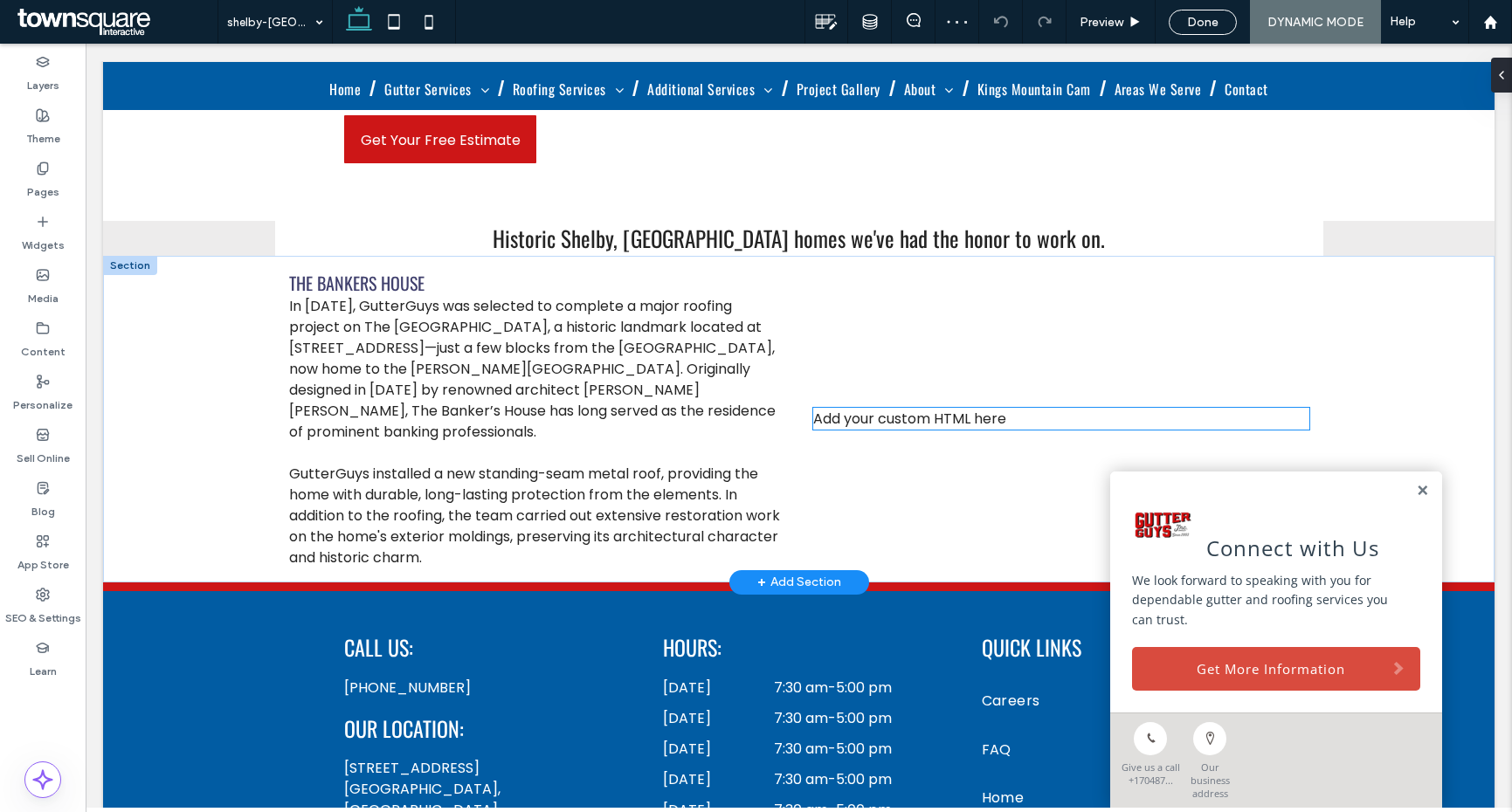
click at [925, 408] on div "Add your custom HTML here" at bounding box center [1062, 419] width 497 height 22
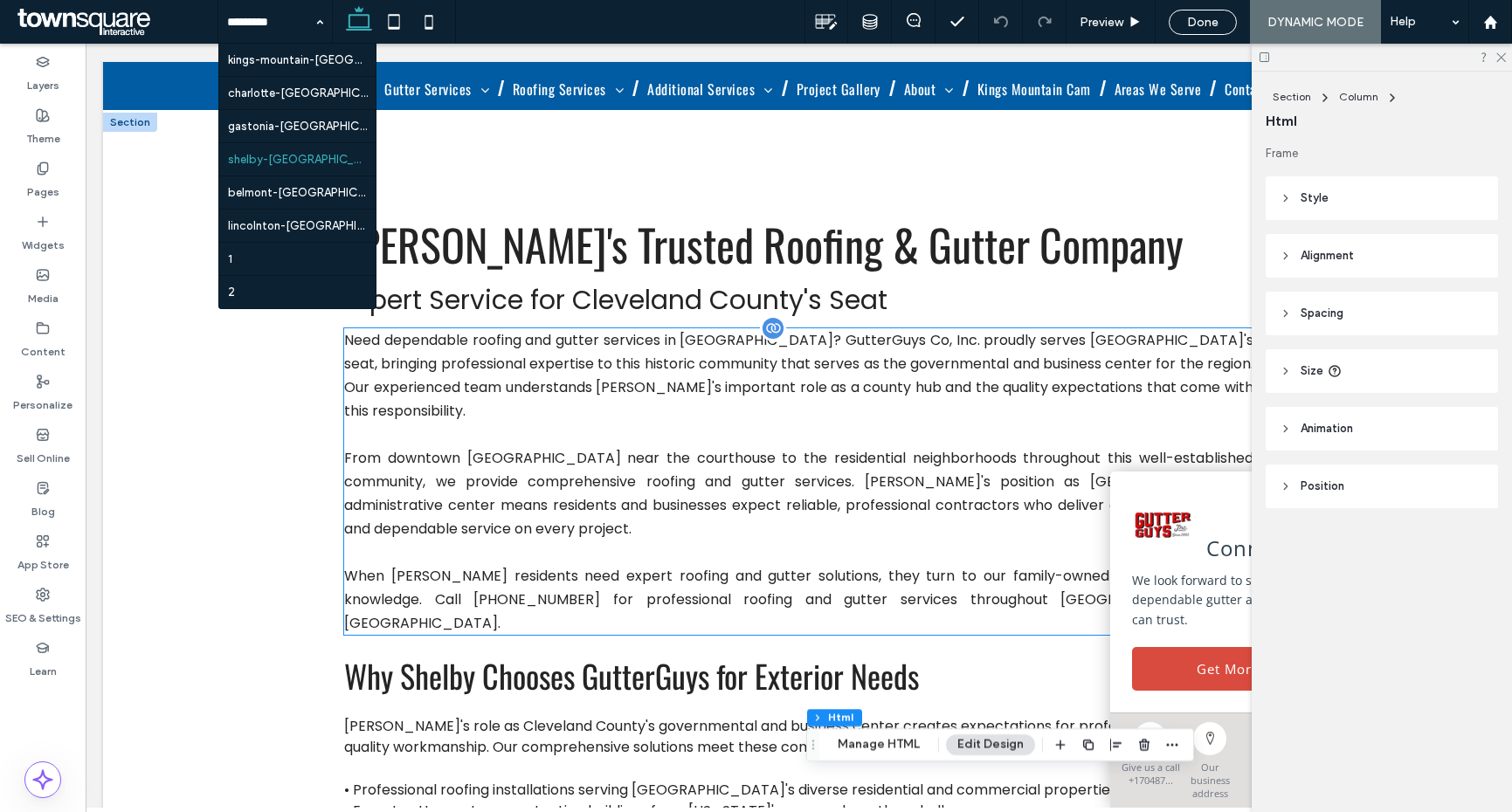
scroll to position [38, 0]
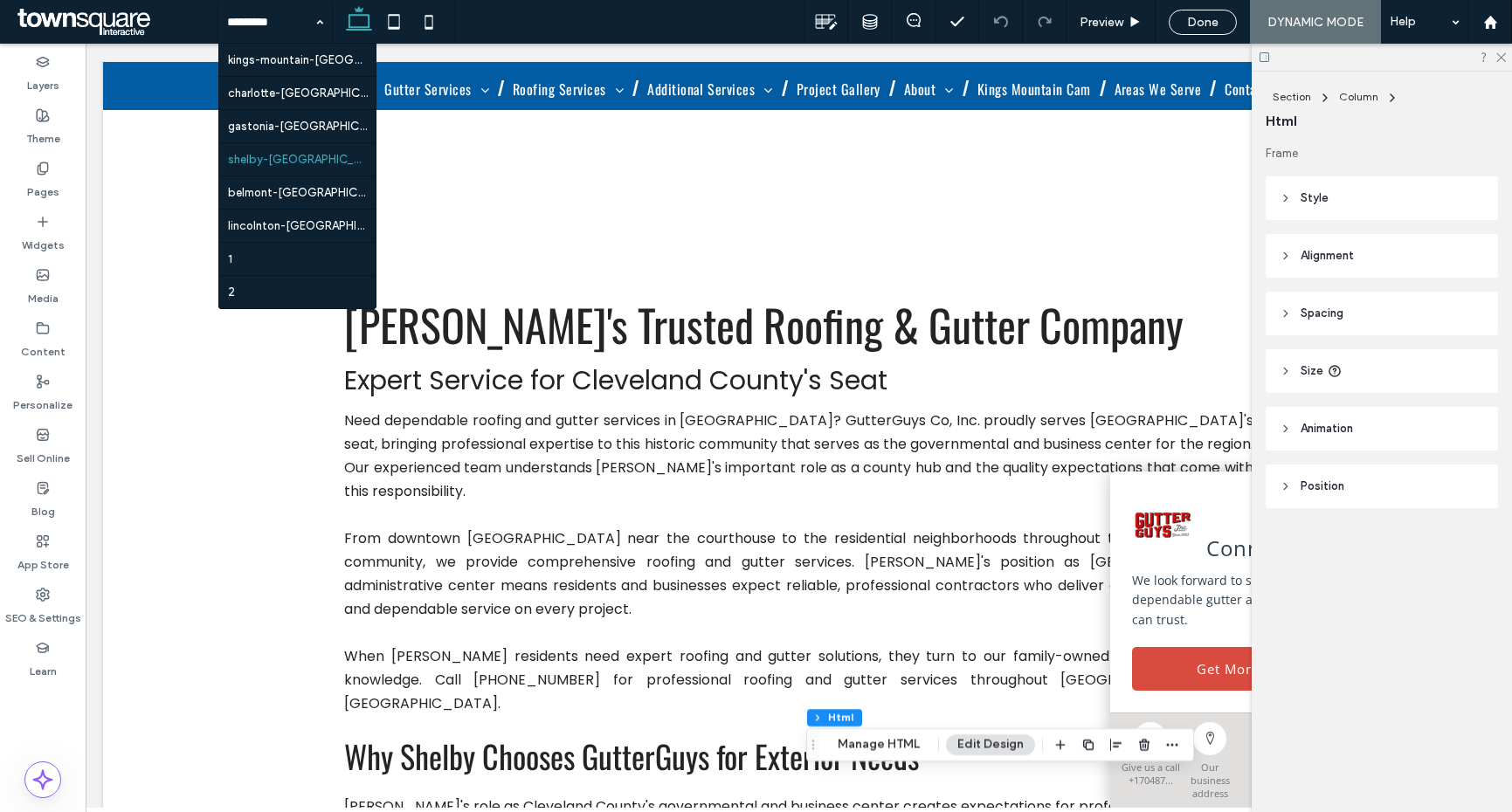
click at [1266, 59] on icon at bounding box center [1265, 57] width 13 height 13
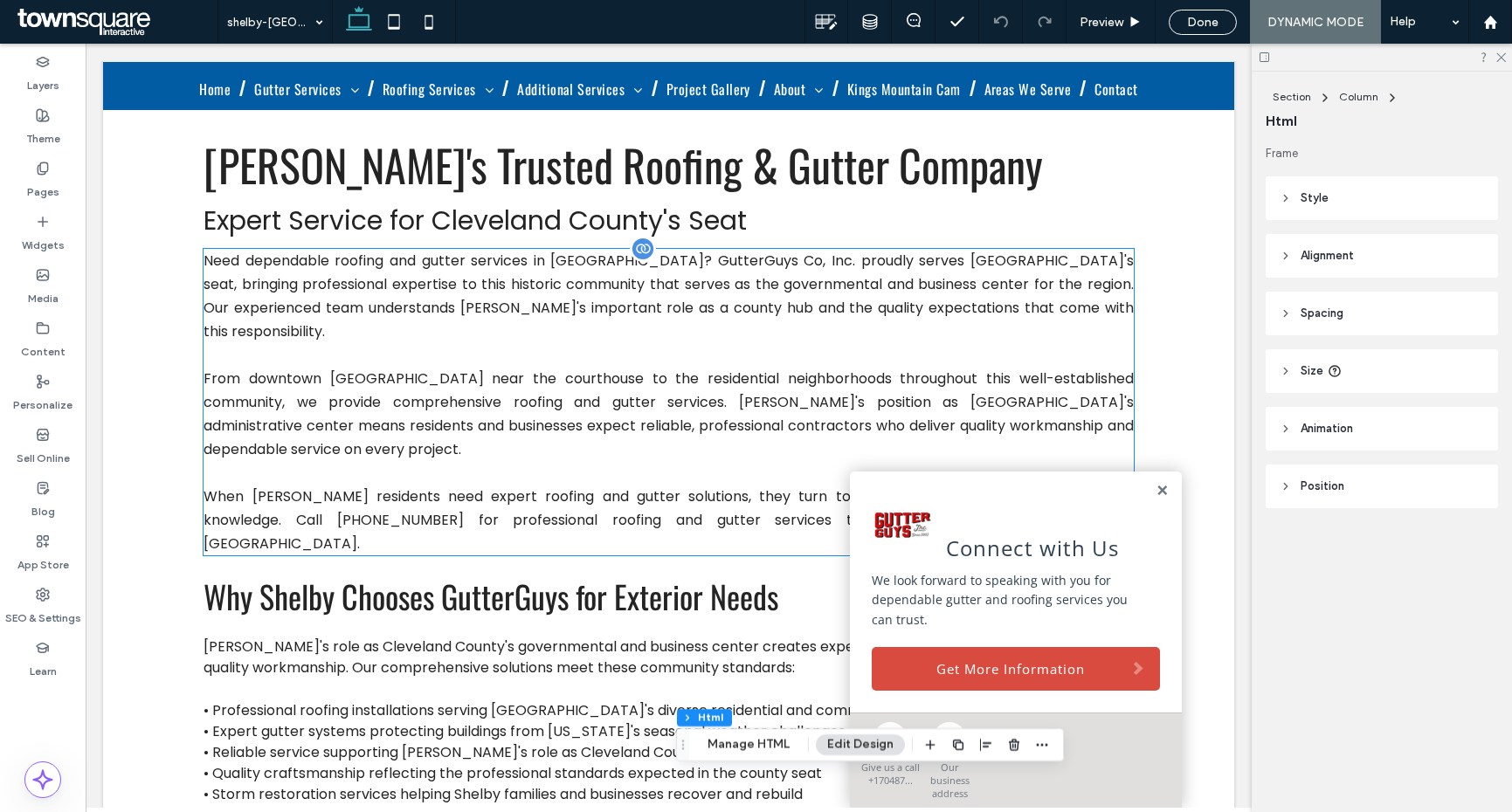
scroll to position [73, 0]
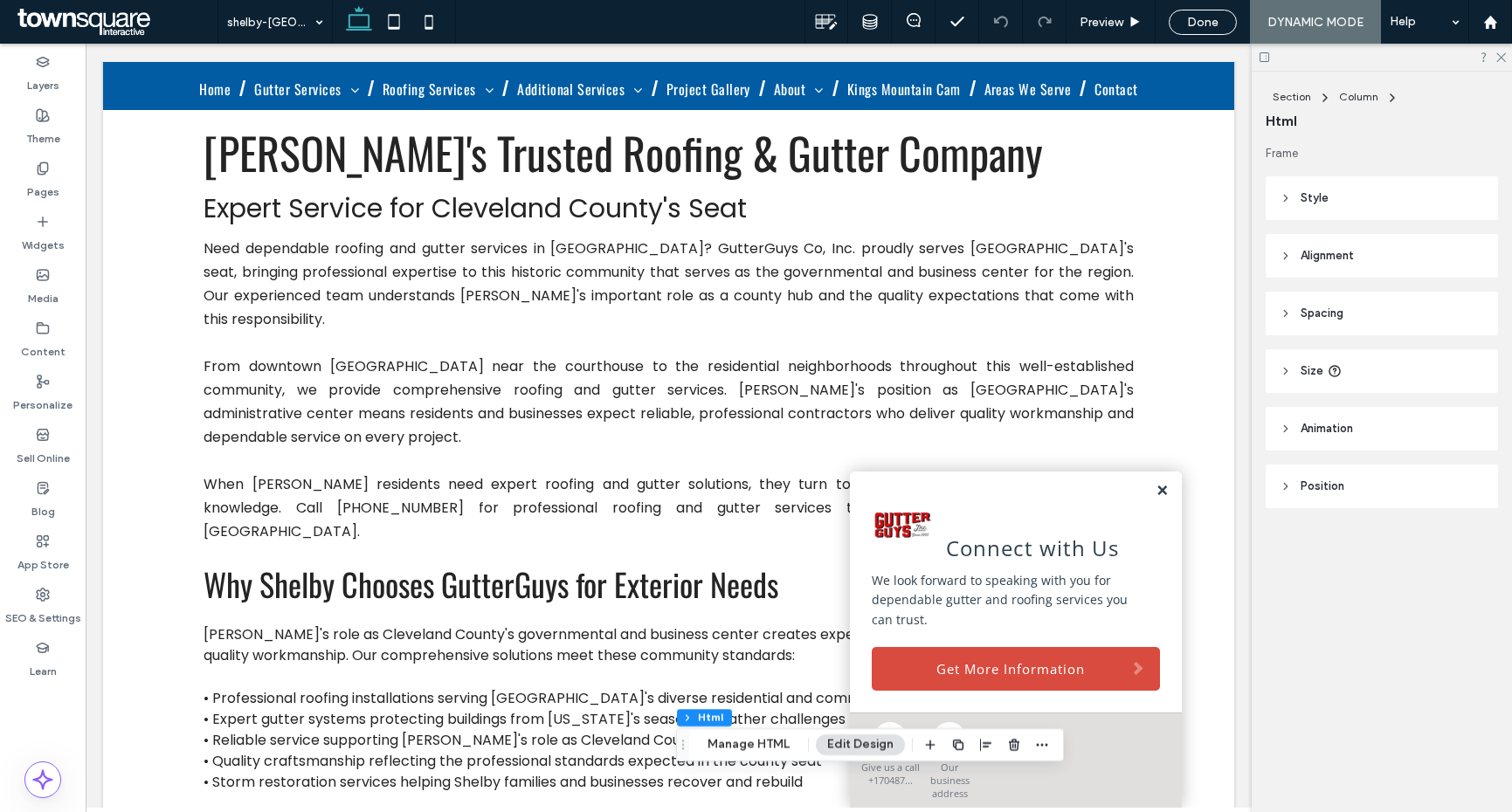
click at [1156, 498] on link at bounding box center [1162, 491] width 13 height 15
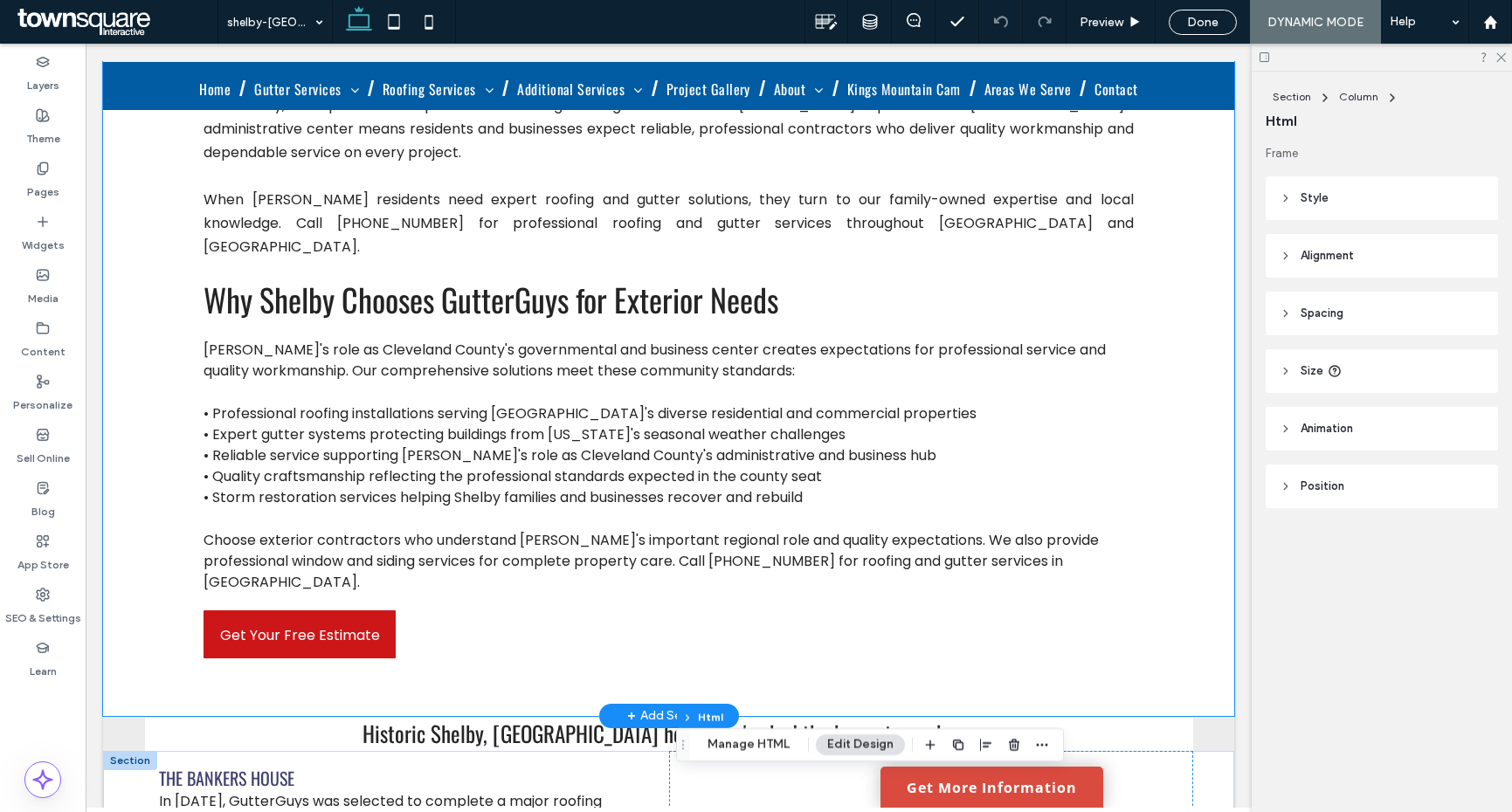
scroll to position [359, 0]
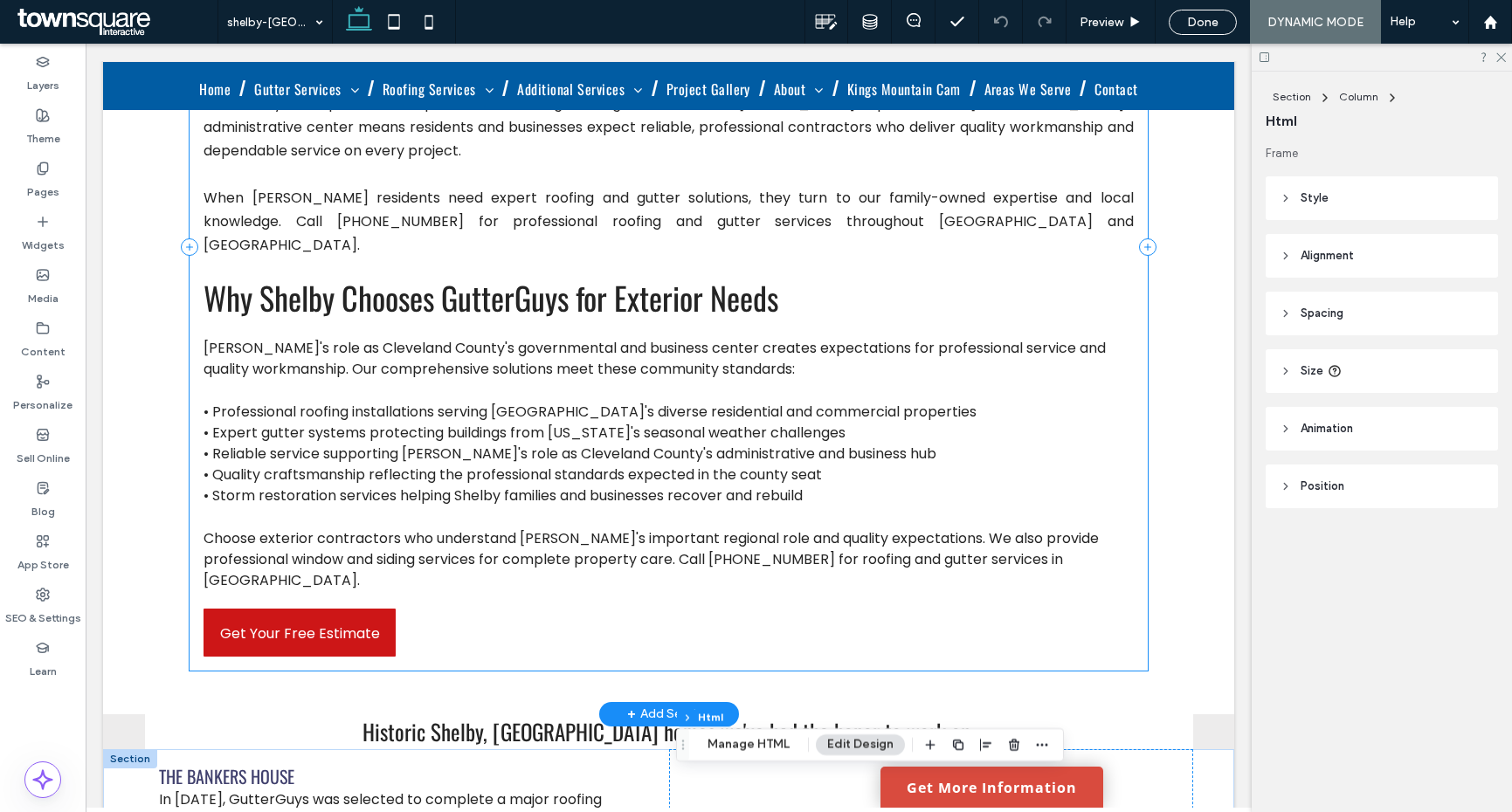
click at [424, 545] on div "Shelby's Trusted Roofing & Gutter Company Expert Service for Cleveland County's…" at bounding box center [667, 247] width 957 height 847
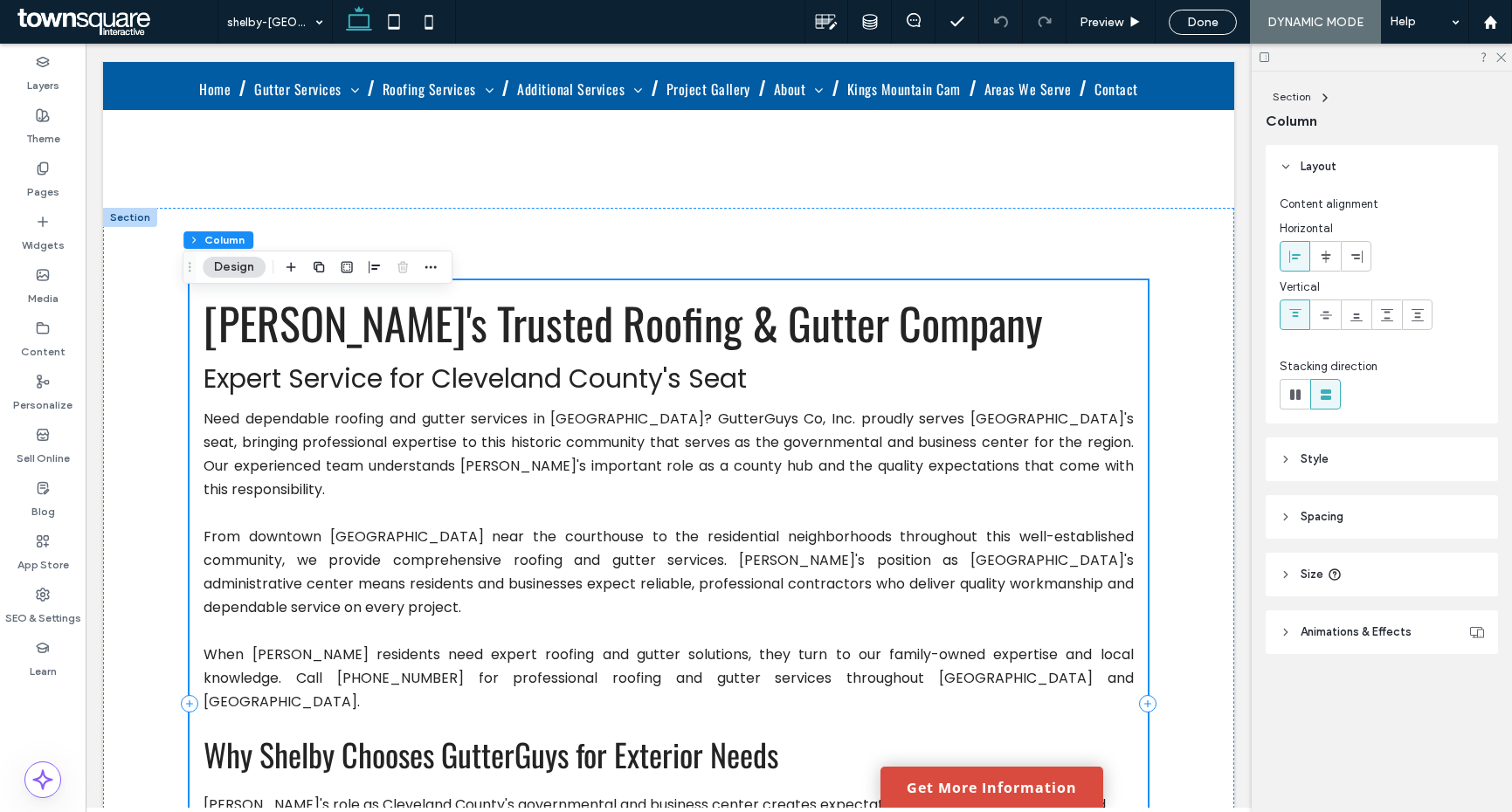
scroll to position [31, 0]
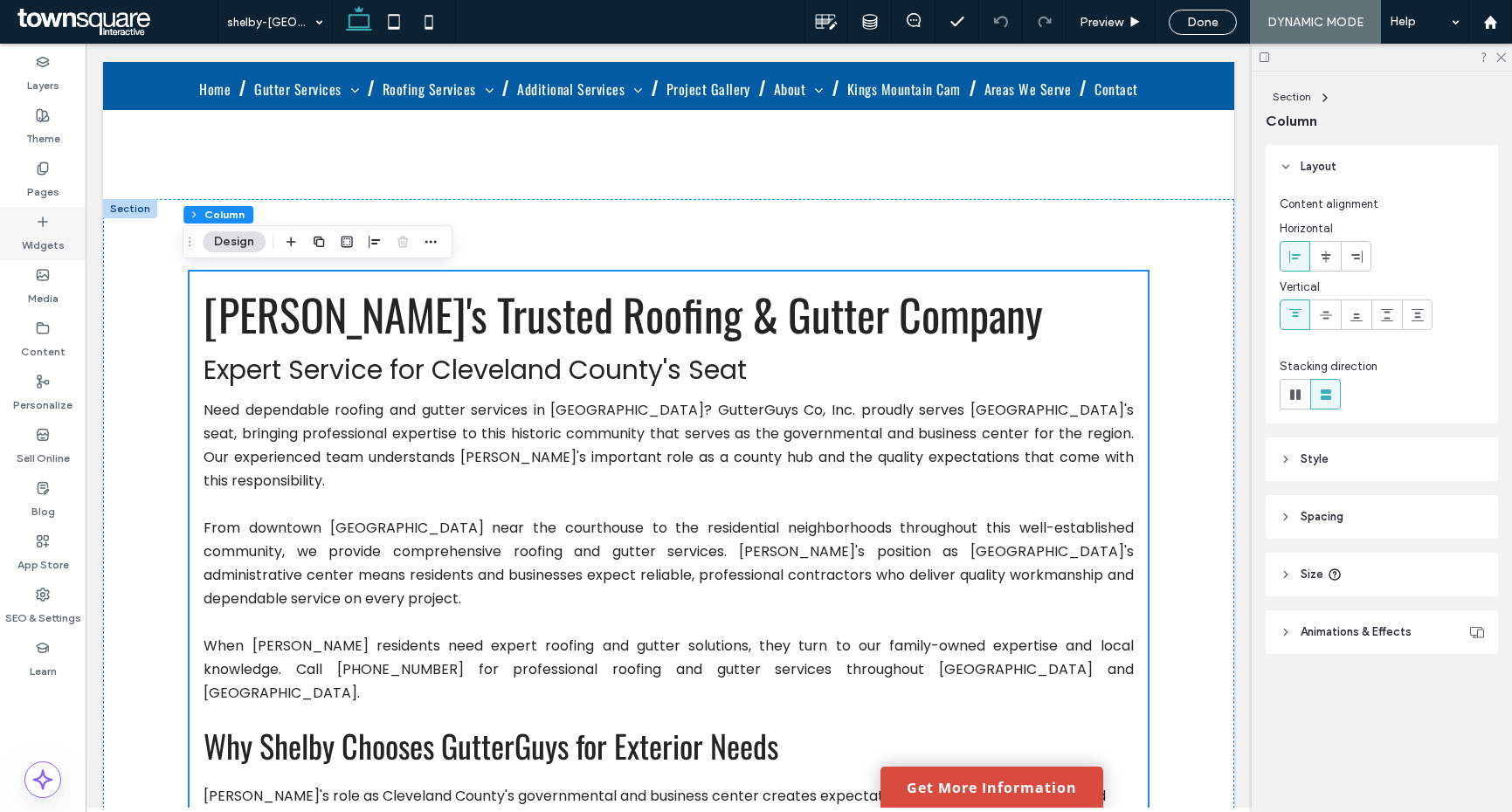
click at [50, 242] on label "Widgets" at bounding box center [43, 241] width 42 height 25
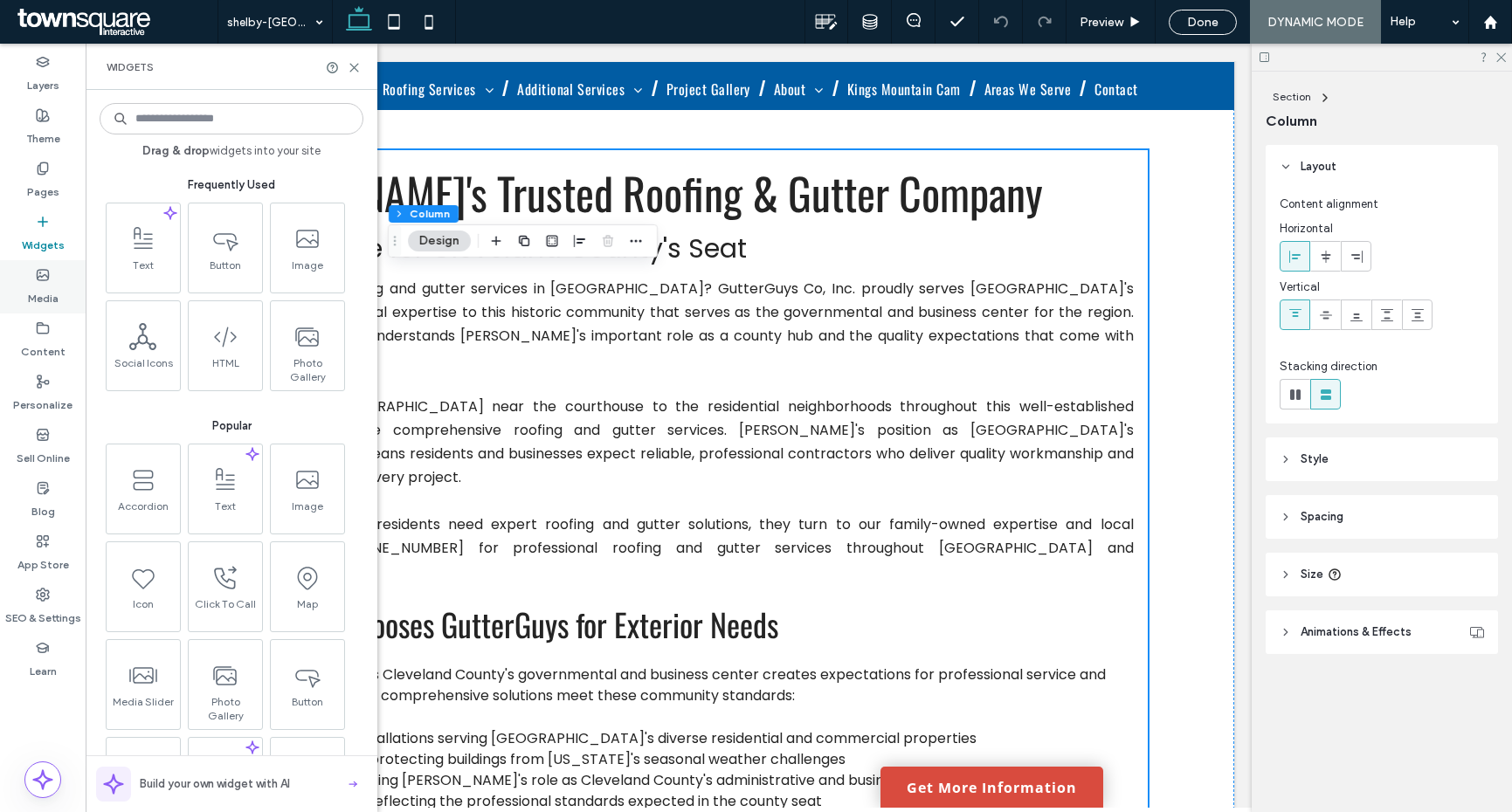
scroll to position [0, 0]
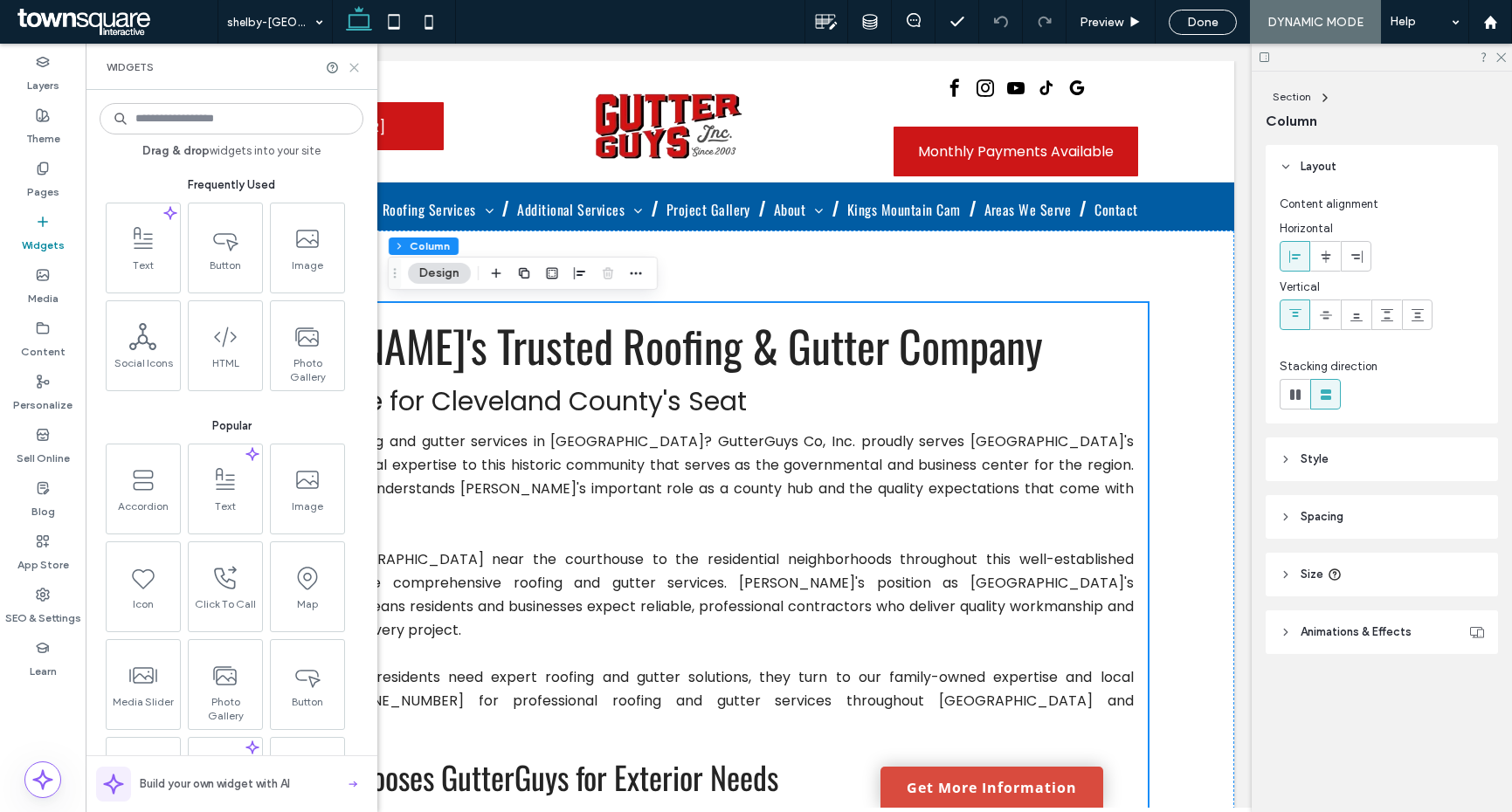
click at [354, 69] on icon at bounding box center [354, 67] width 13 height 13
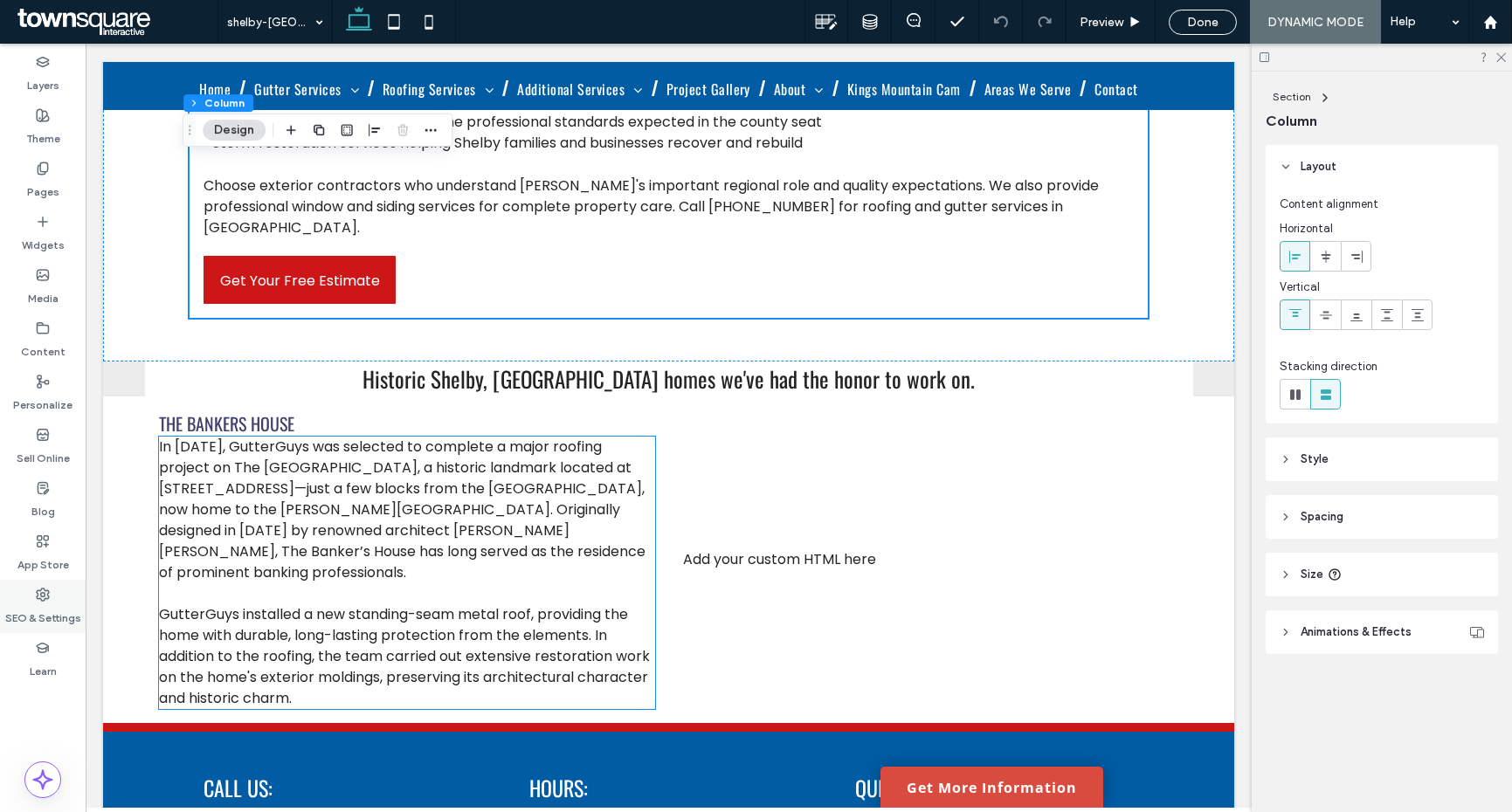
scroll to position [835, 0]
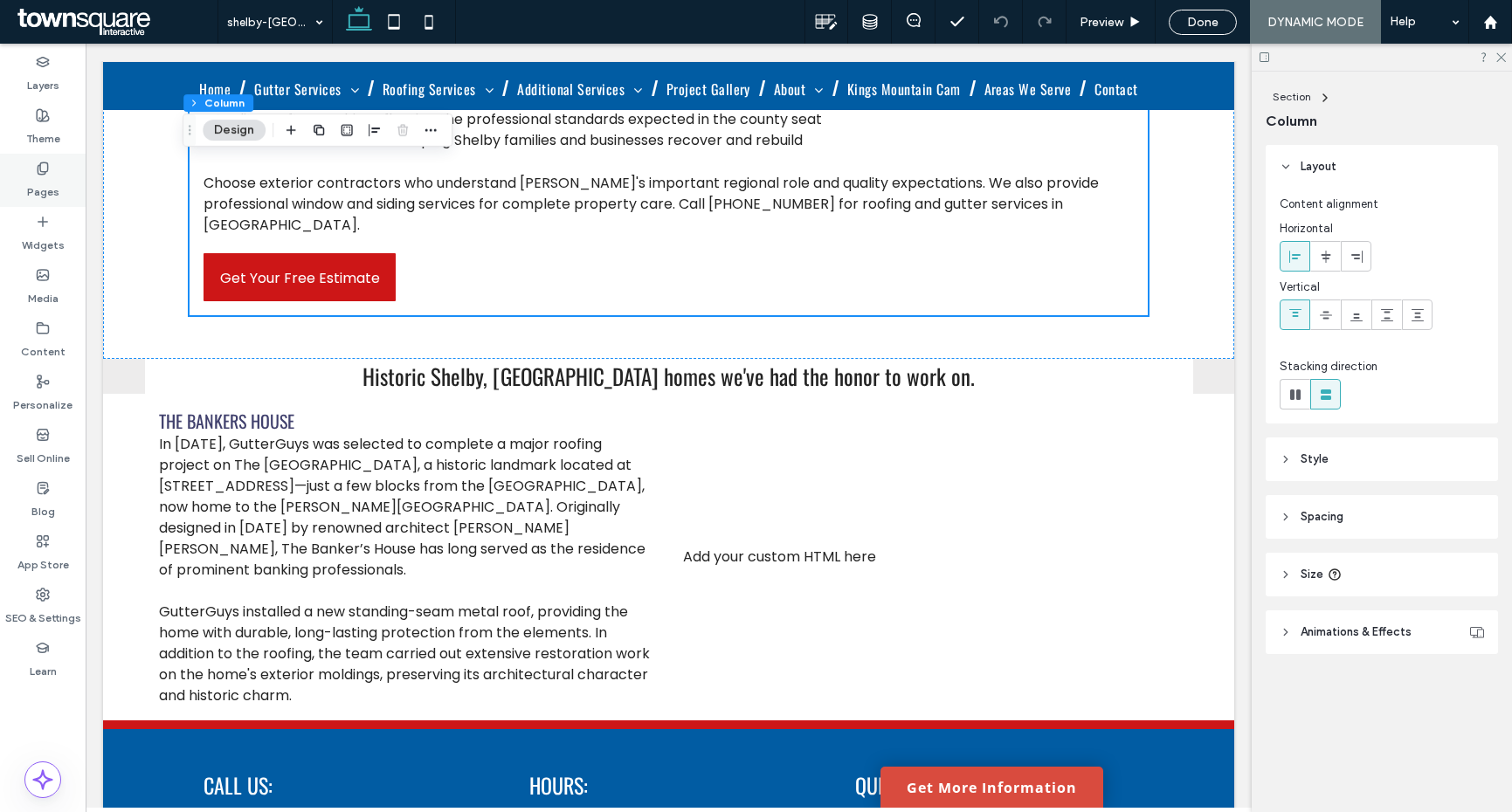
click at [57, 168] on div "Pages" at bounding box center [42, 181] width 86 height 54
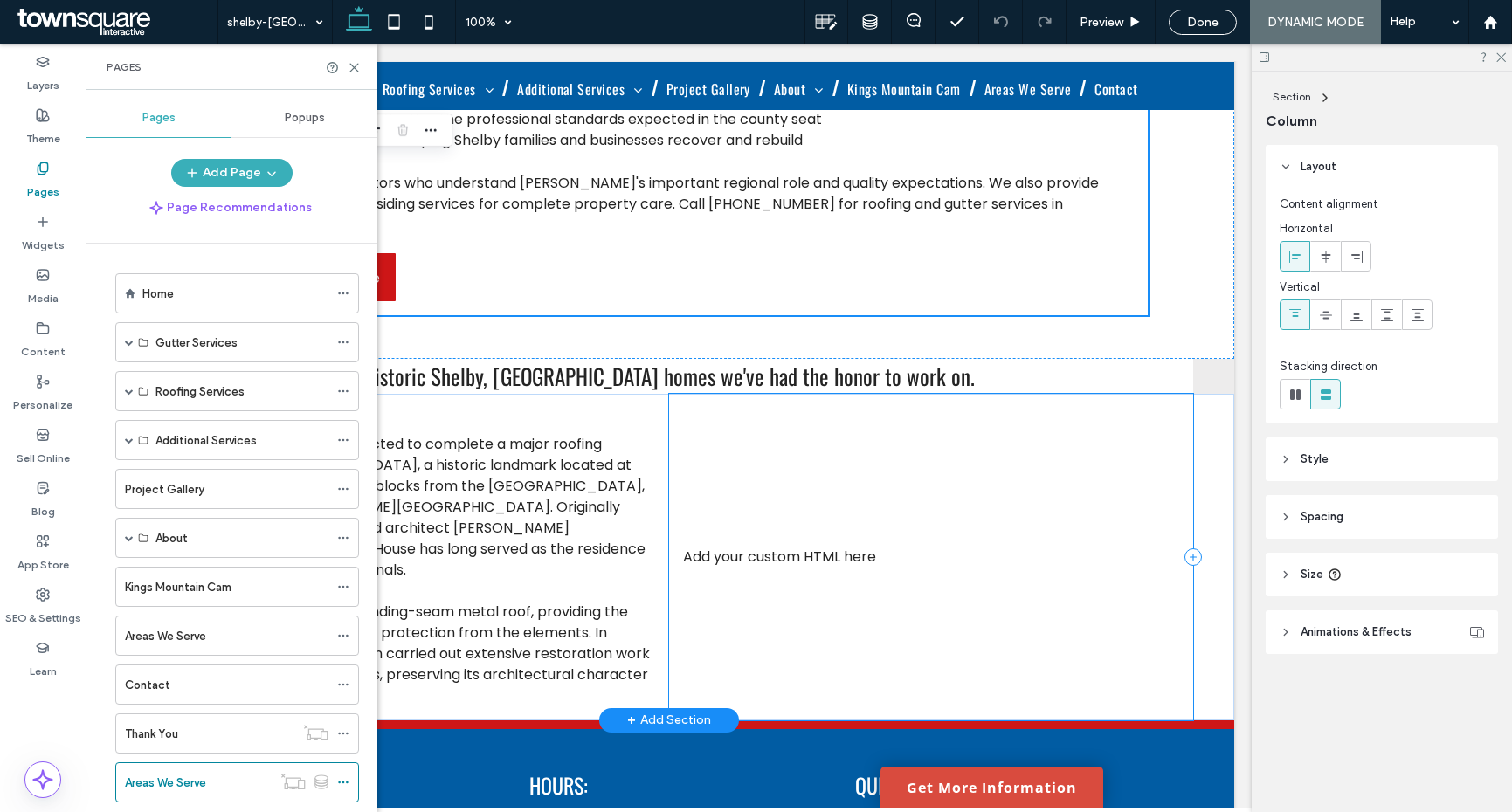
click at [795, 460] on div "Add your custom HTML here" at bounding box center [931, 557] width 524 height 327
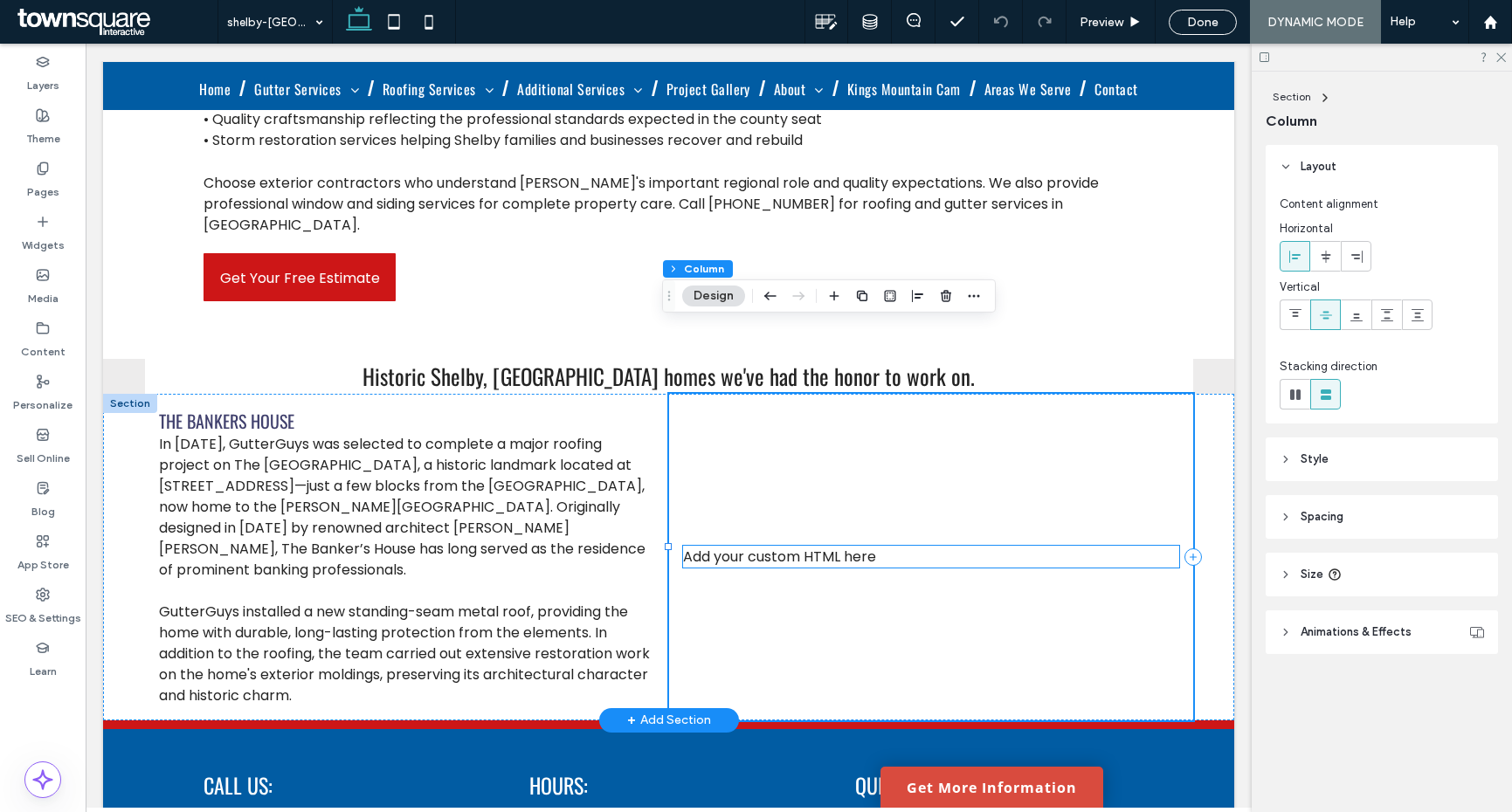
click at [773, 546] on div "Add your custom HTML here" at bounding box center [931, 557] width 497 height 22
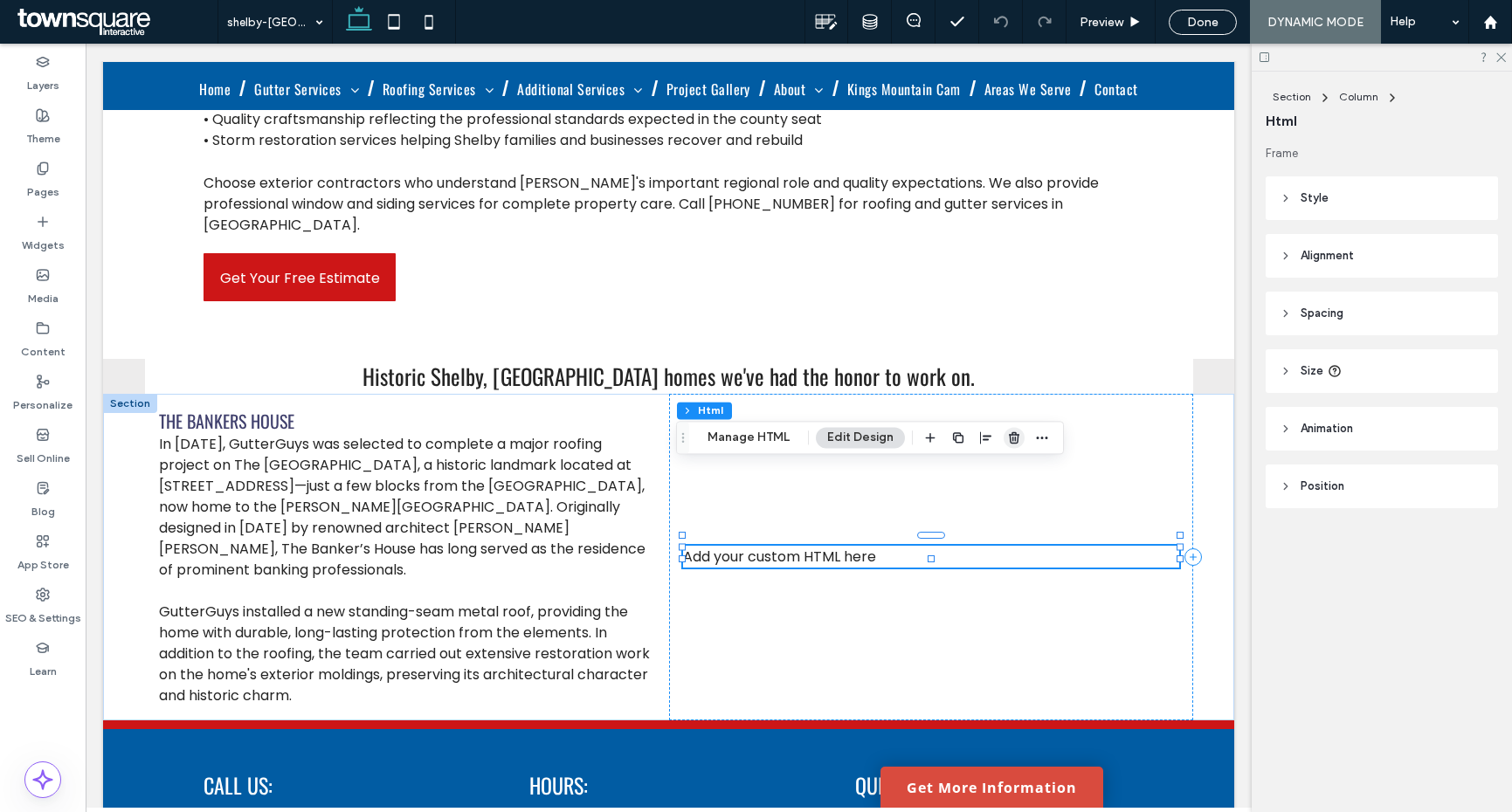
drag, startPoint x: 1008, startPoint y: 438, endPoint x: 891, endPoint y: 412, distance: 119.9
click at [1009, 438] on use "button" at bounding box center [1014, 438] width 10 height 11
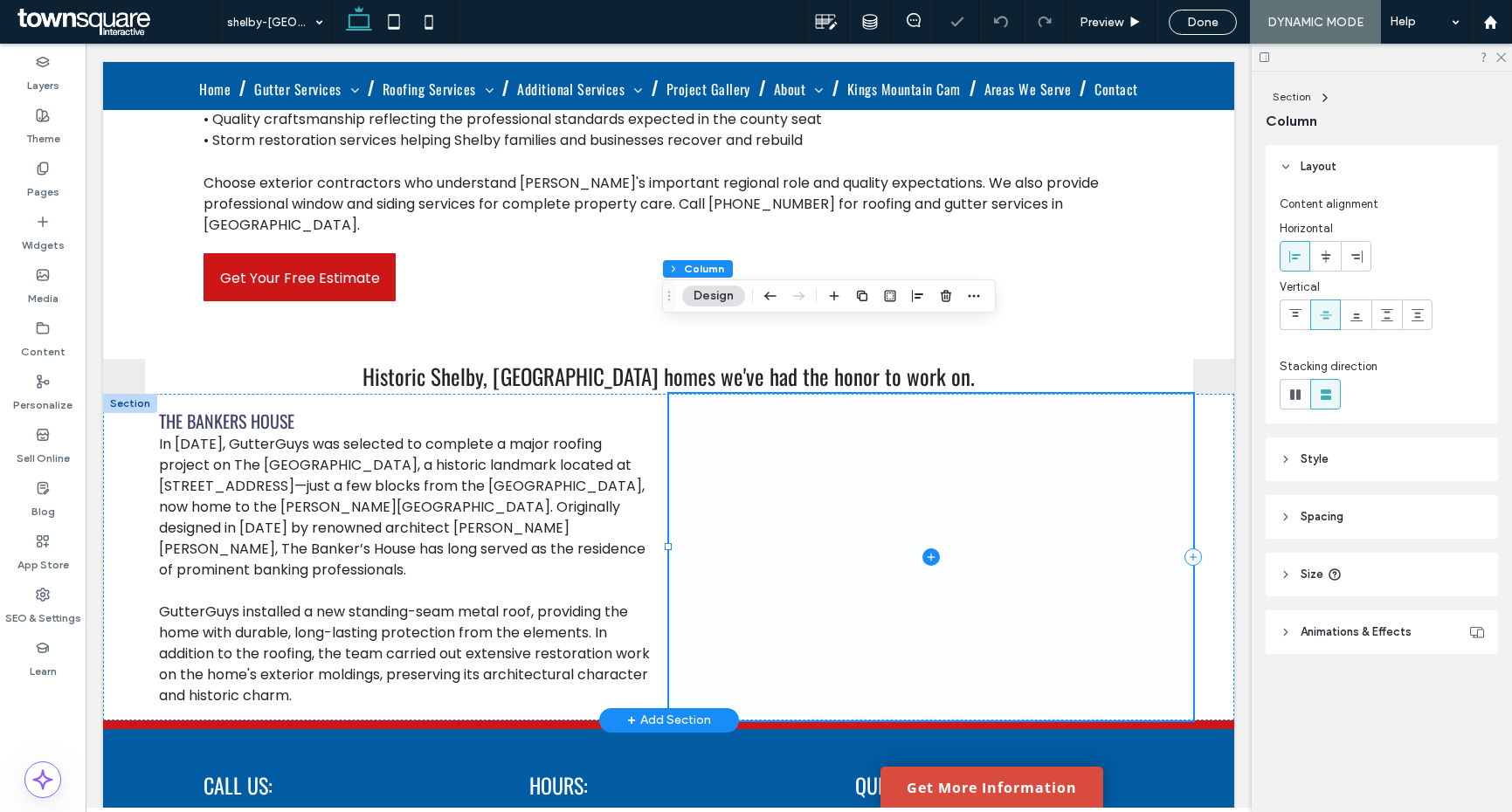
click at [909, 474] on span at bounding box center [931, 557] width 524 height 327
click at [922, 548] on icon at bounding box center [930, 556] width 18 height 18
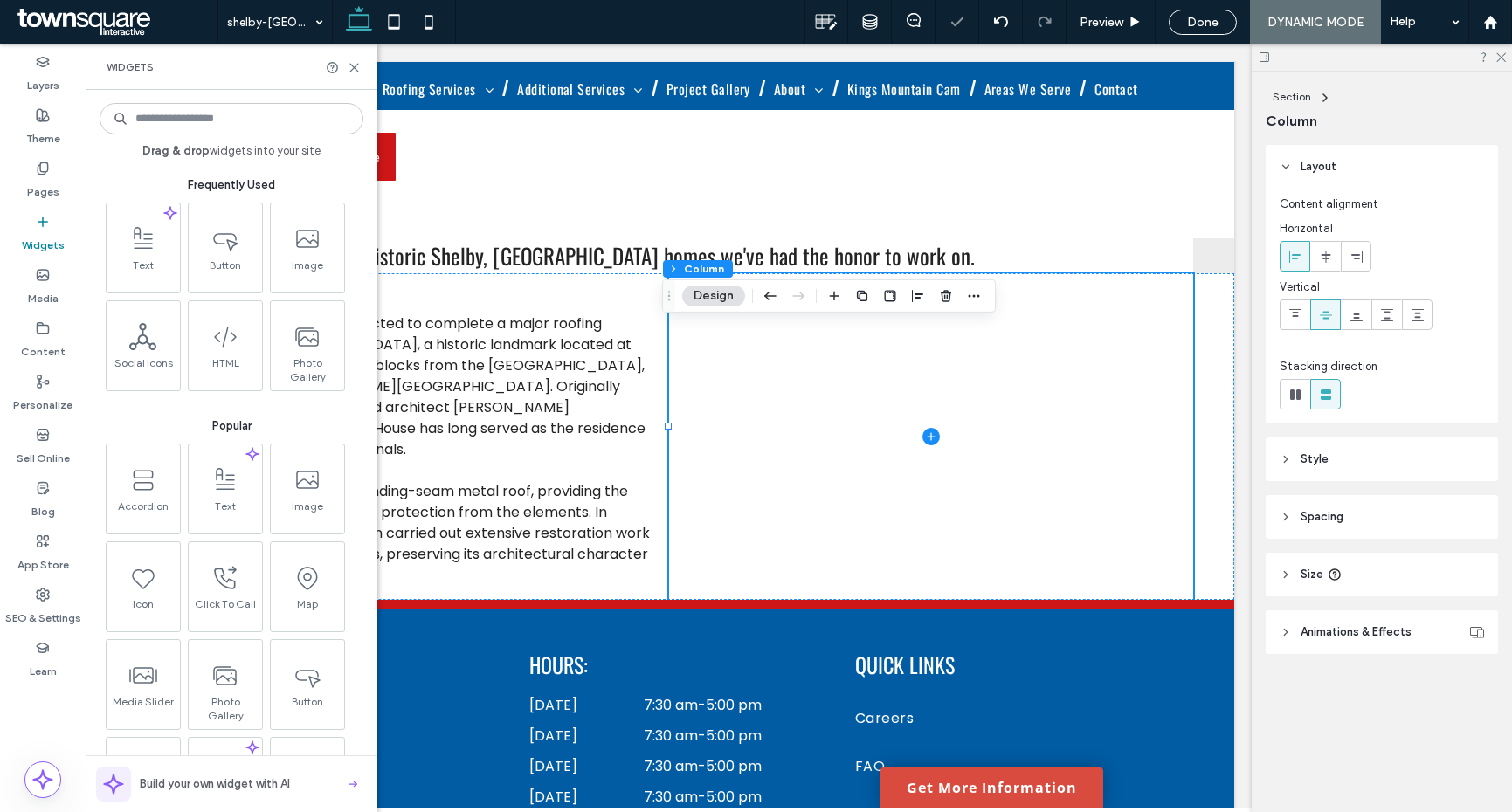
click at [255, 121] on input at bounding box center [232, 119] width 264 height 31
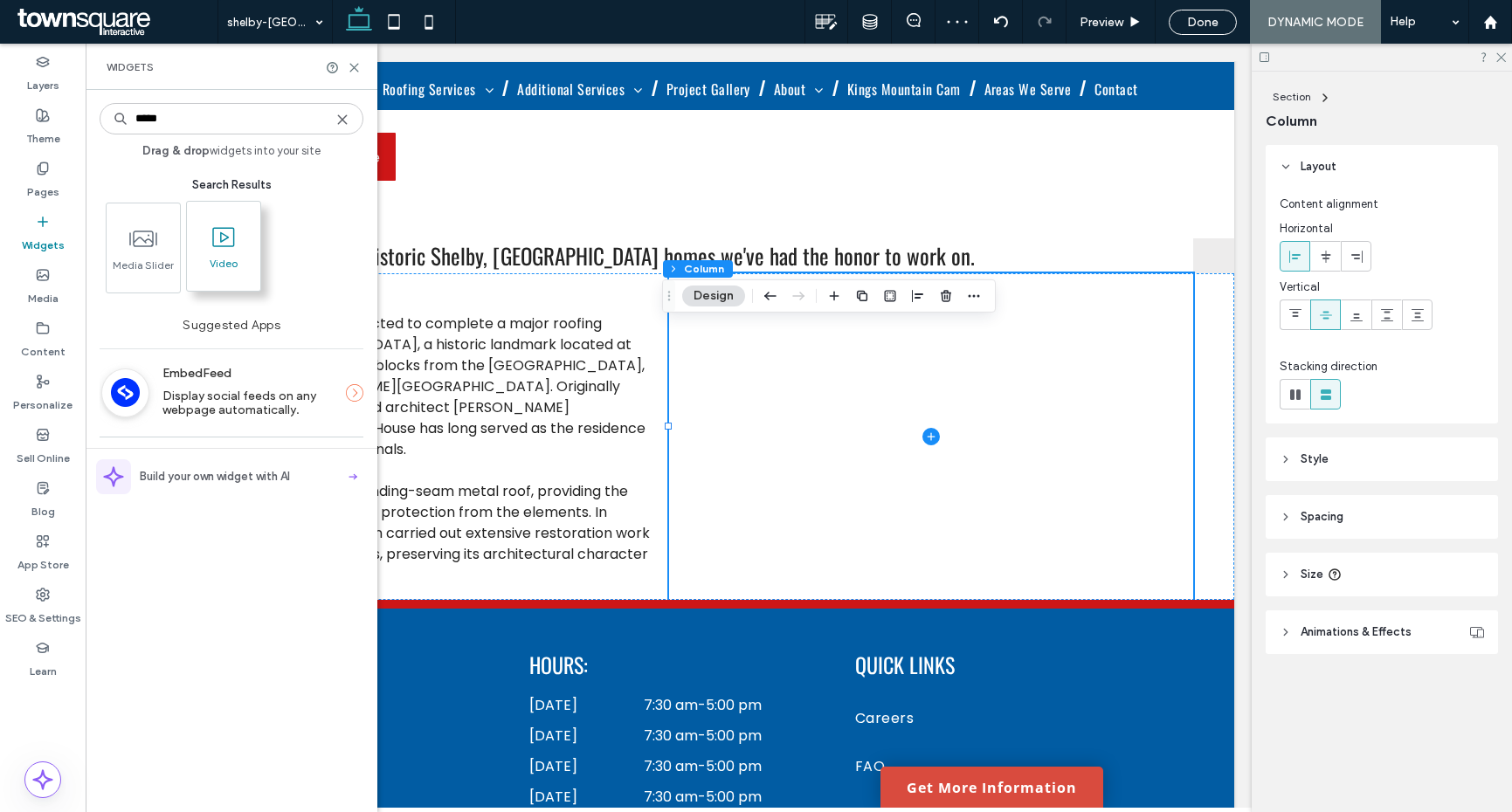
type input "*****"
click at [248, 230] on span at bounding box center [224, 237] width 74 height 40
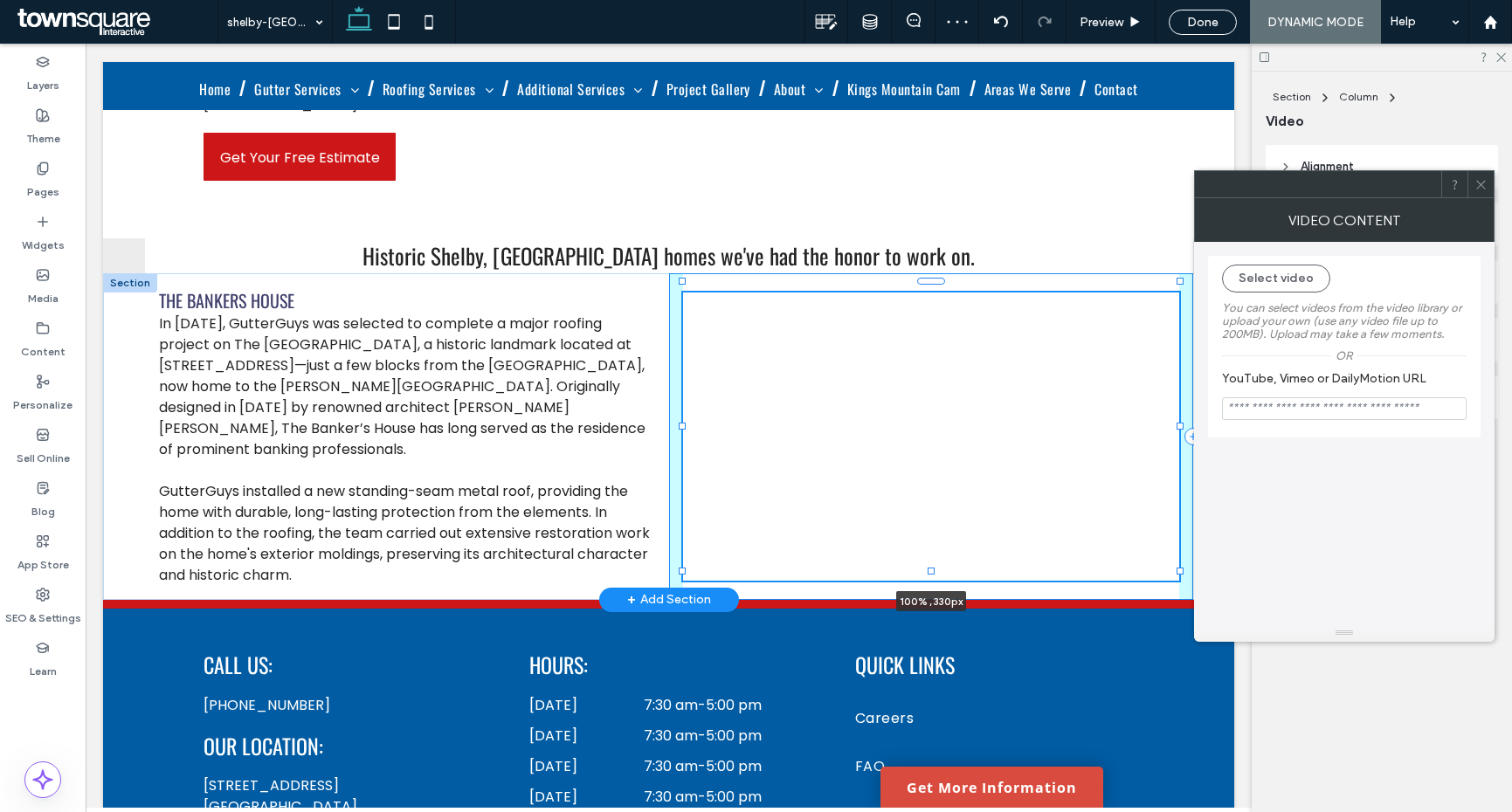
drag, startPoint x: 927, startPoint y: 447, endPoint x: 936, endPoint y: 504, distance: 57.7
click at [936, 504] on div "The Bankers House In 2024, GutterGuys was selected to complete a major roofing …" at bounding box center [669, 436] width 1049 height 327
type input "***"
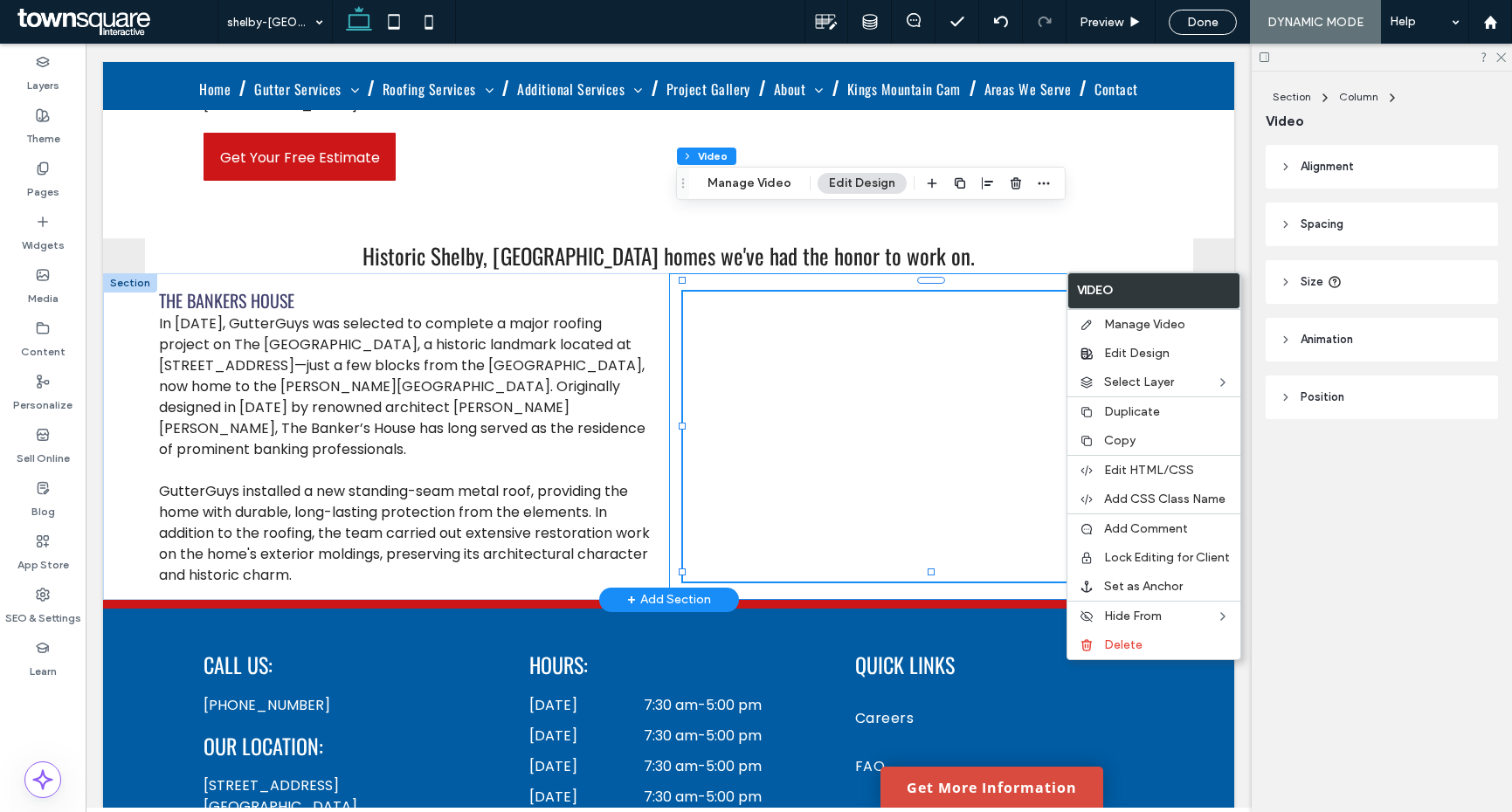
click at [669, 351] on div "100% , 332px" at bounding box center [931, 436] width 524 height 327
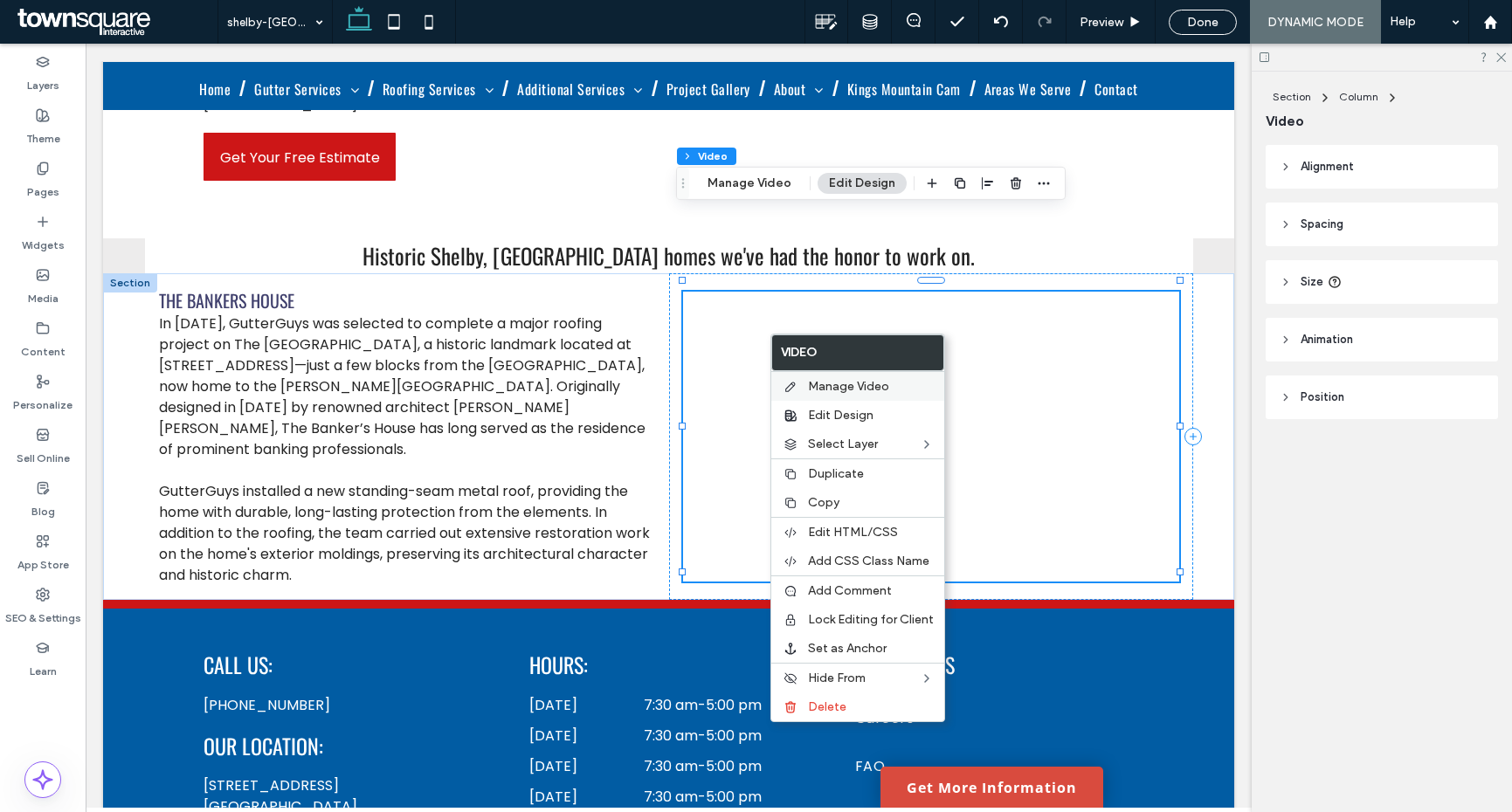
click at [881, 399] on div "Manage Video" at bounding box center [858, 386] width 173 height 30
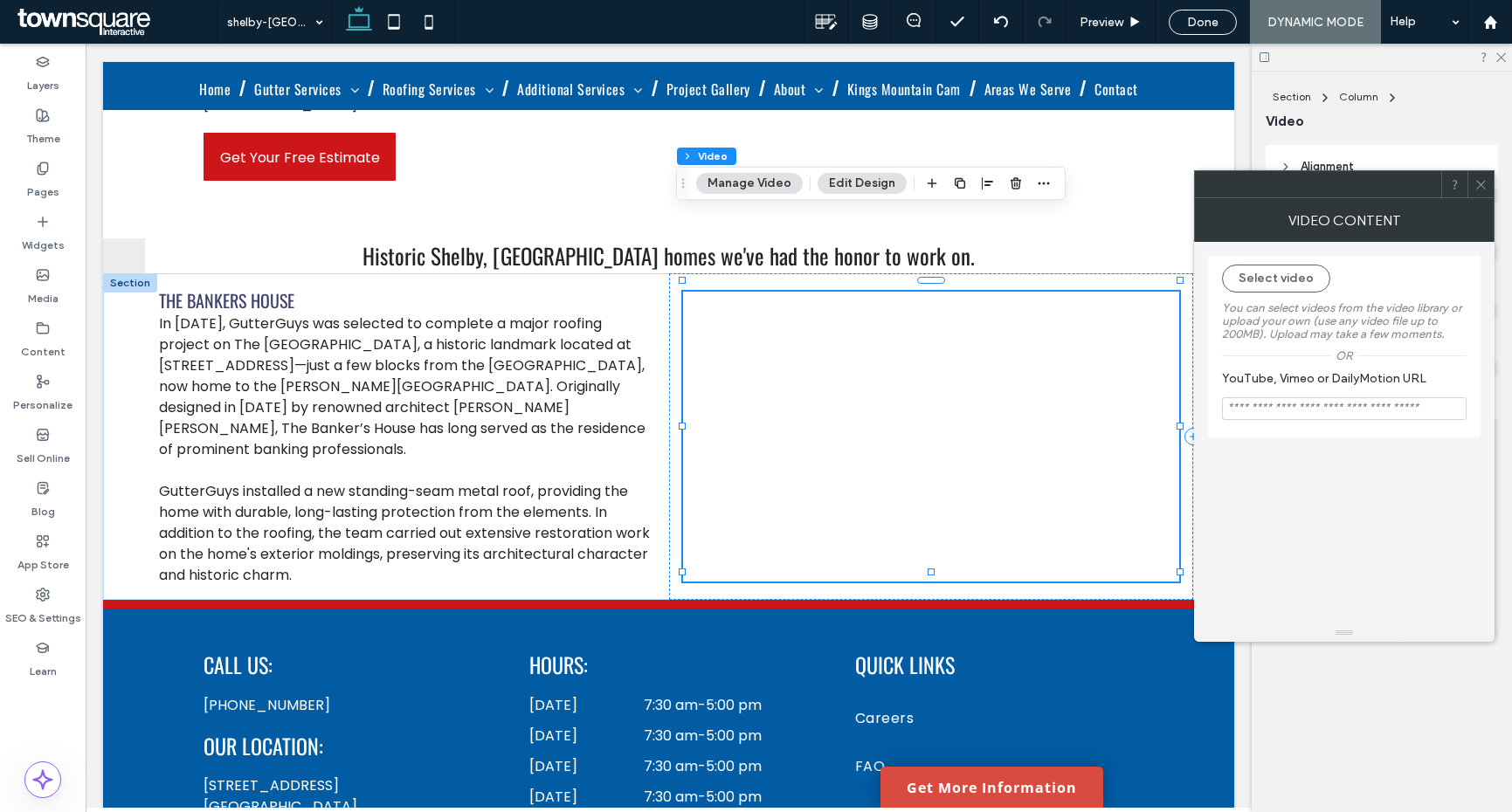
click at [1487, 193] on span at bounding box center [1482, 185] width 13 height 26
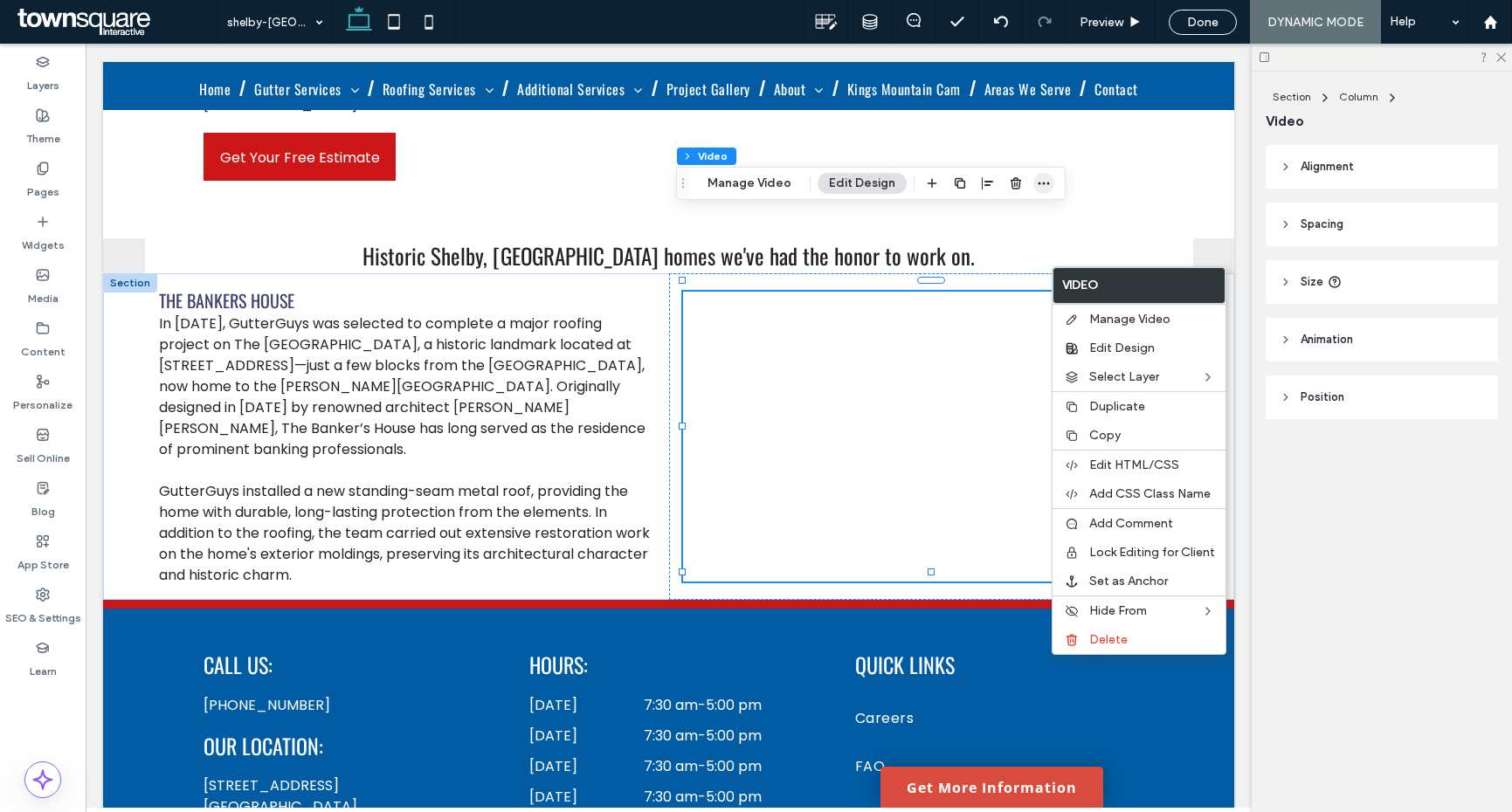
click at [1047, 192] on span "button" at bounding box center [1044, 183] width 21 height 21
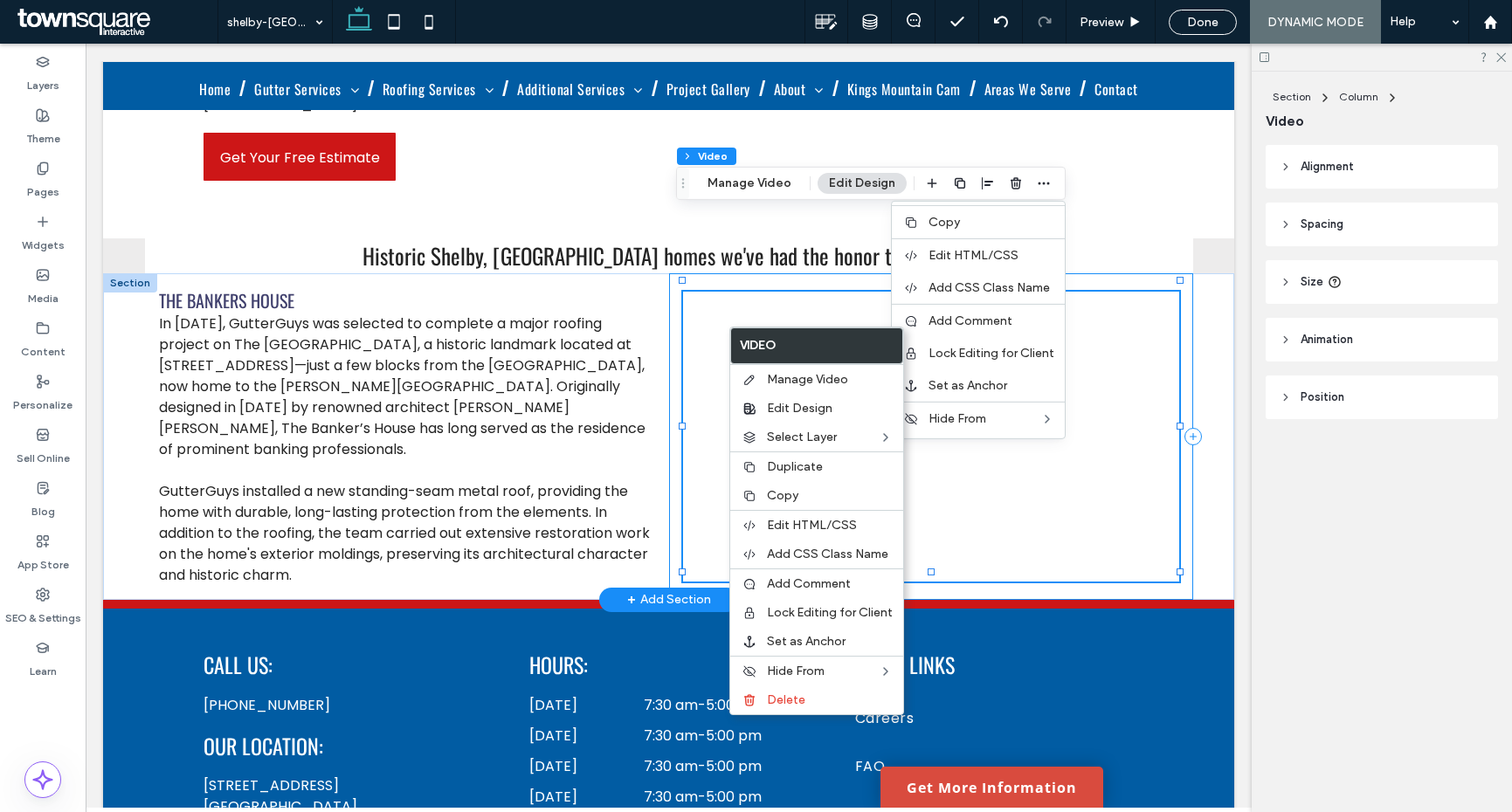
click at [670, 457] on div at bounding box center [931, 436] width 524 height 327
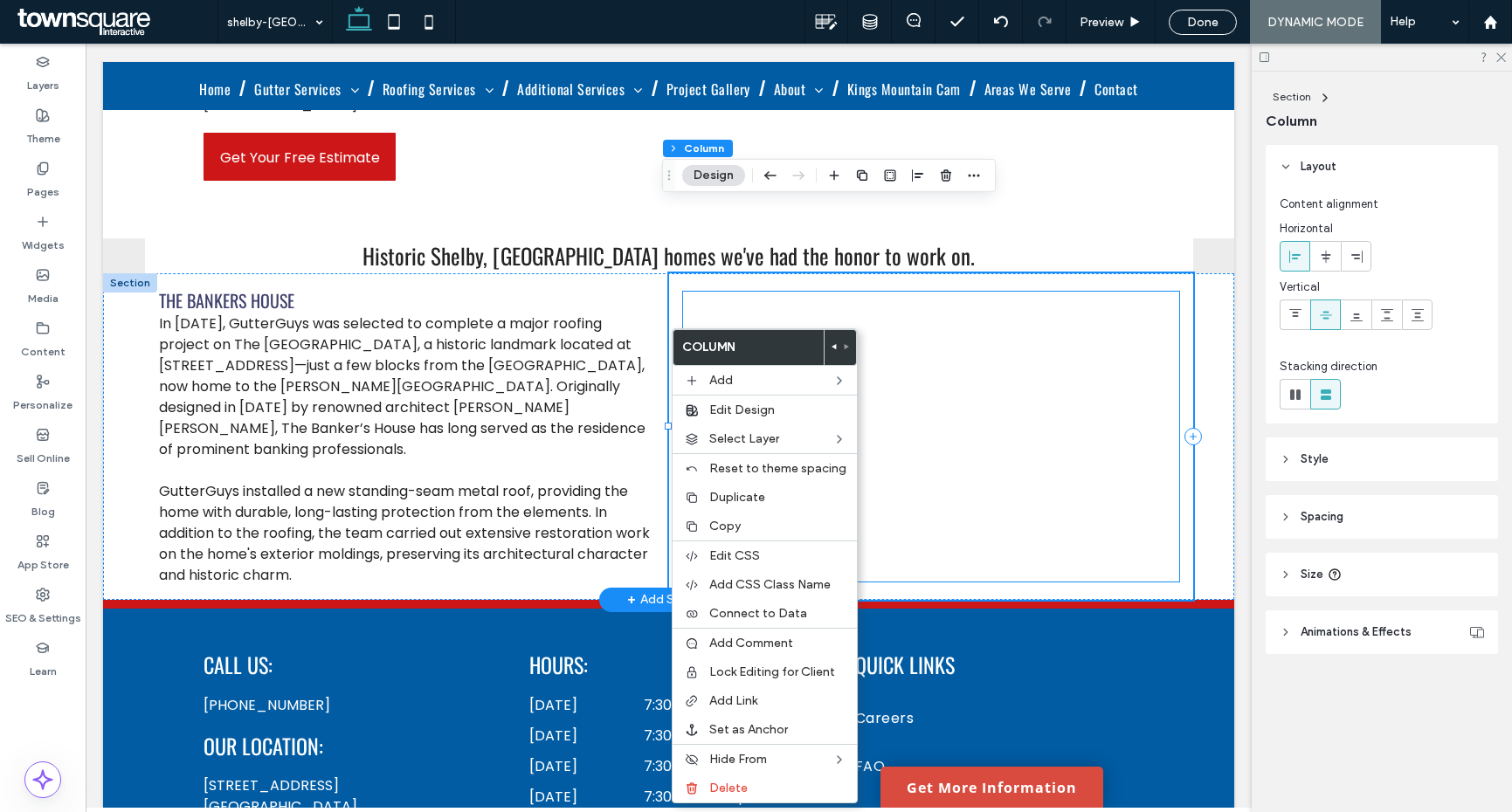
click at [897, 420] on div at bounding box center [931, 436] width 497 height 290
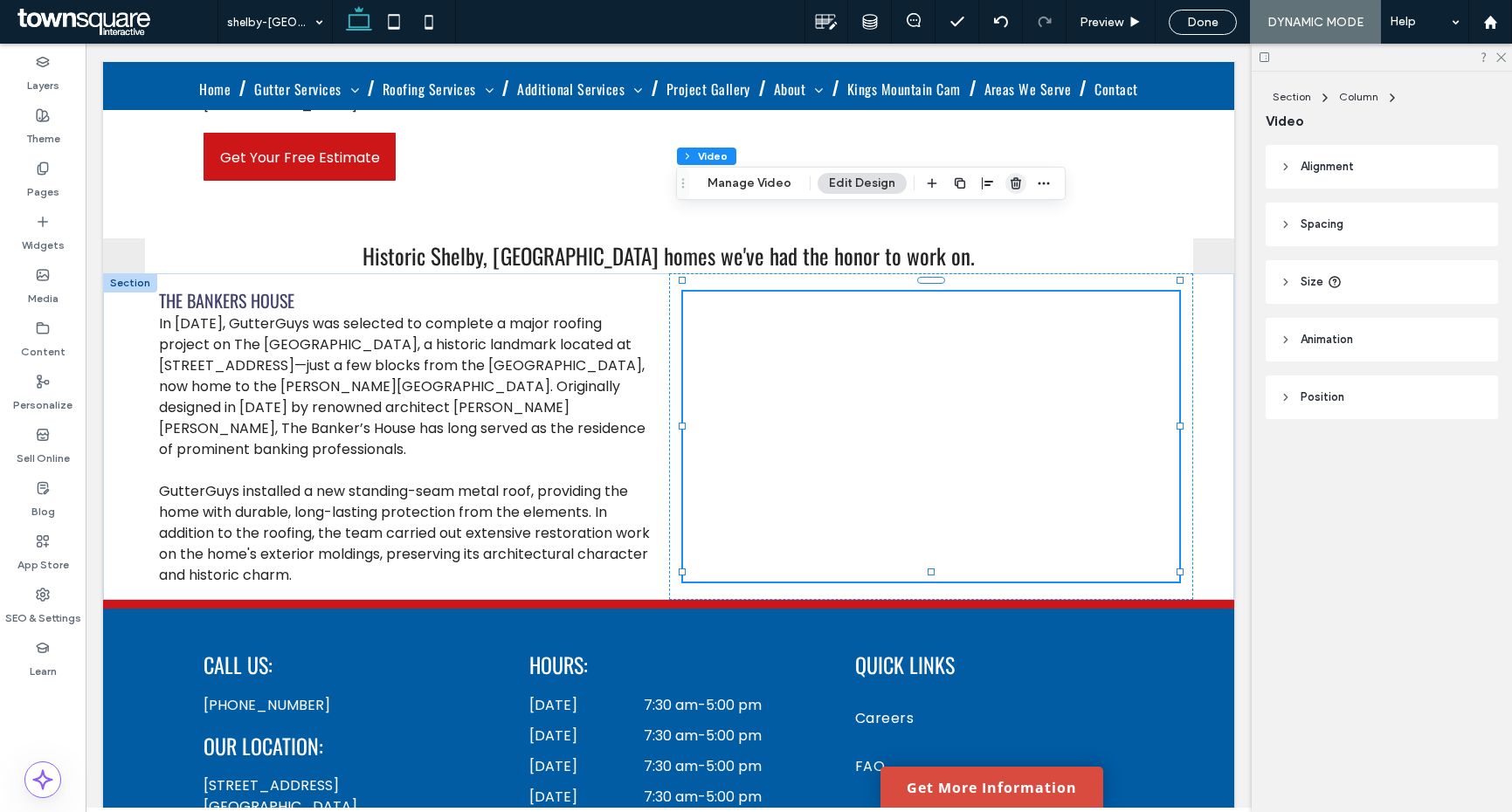
click at [1017, 183] on icon "button" at bounding box center [1015, 183] width 14 height 14
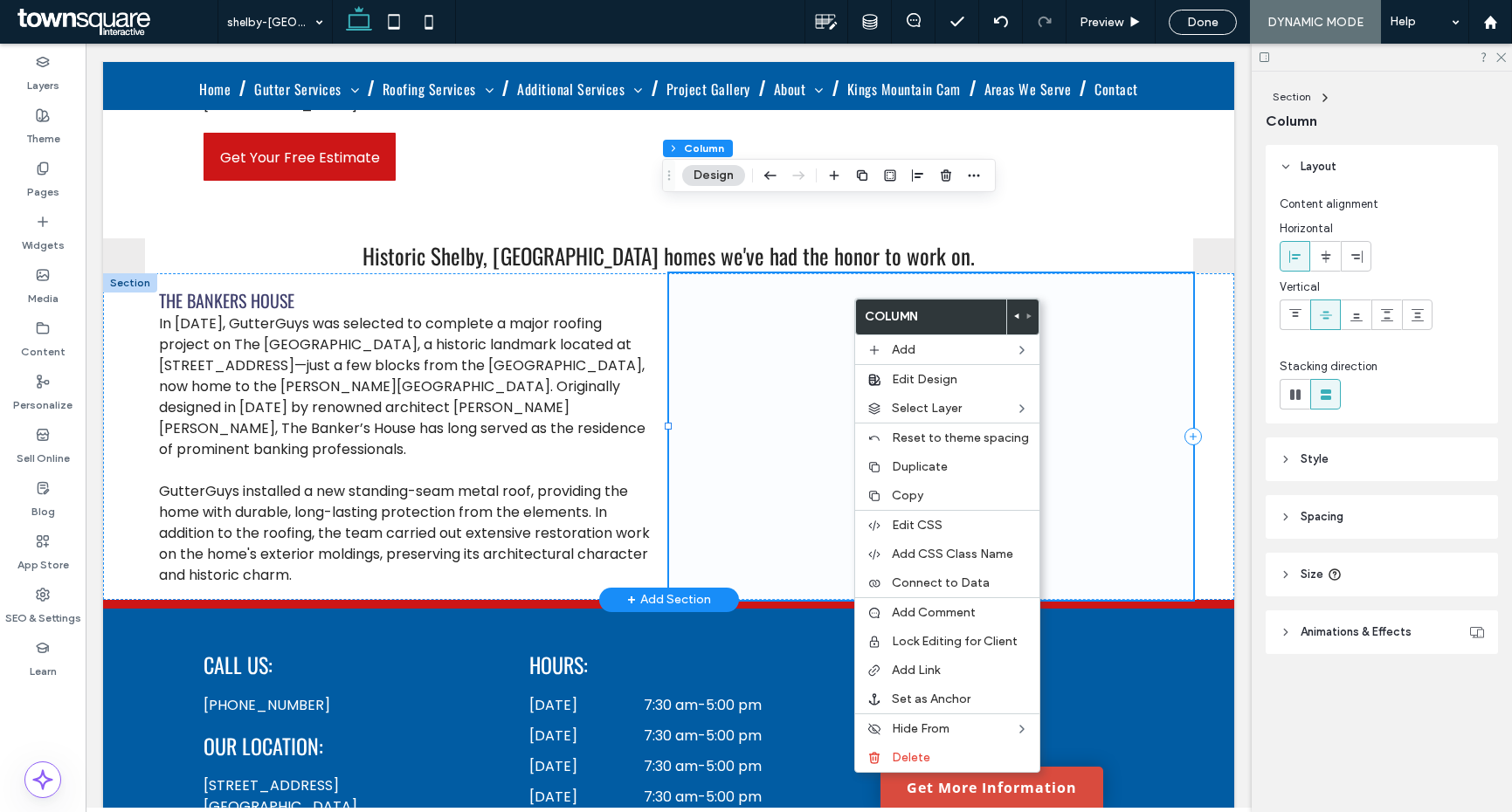
drag, startPoint x: 806, startPoint y: 369, endPoint x: 985, endPoint y: 410, distance: 183.6
click at [806, 369] on span at bounding box center [931, 436] width 524 height 327
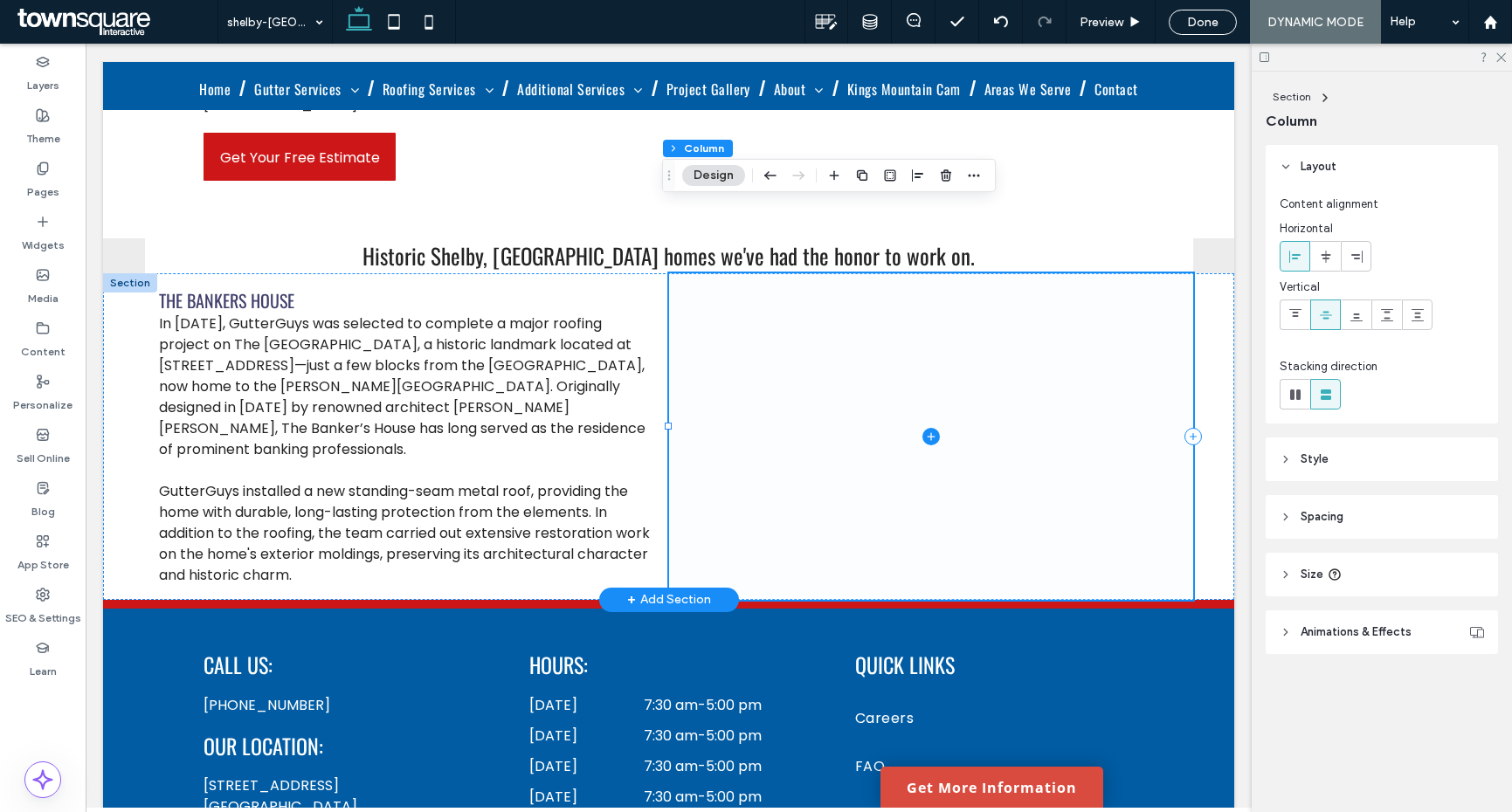
click at [927, 428] on icon at bounding box center [930, 436] width 18 height 18
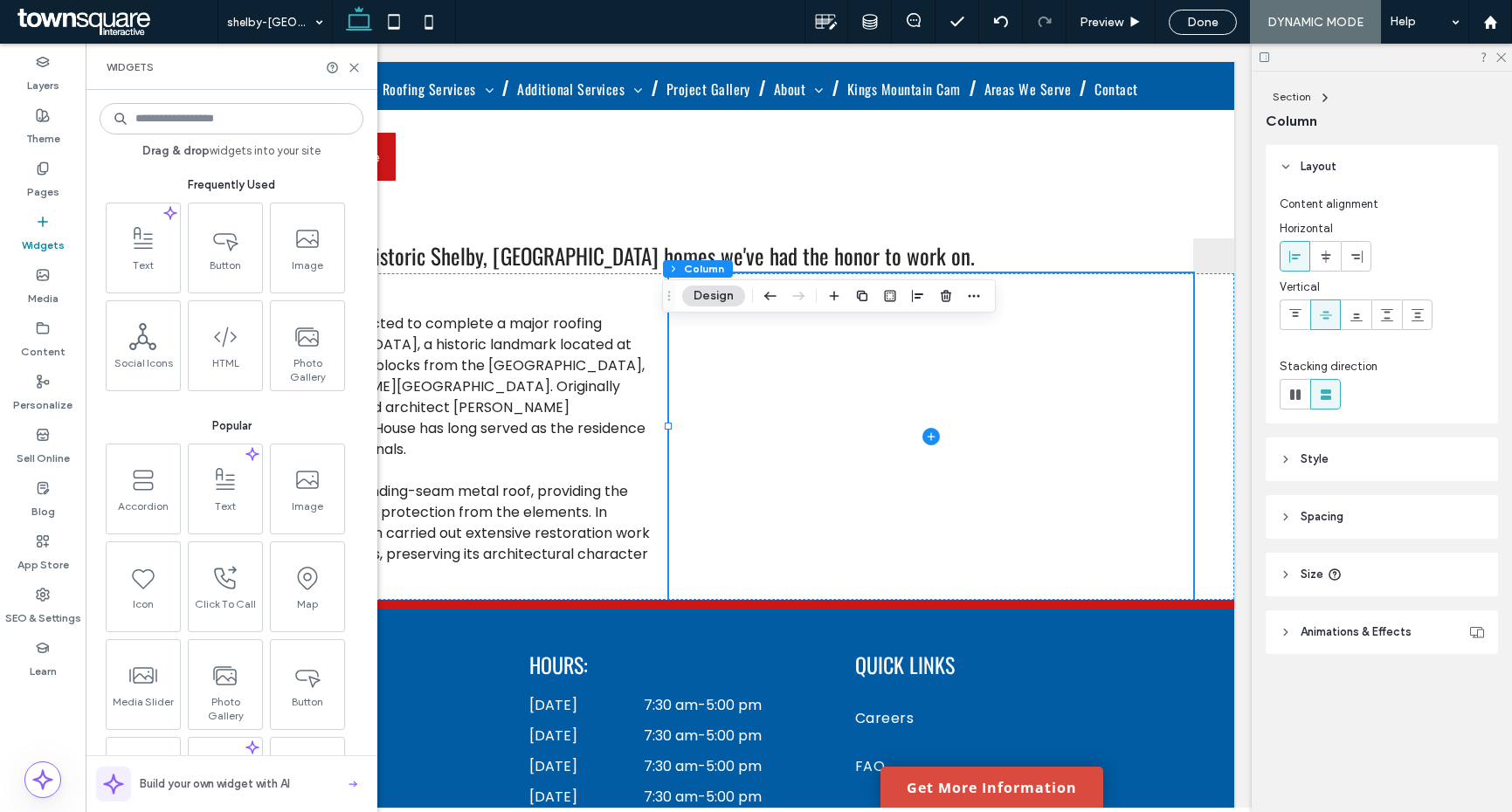
click at [172, 109] on input at bounding box center [232, 119] width 264 height 31
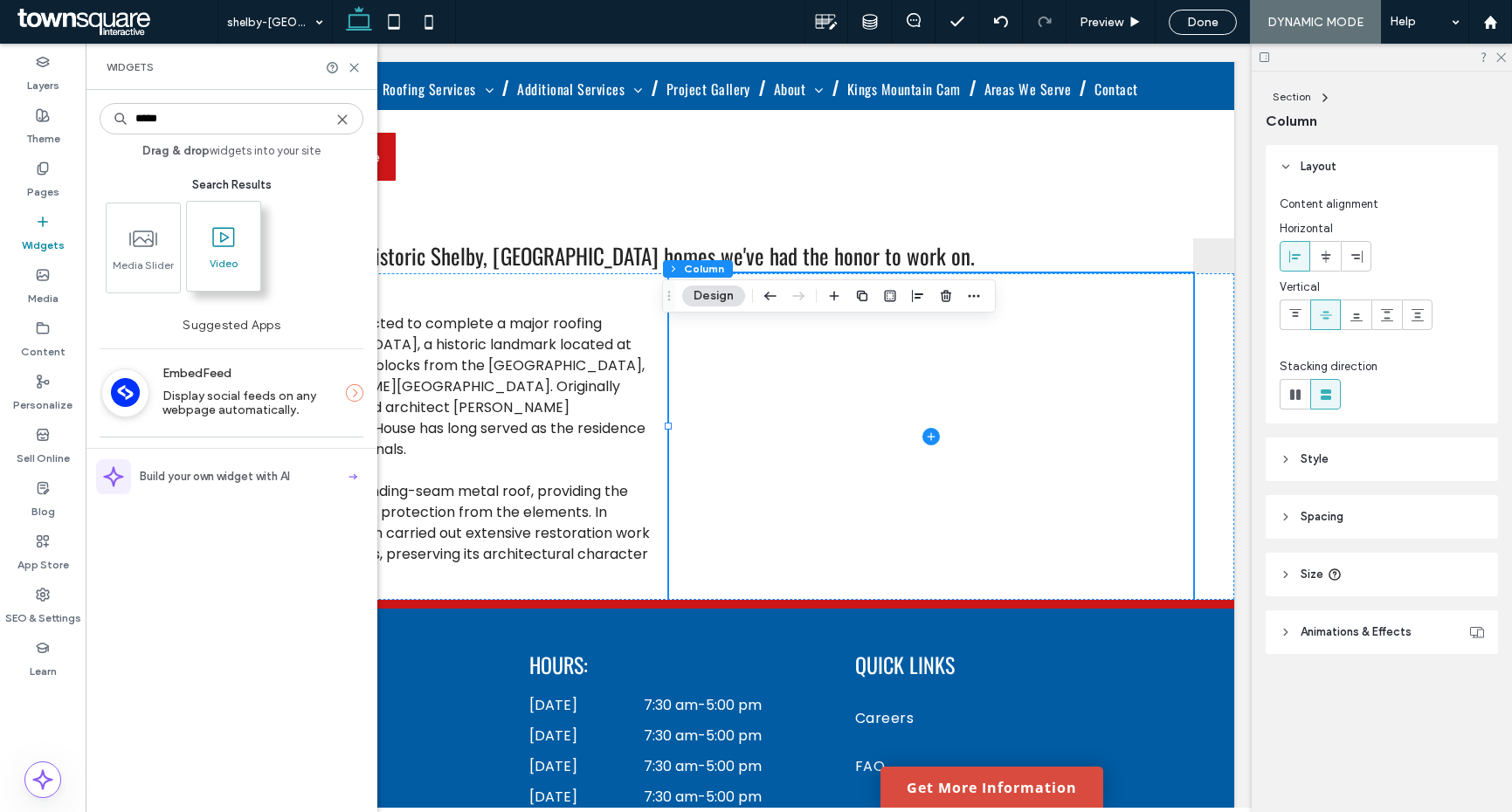
type input "*****"
click at [227, 219] on span at bounding box center [224, 237] width 74 height 40
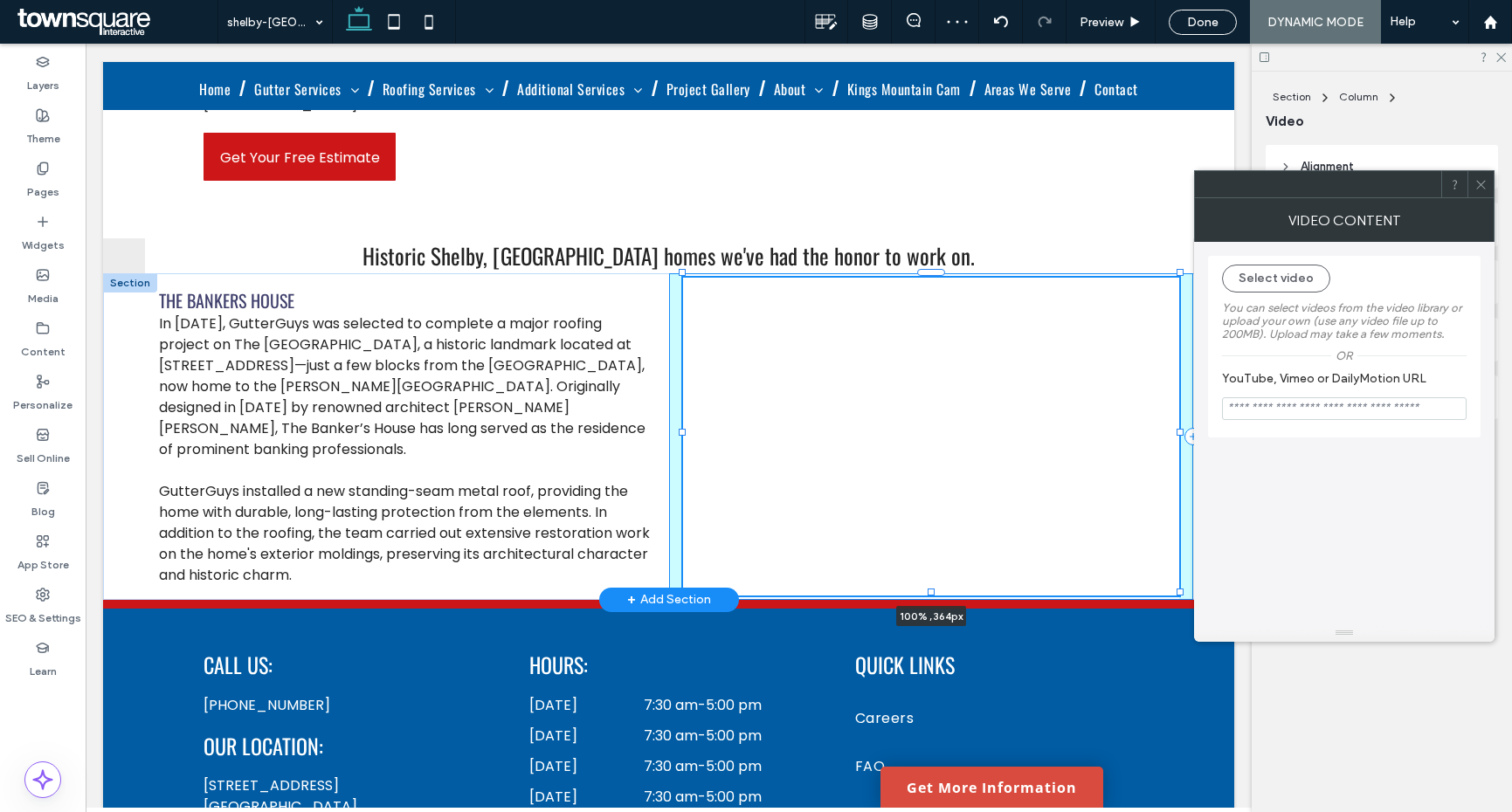
drag, startPoint x: 926, startPoint y: 445, endPoint x: 939, endPoint y: 516, distance: 72.2
click at [939, 516] on div "The Bankers House In 2024, GutterGuys was selected to complete a major roofing …" at bounding box center [669, 436] width 1049 height 327
type input "***"
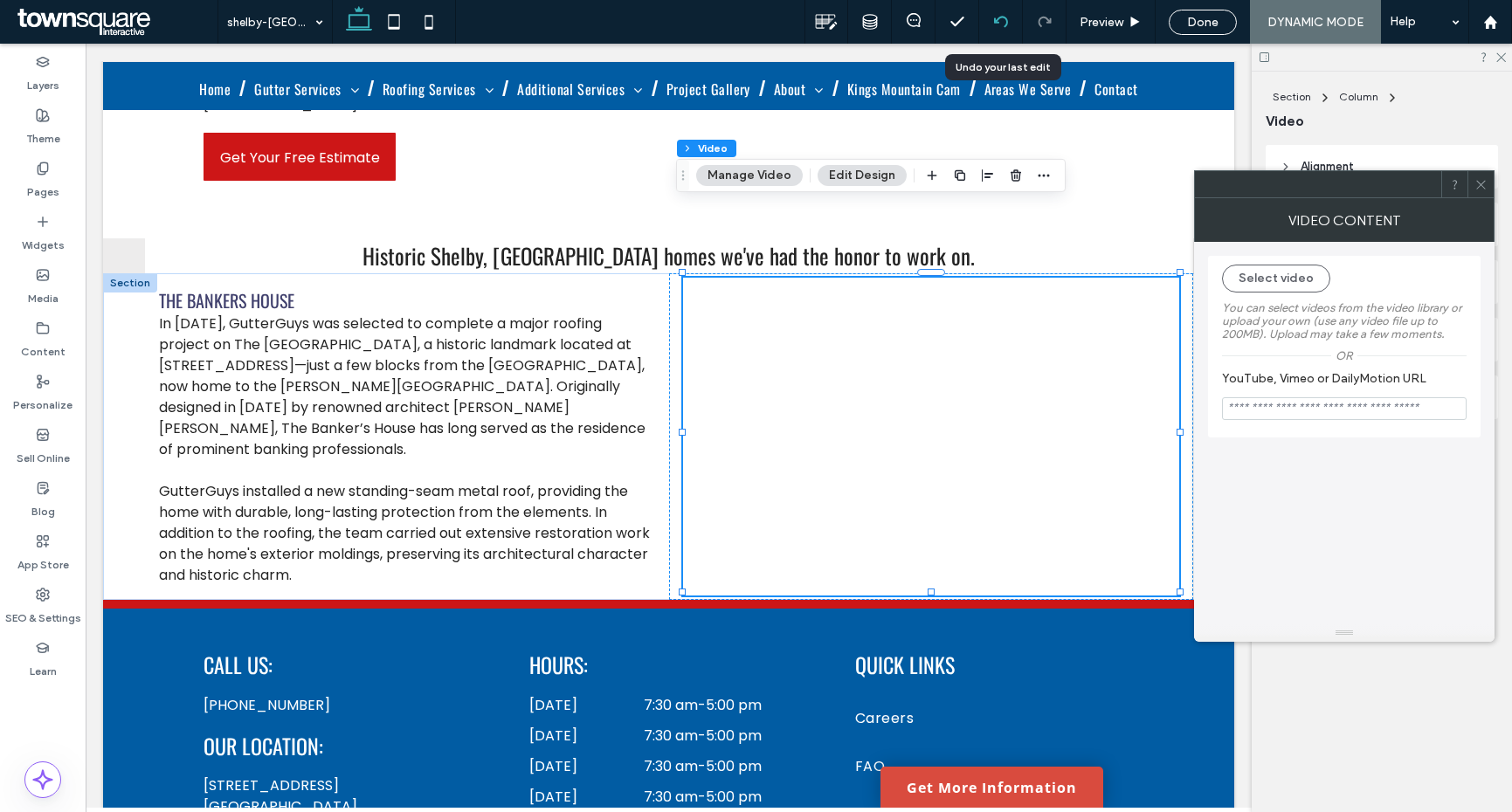
click at [1010, 23] on div at bounding box center [1001, 21] width 42 height 14
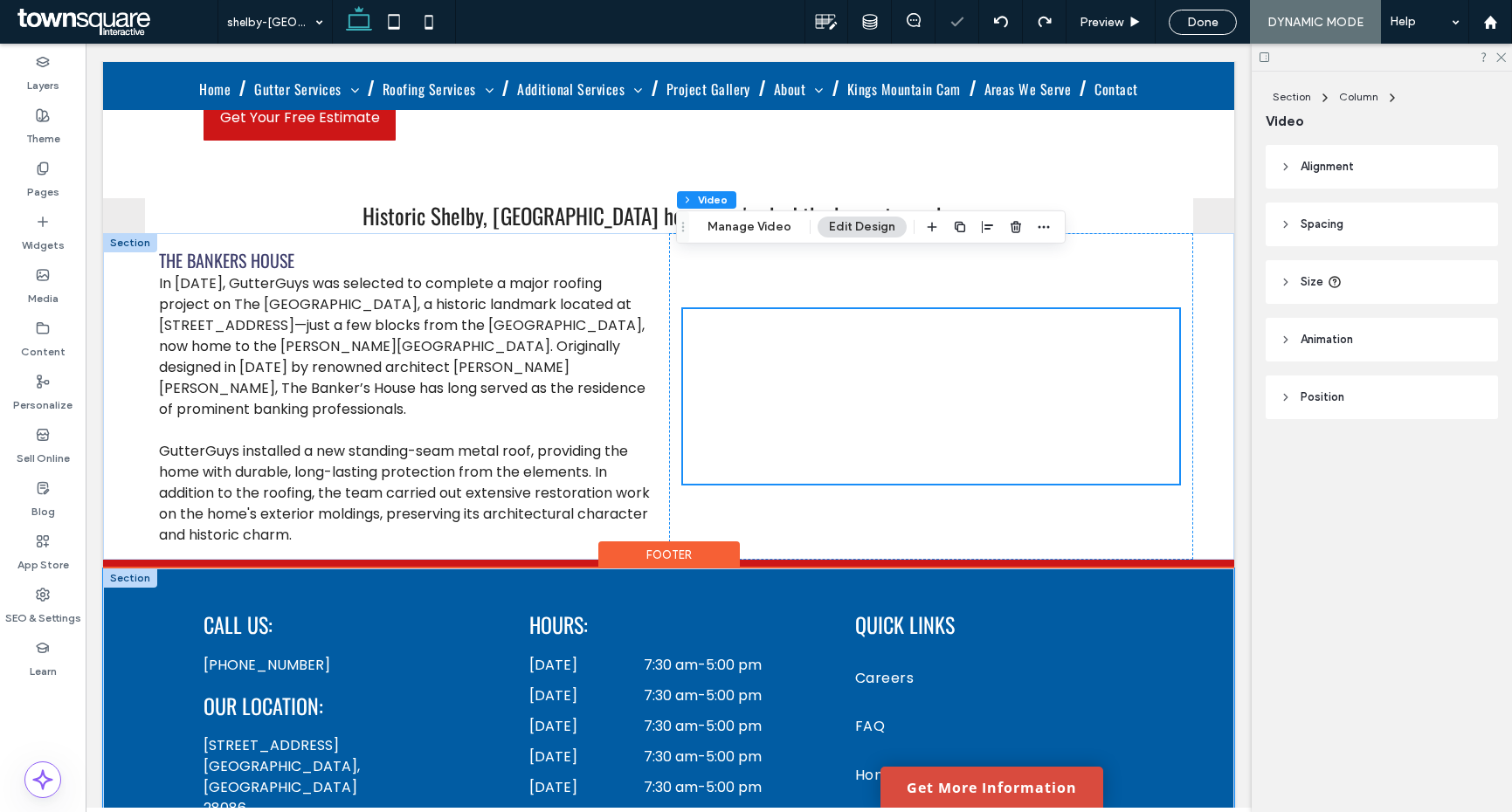
scroll to position [887, 0]
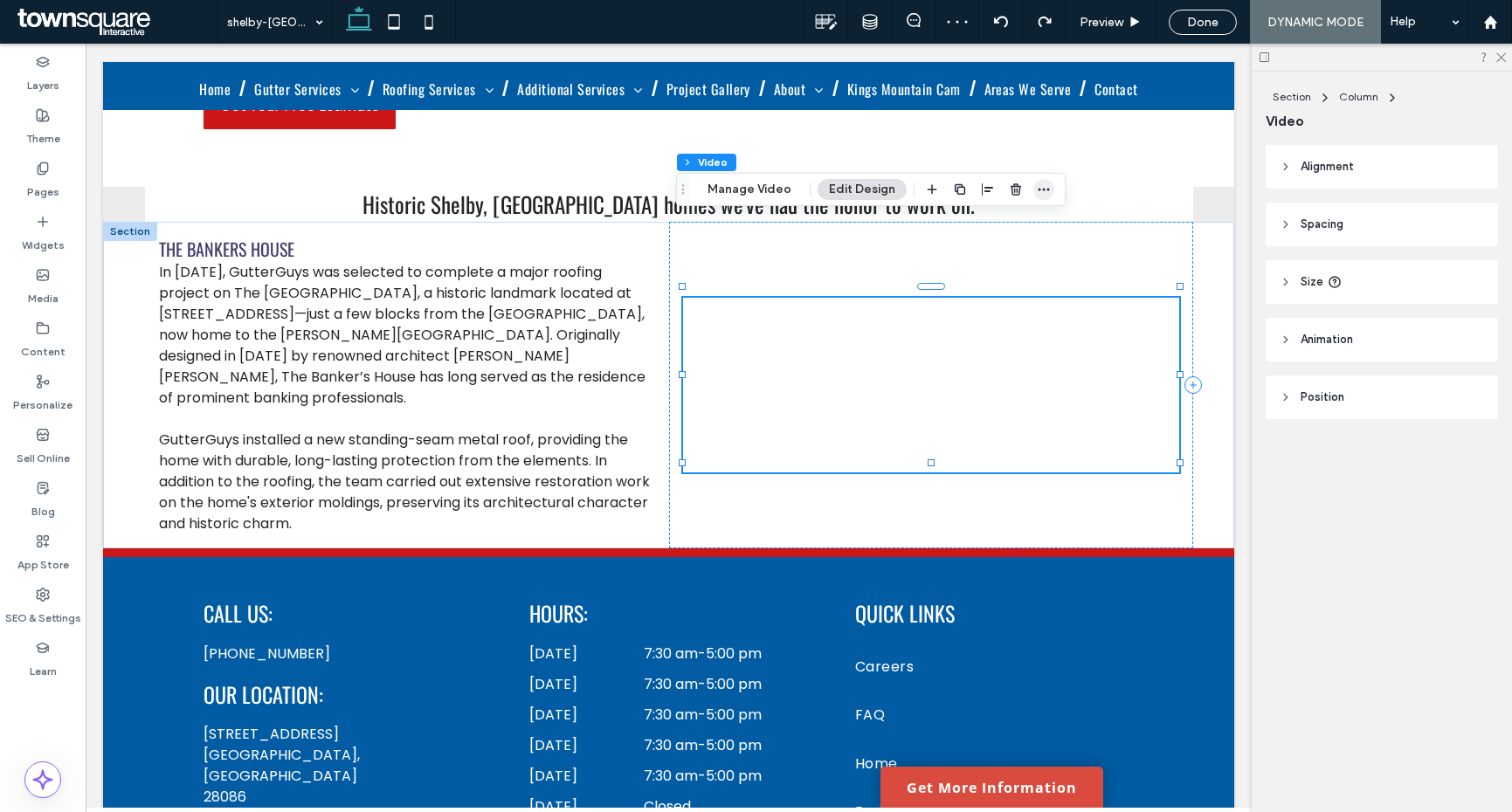
click at [1042, 193] on icon "button" at bounding box center [1043, 189] width 14 height 14
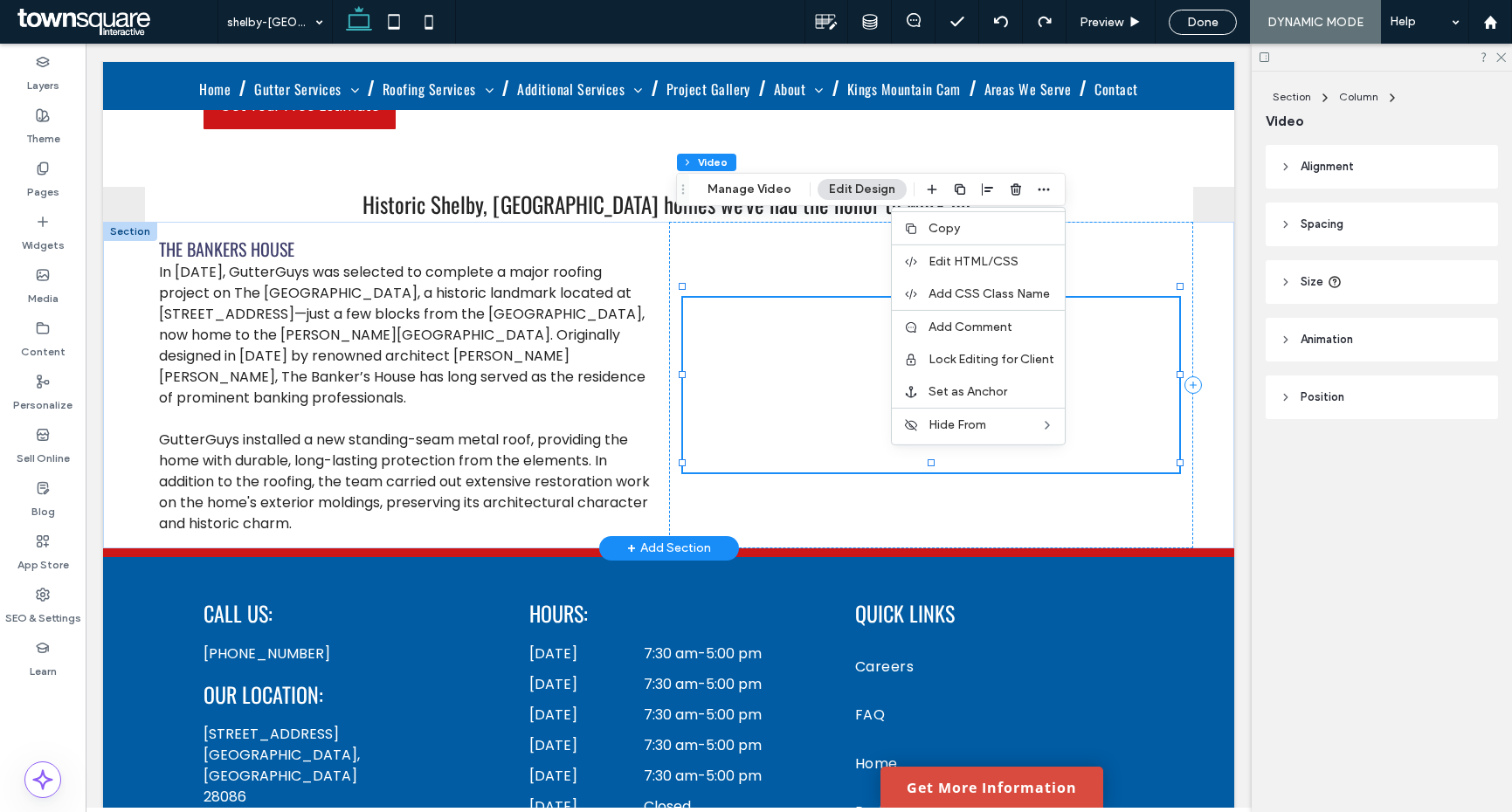
click at [833, 357] on div at bounding box center [931, 385] width 497 height 174
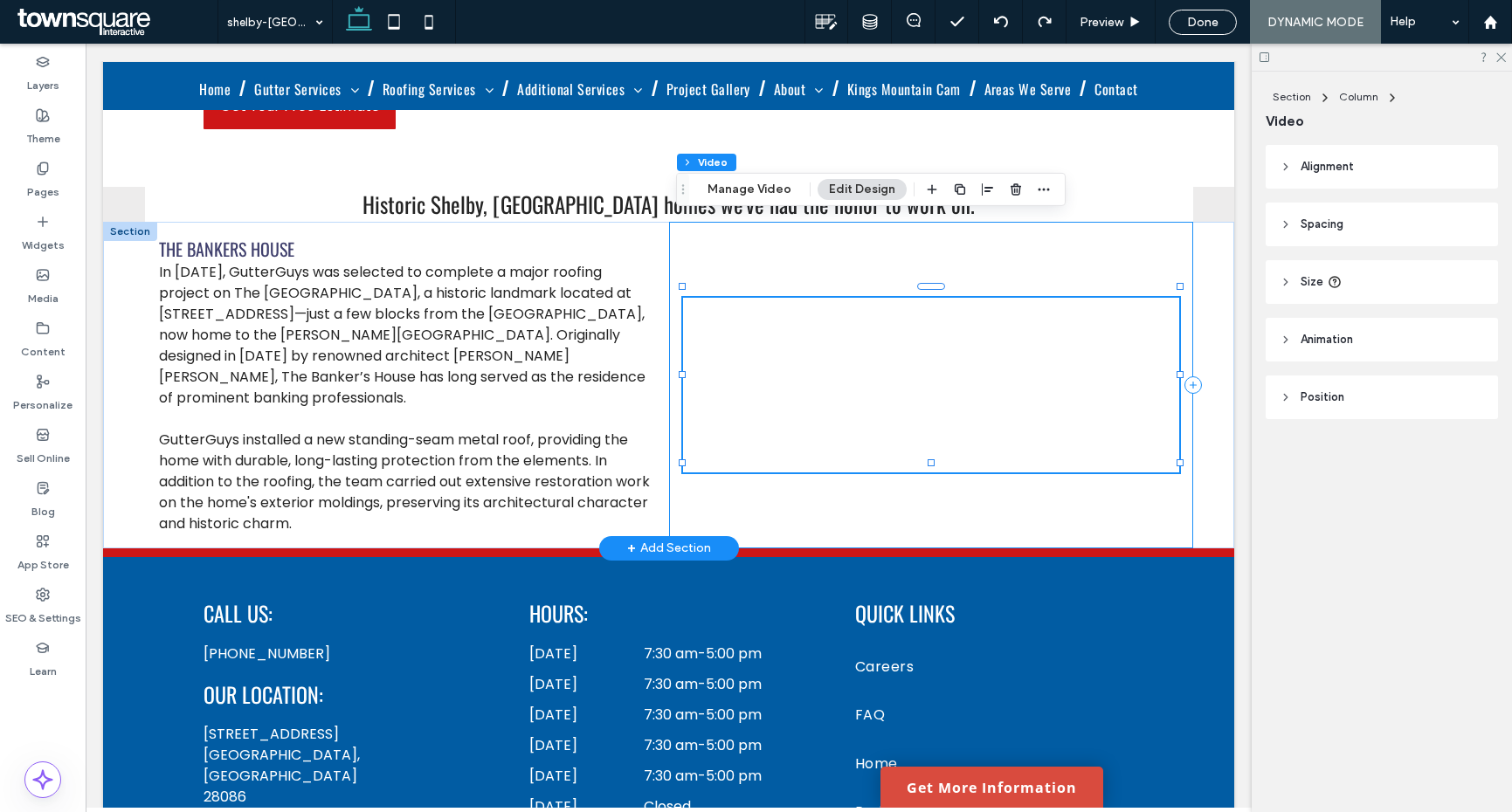
click at [806, 403] on div at bounding box center [931, 385] width 524 height 327
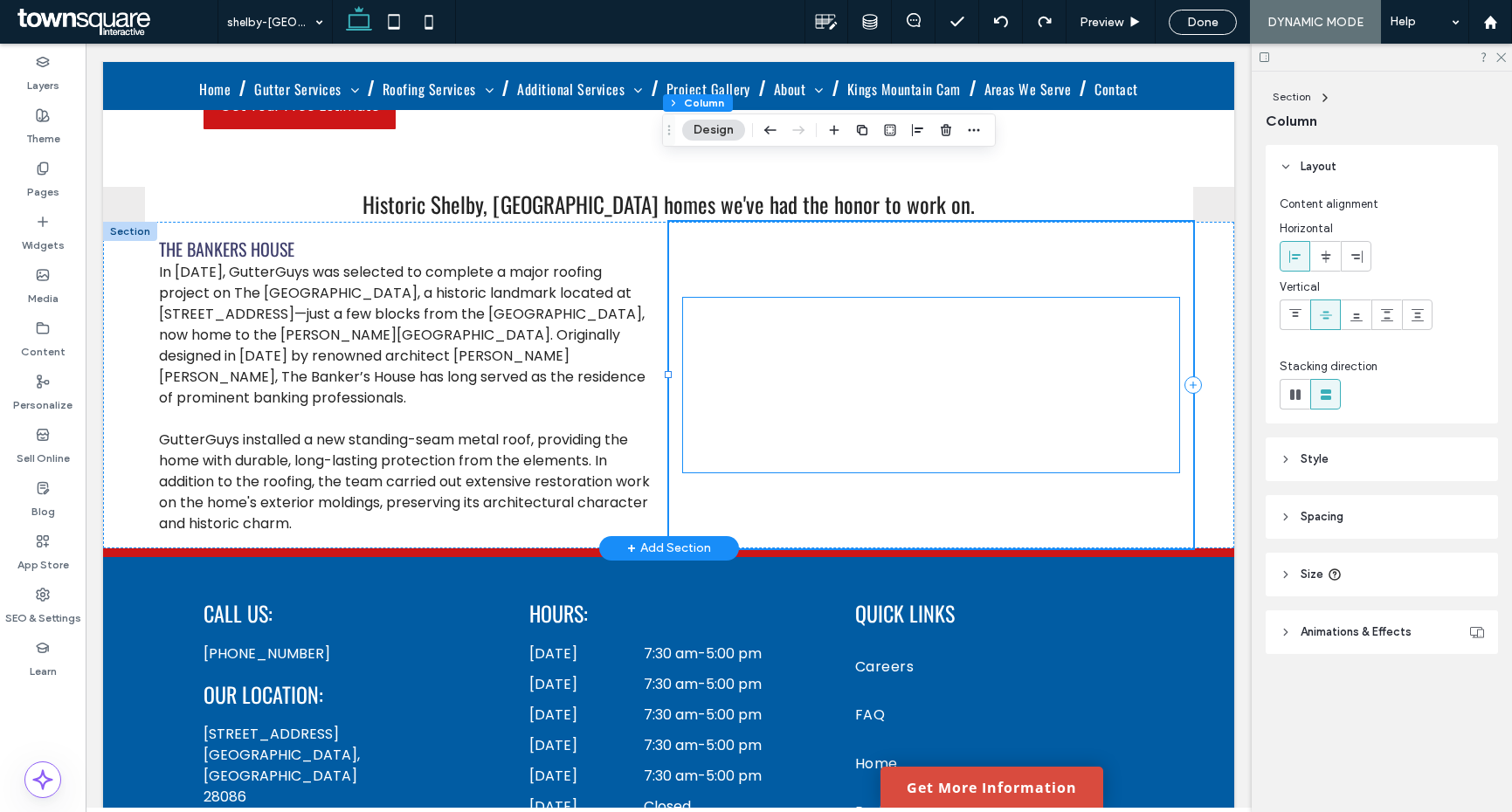
click at [973, 298] on div at bounding box center [931, 385] width 497 height 174
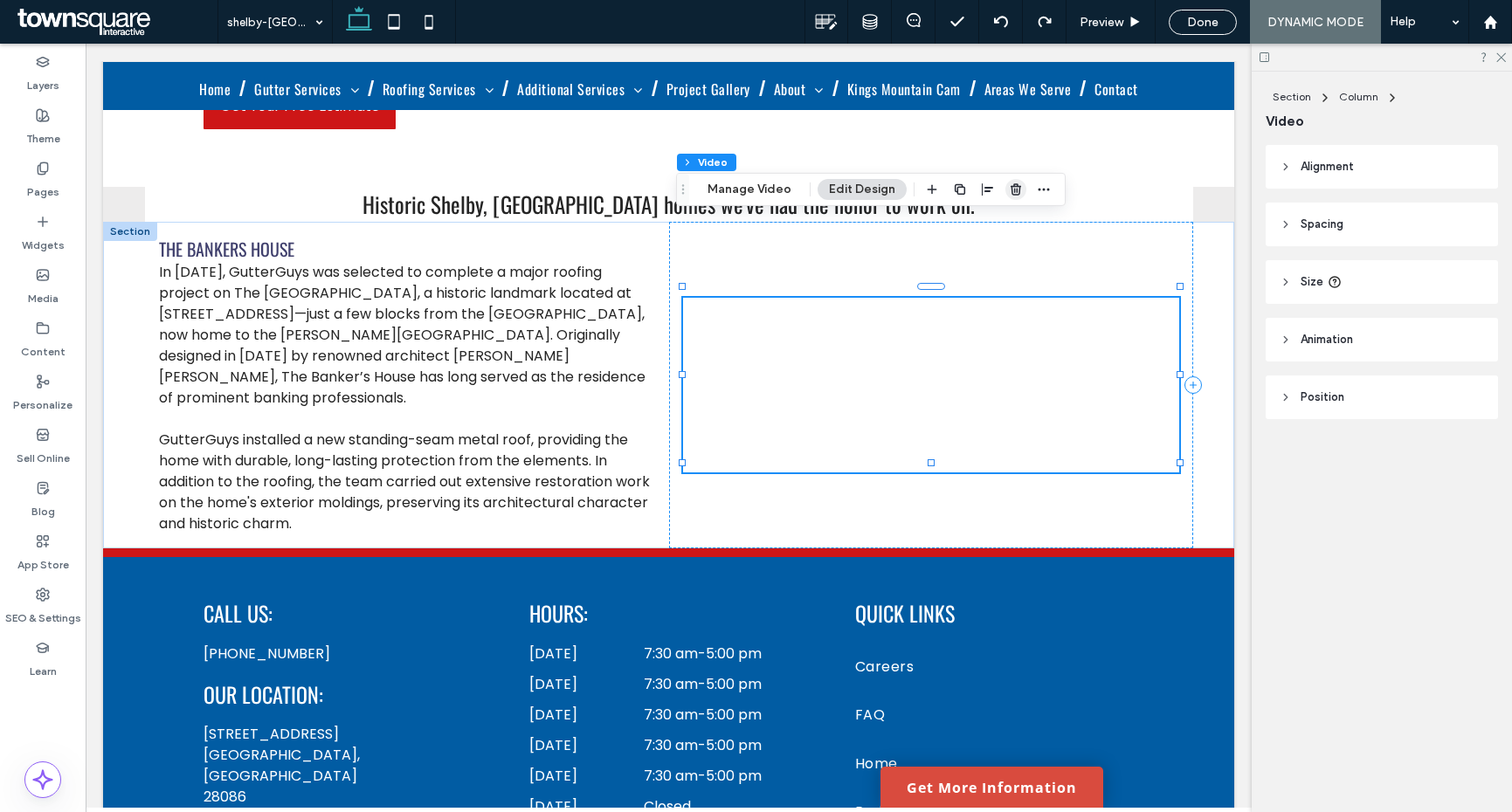
click at [1011, 186] on use "button" at bounding box center [1015, 189] width 10 height 11
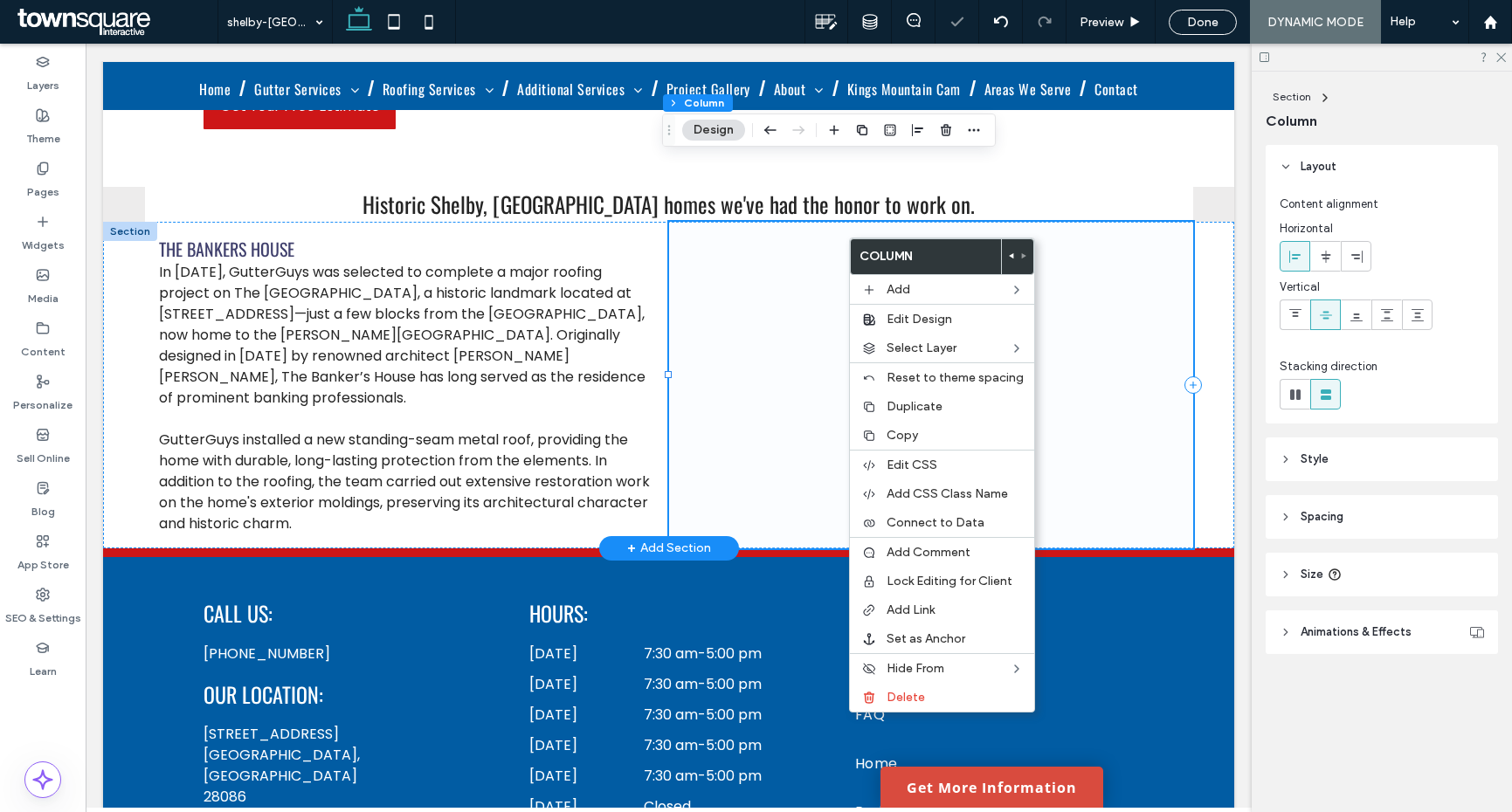
click at [825, 355] on span at bounding box center [931, 385] width 524 height 327
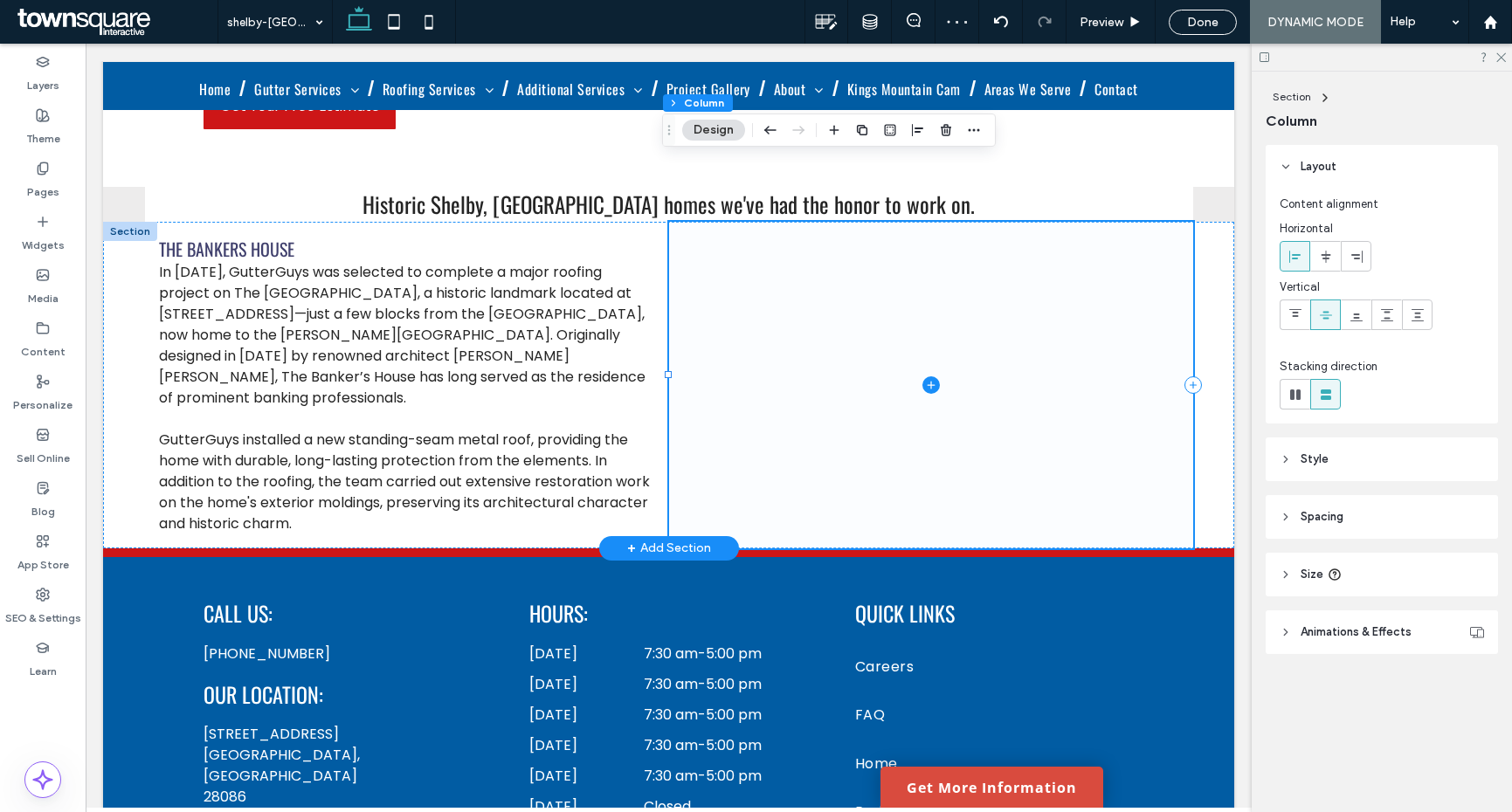
click at [927, 384] on icon at bounding box center [930, 384] width 8 height 1
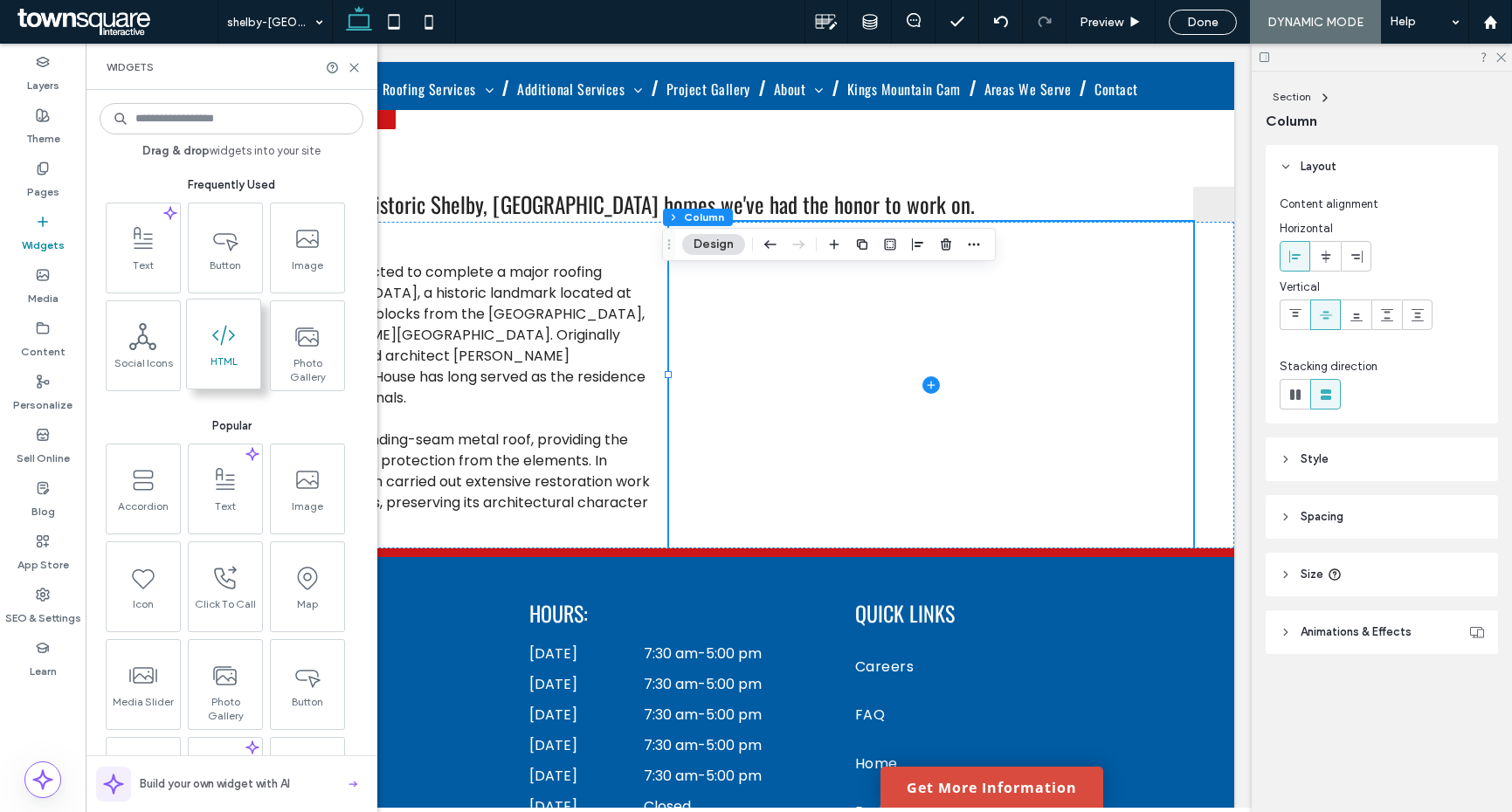
click at [237, 332] on span at bounding box center [224, 335] width 74 height 40
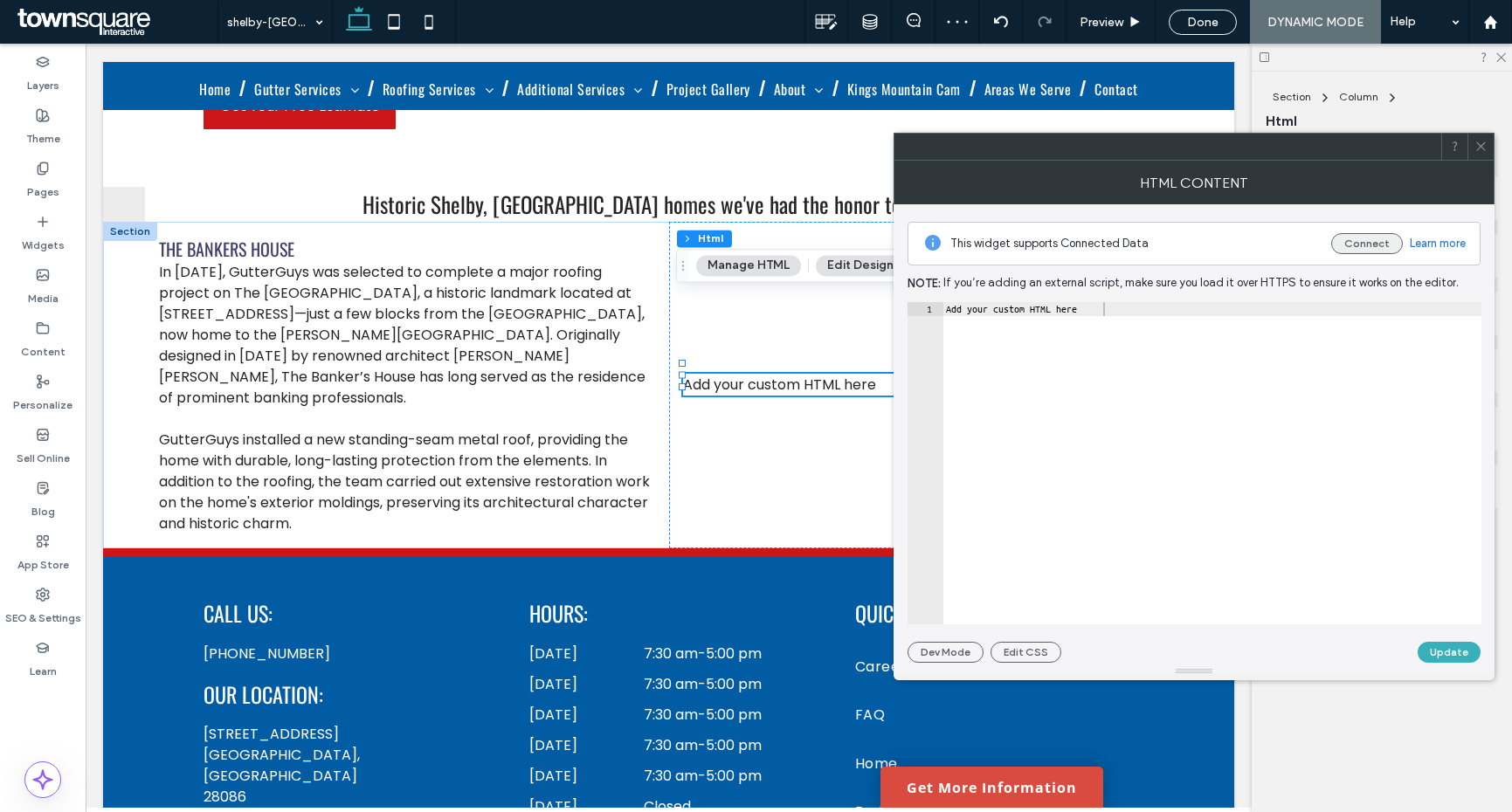
click at [1361, 242] on button "Connect" at bounding box center [1367, 244] width 72 height 21
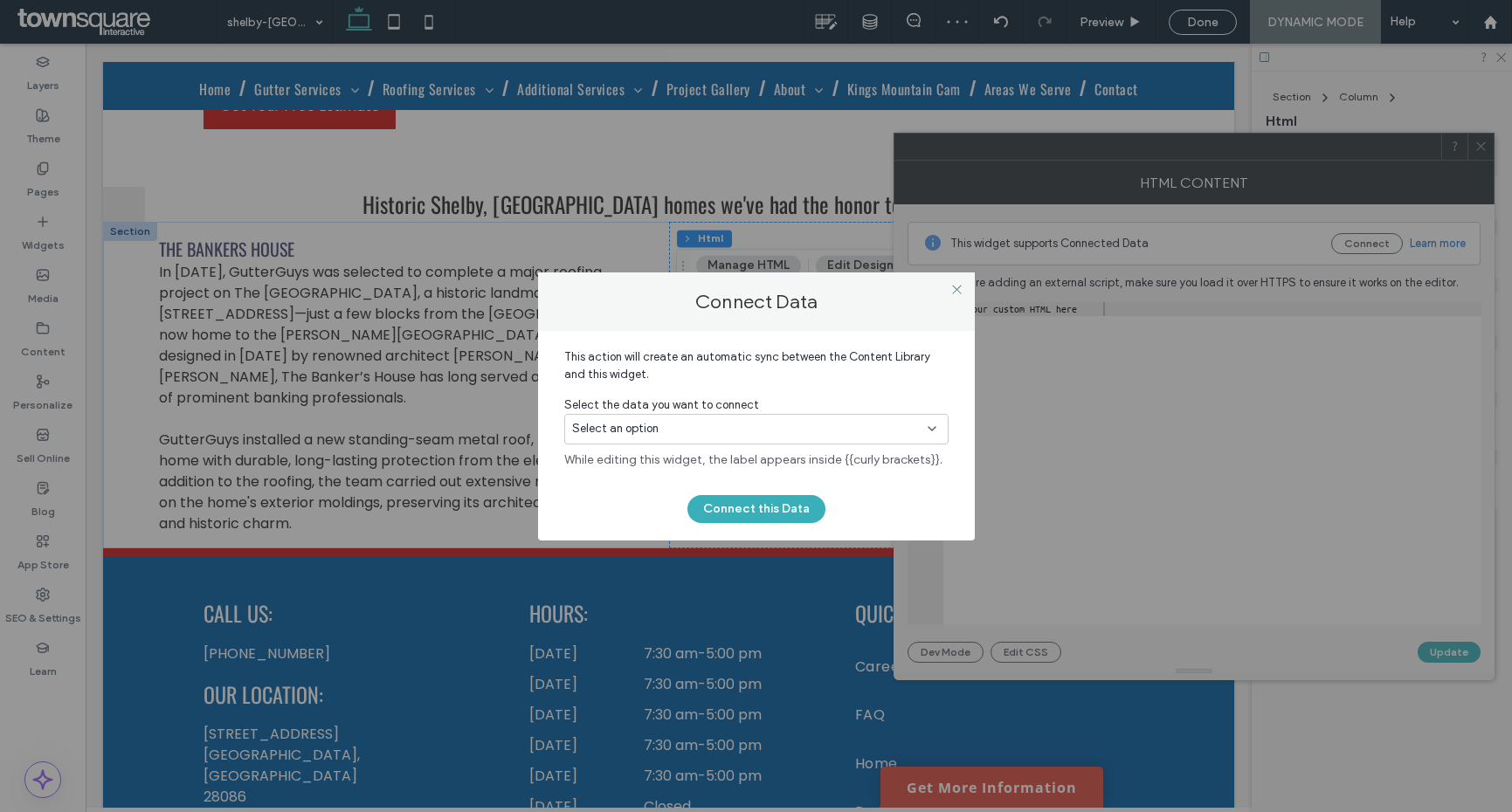
click at [792, 417] on div "Select an option" at bounding box center [756, 429] width 384 height 30
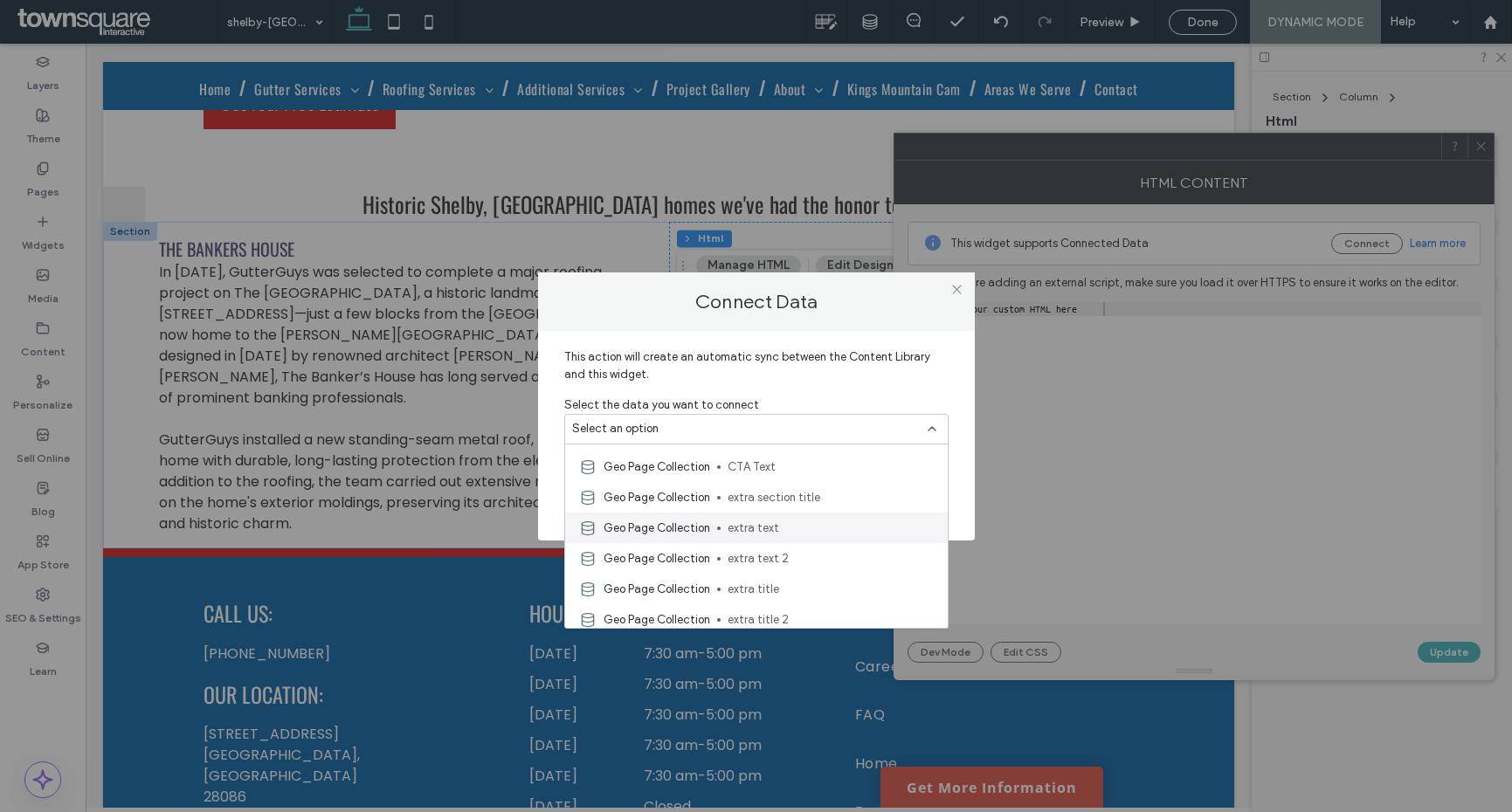
scroll to position [620, 0]
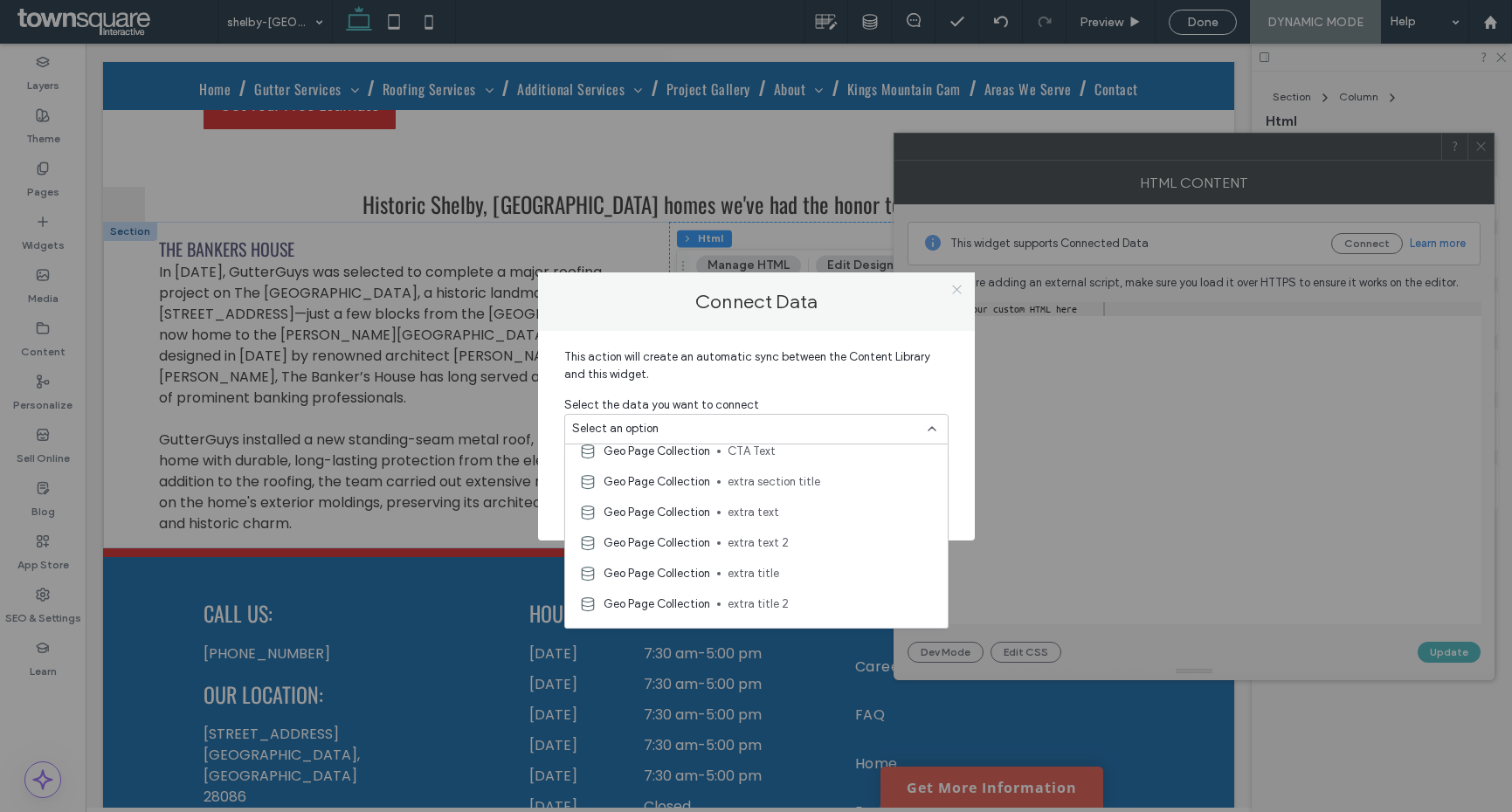
click at [959, 292] on use at bounding box center [956, 290] width 8 height 8
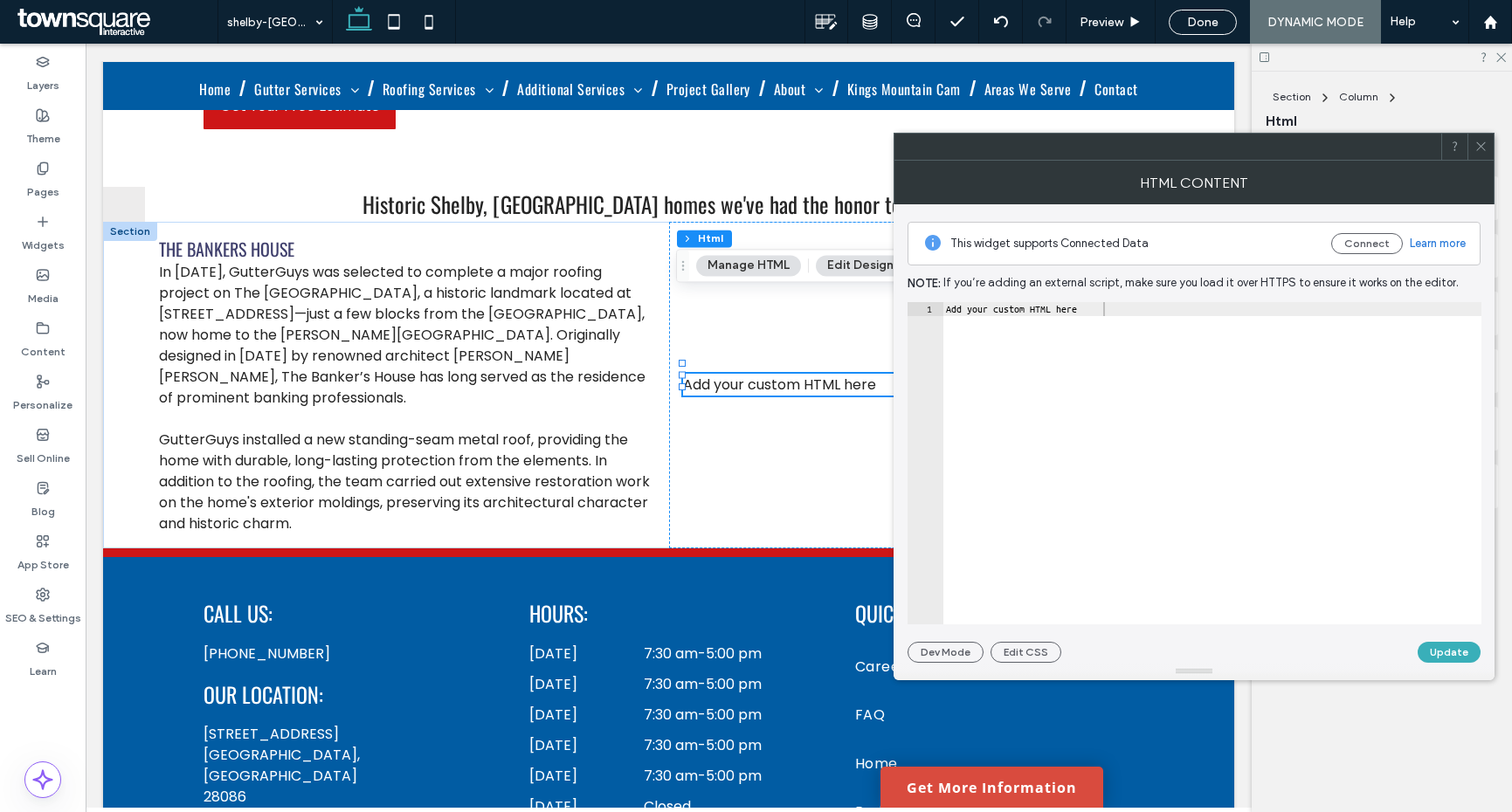
click at [1480, 149] on icon at bounding box center [1482, 146] width 13 height 13
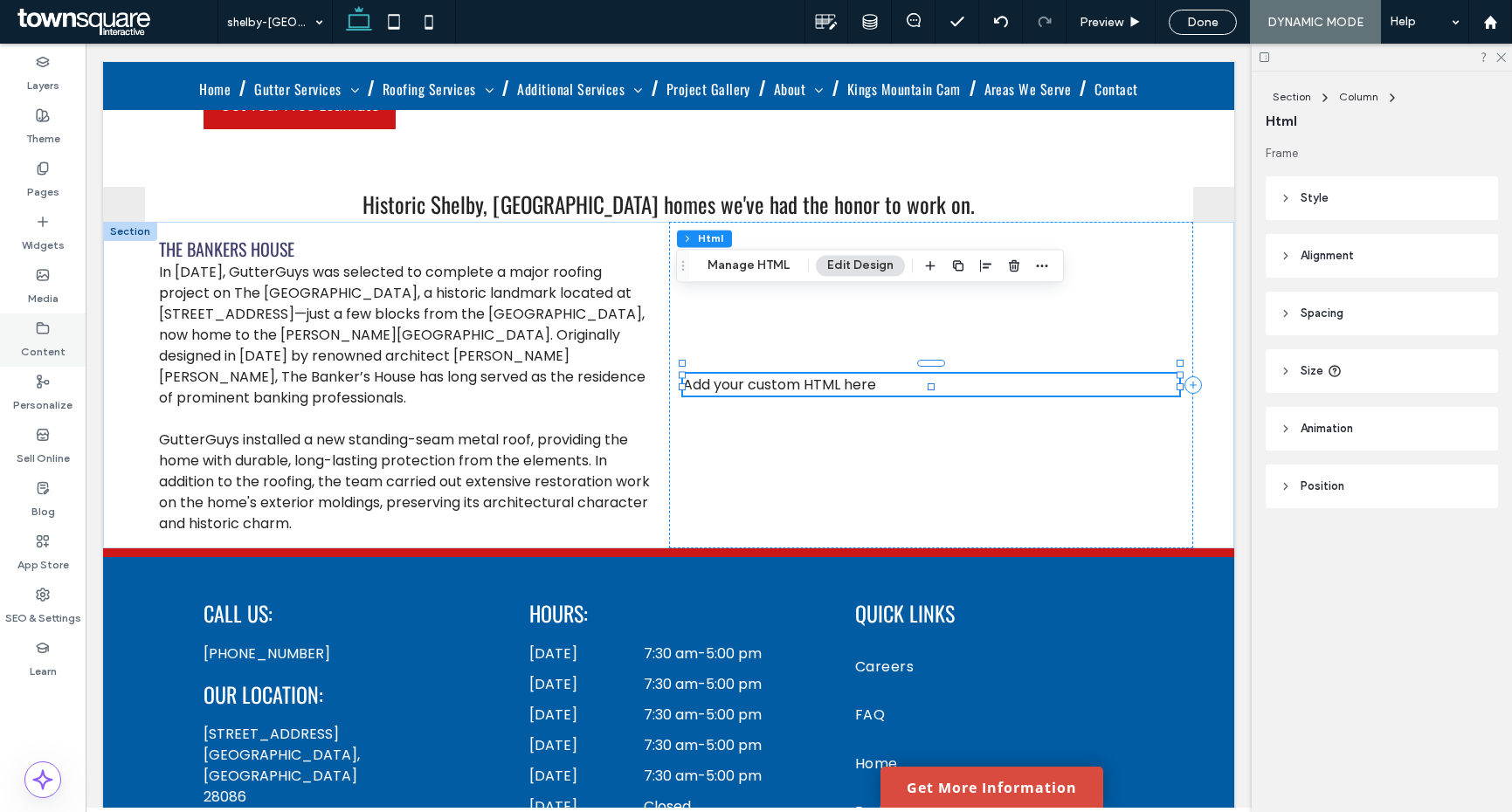
click at [54, 329] on div "Content" at bounding box center [42, 340] width 86 height 54
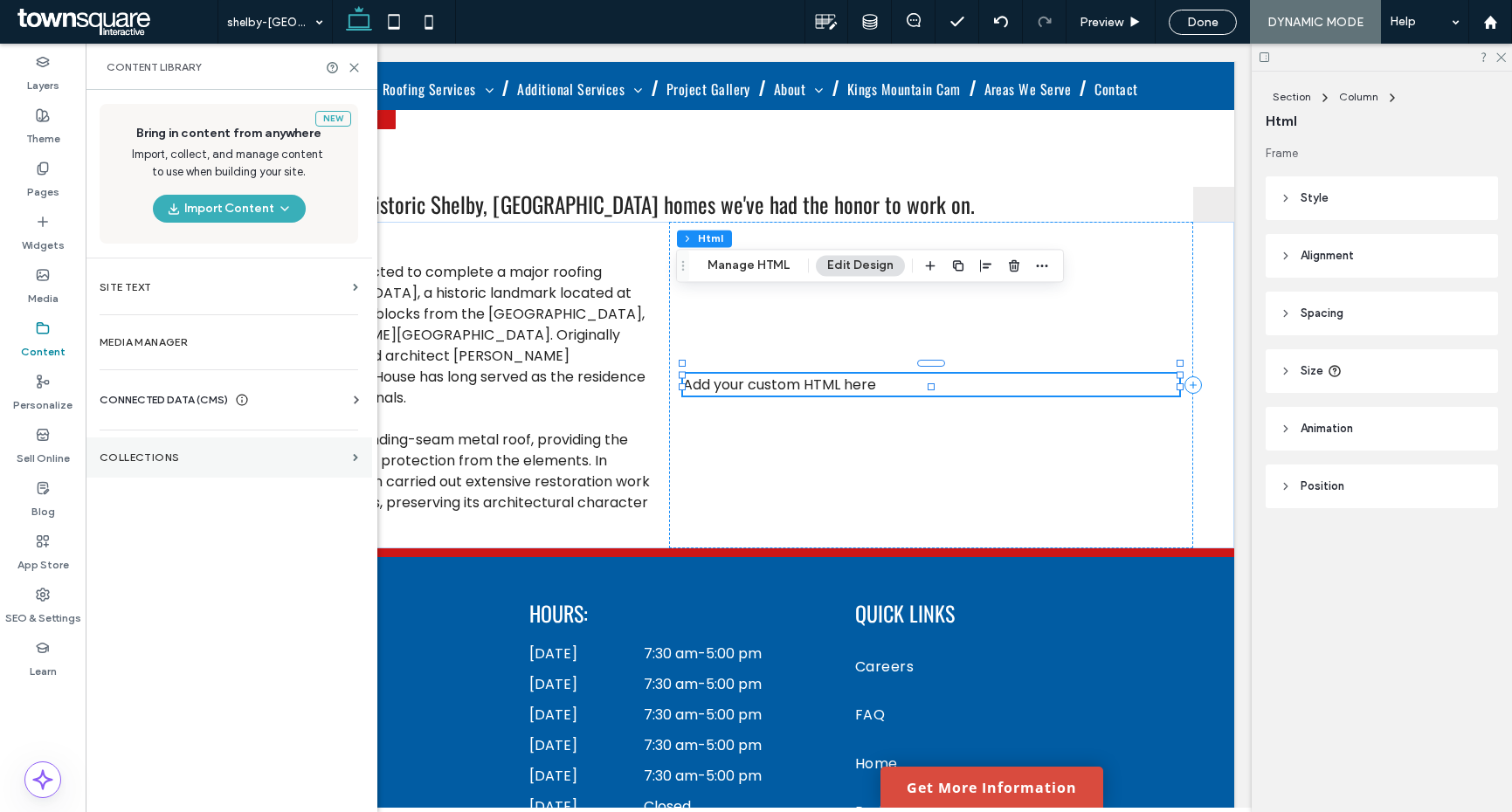
click at [204, 440] on section "Collections" at bounding box center [229, 458] width 286 height 41
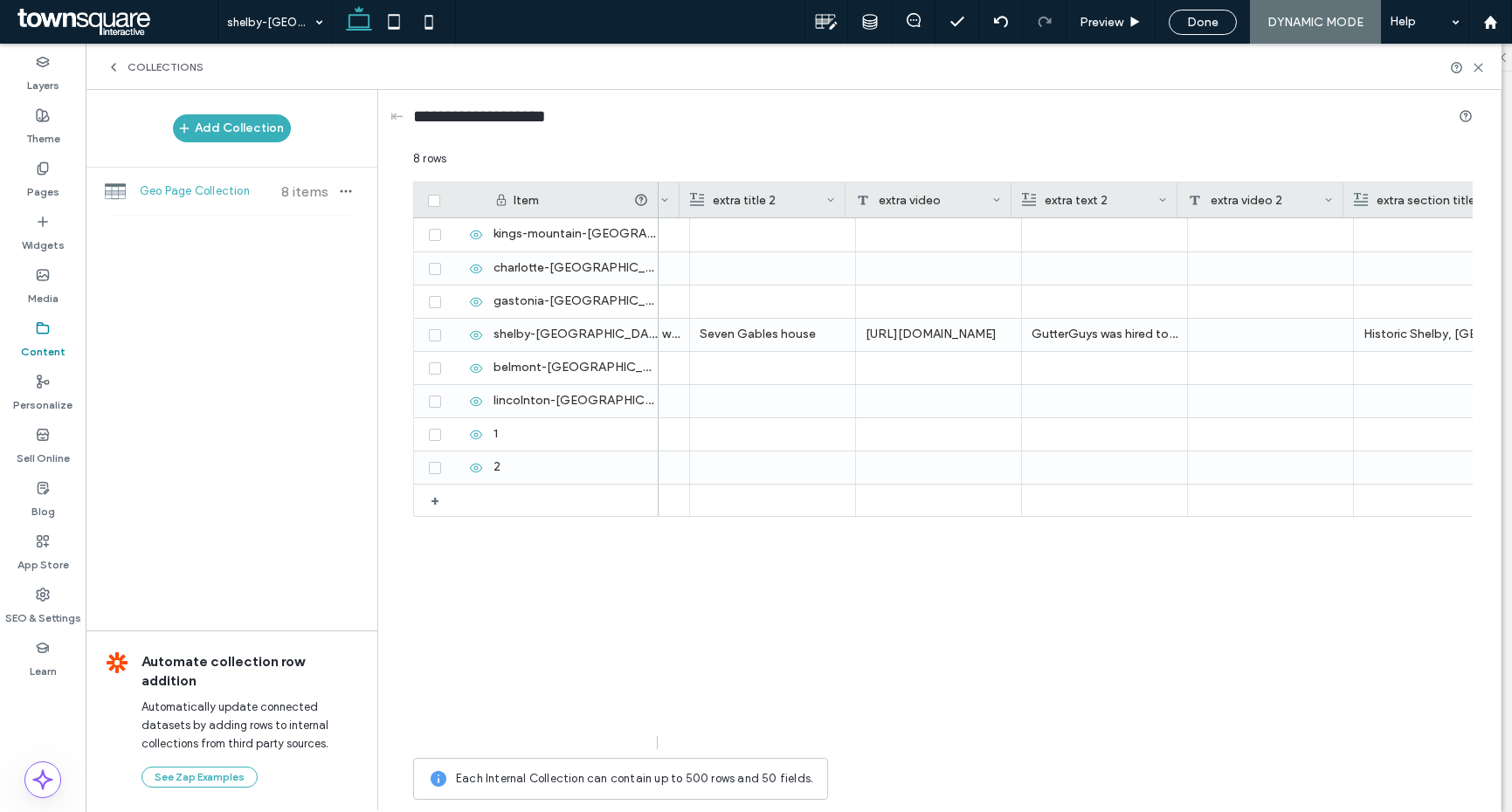
scroll to position [0, 2313]
click at [917, 328] on div "https://www.youtube.com/watch?v=sO_zoZWLHh4" at bounding box center [912, 334] width 166 height 32
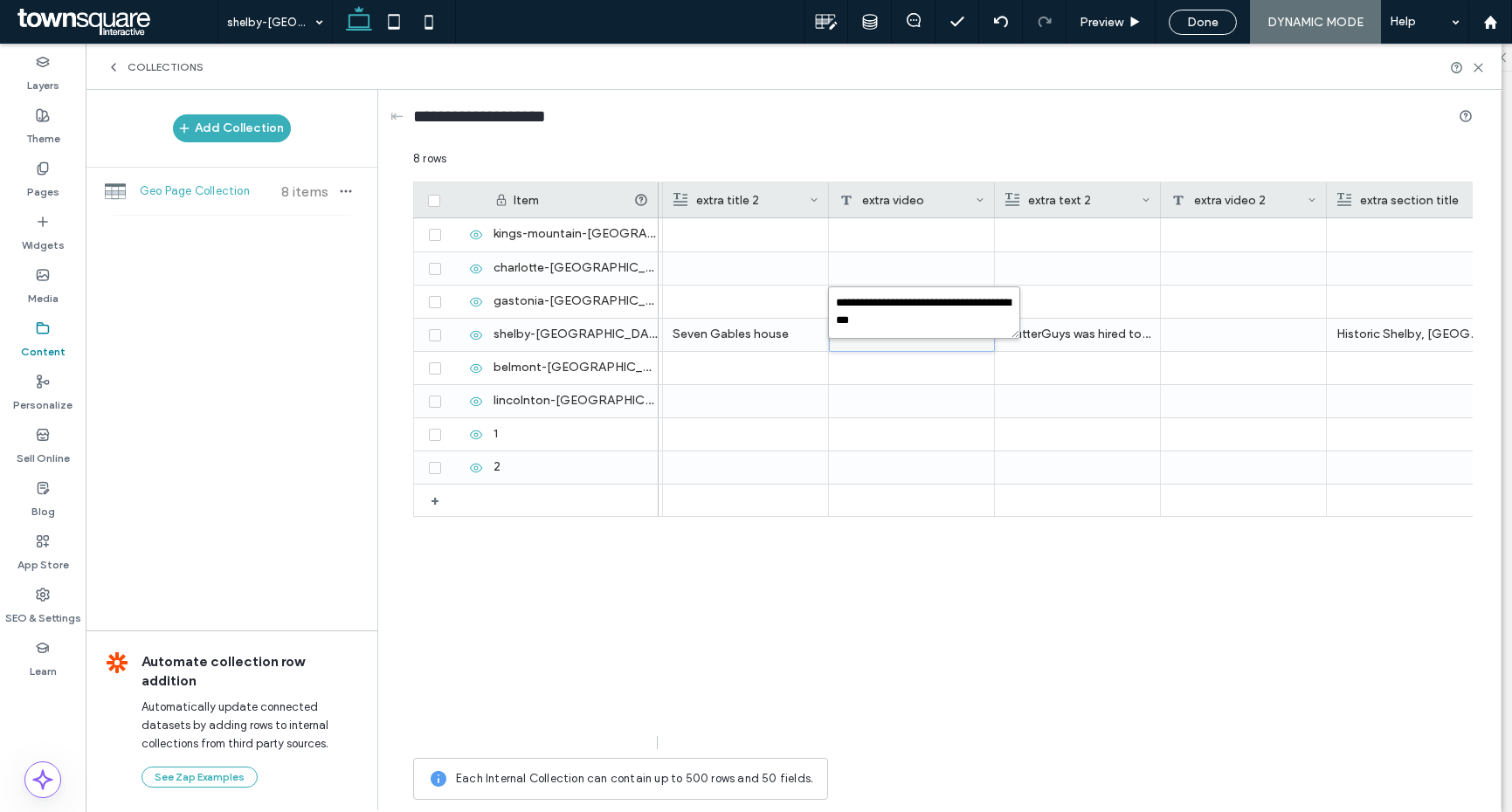
click at [917, 320] on textarea "**********" at bounding box center [924, 312] width 192 height 53
click at [939, 281] on div at bounding box center [912, 269] width 166 height 32
click at [906, 326] on div "https://www.youtube.com/watch?v=sO_zoZWLHh4" at bounding box center [912, 334] width 166 height 32
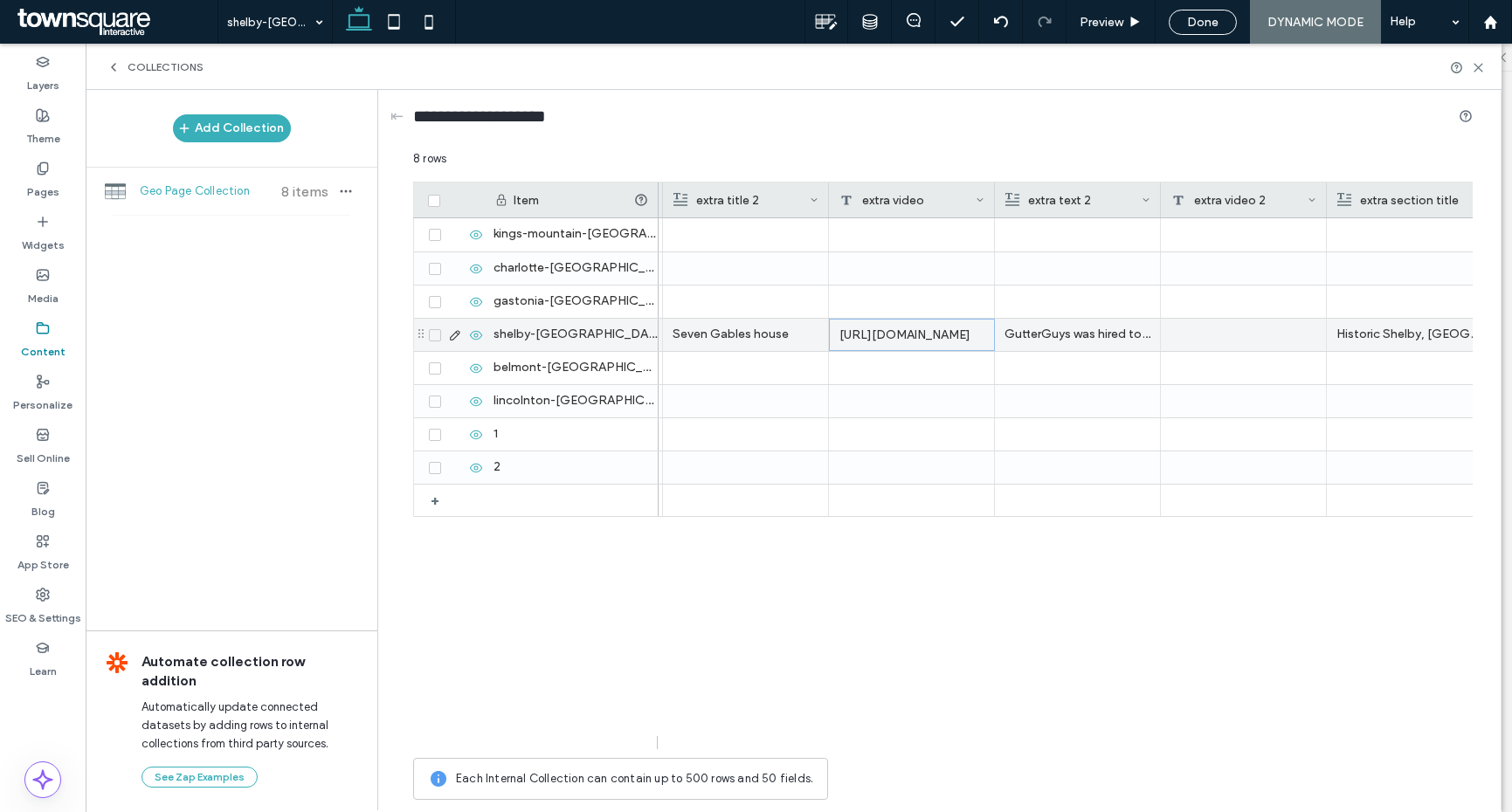
click at [906, 326] on div "https://www.youtube.com/watch?v=sO_zoZWLHh4" at bounding box center [912, 334] width 166 height 32
click at [901, 319] on textarea "**********" at bounding box center [924, 312] width 192 height 53
click at [902, 318] on textarea "**********" at bounding box center [924, 312] width 192 height 53
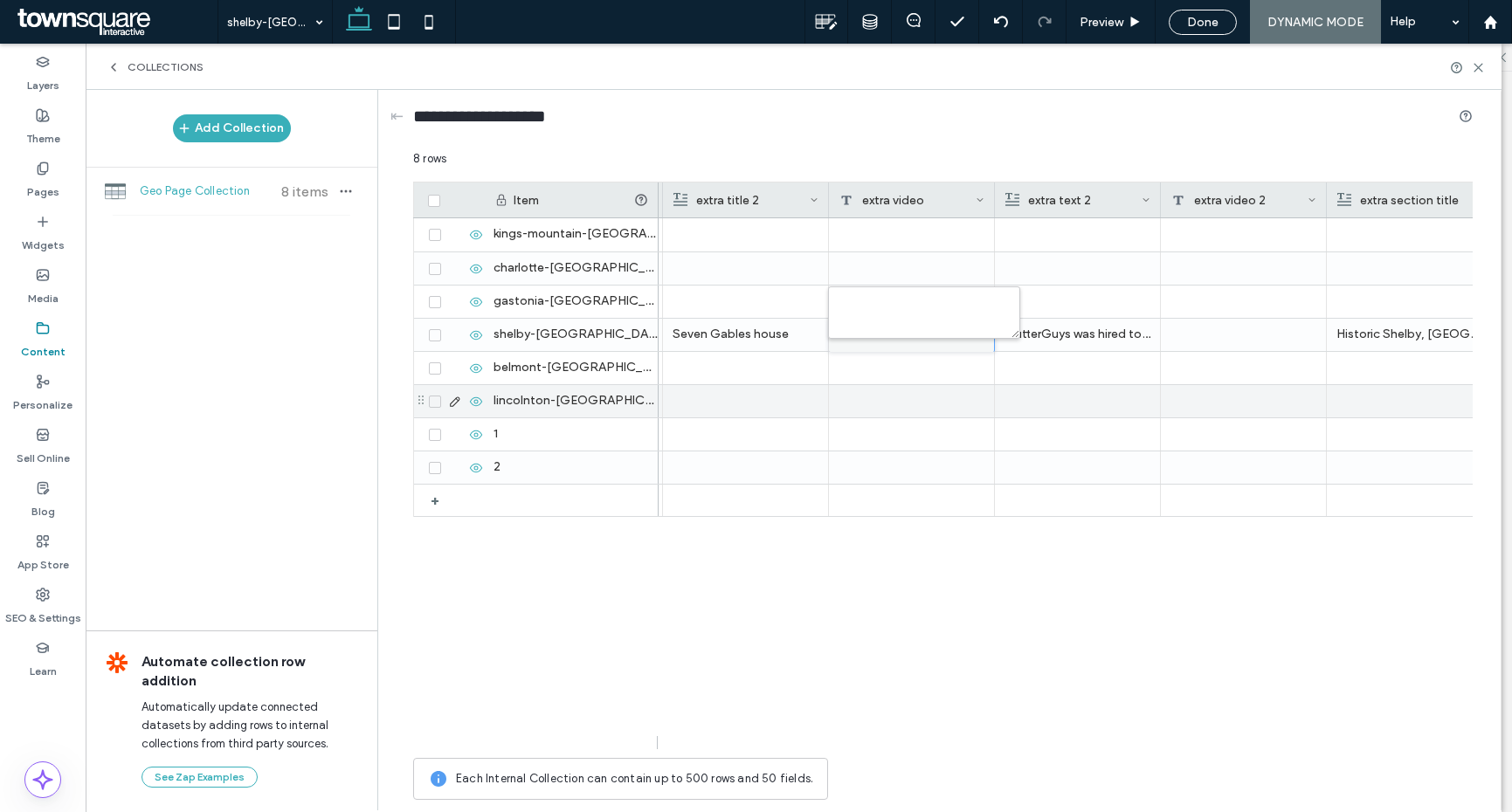
click at [966, 392] on div at bounding box center [912, 400] width 166 height 32
click at [982, 197] on icon at bounding box center [979, 199] width 8 height 8
click at [911, 213] on div "Edit Field" at bounding box center [909, 204] width 160 height 33
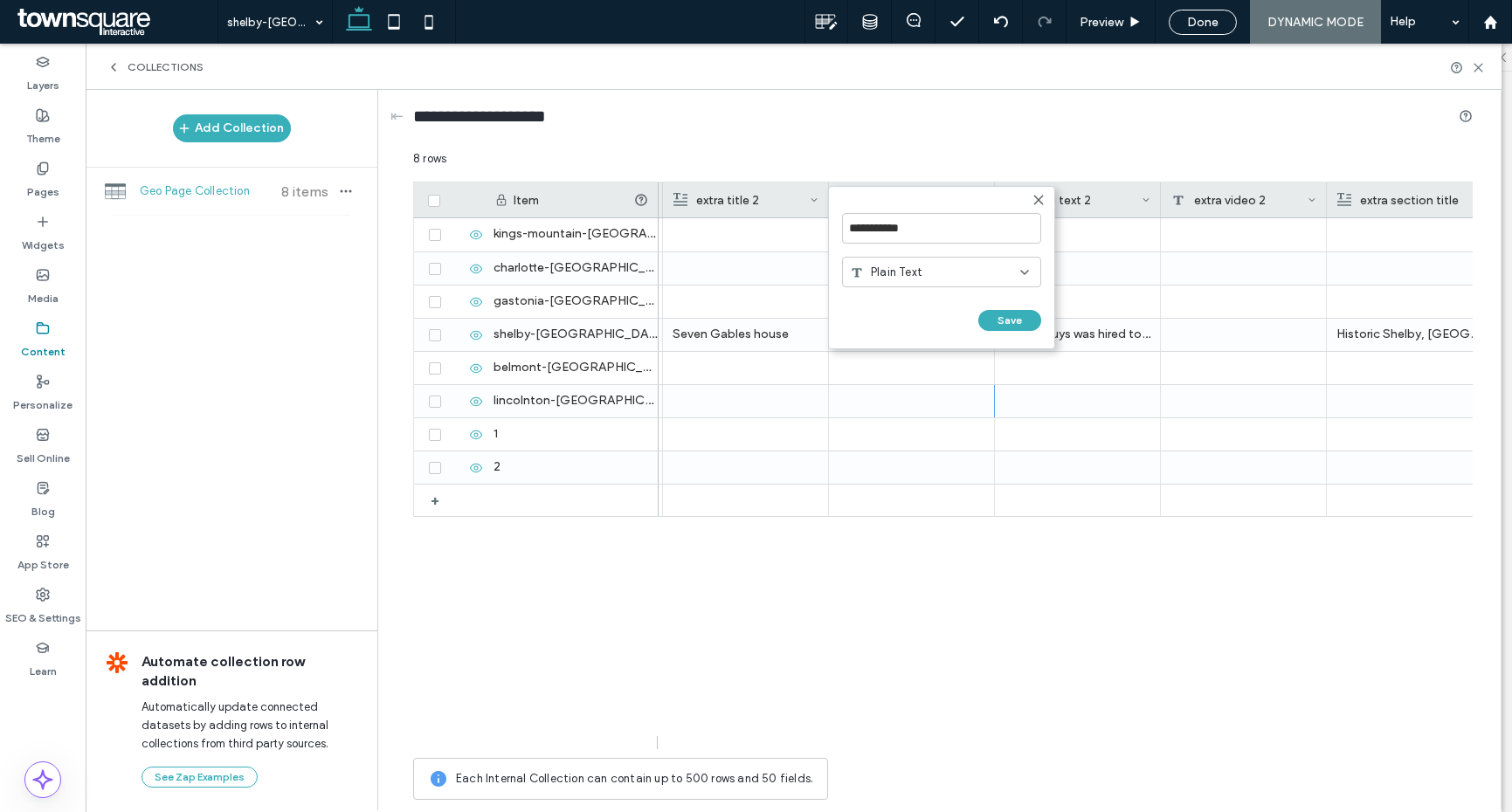
click at [959, 266] on div "Plain Text" at bounding box center [935, 272] width 171 height 18
click at [893, 381] on span "Video" at bounding box center [886, 379] width 30 height 18
click at [1000, 339] on button "Save" at bounding box center [1013, 335] width 63 height 21
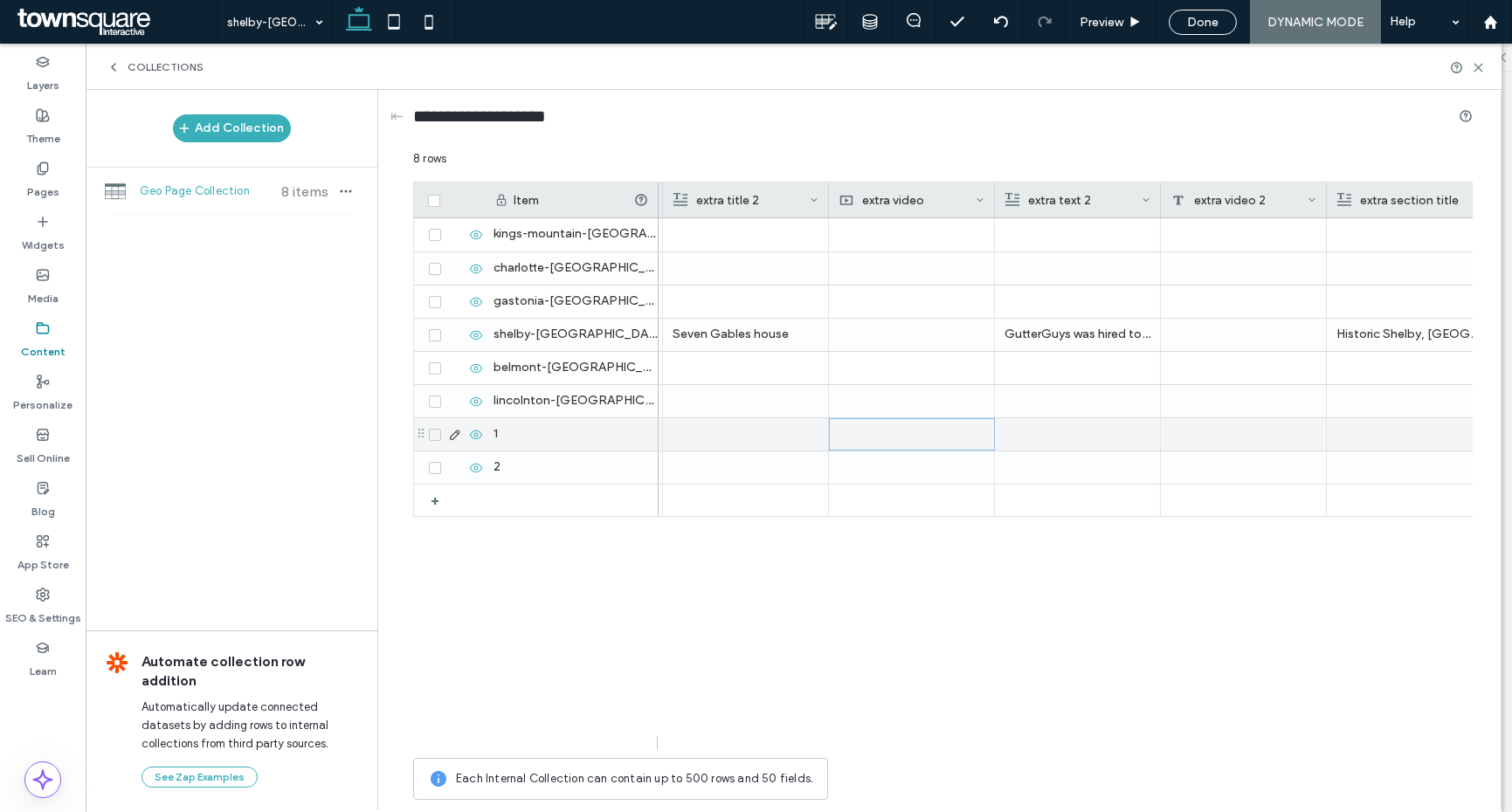
click at [944, 430] on div at bounding box center [912, 434] width 166 height 32
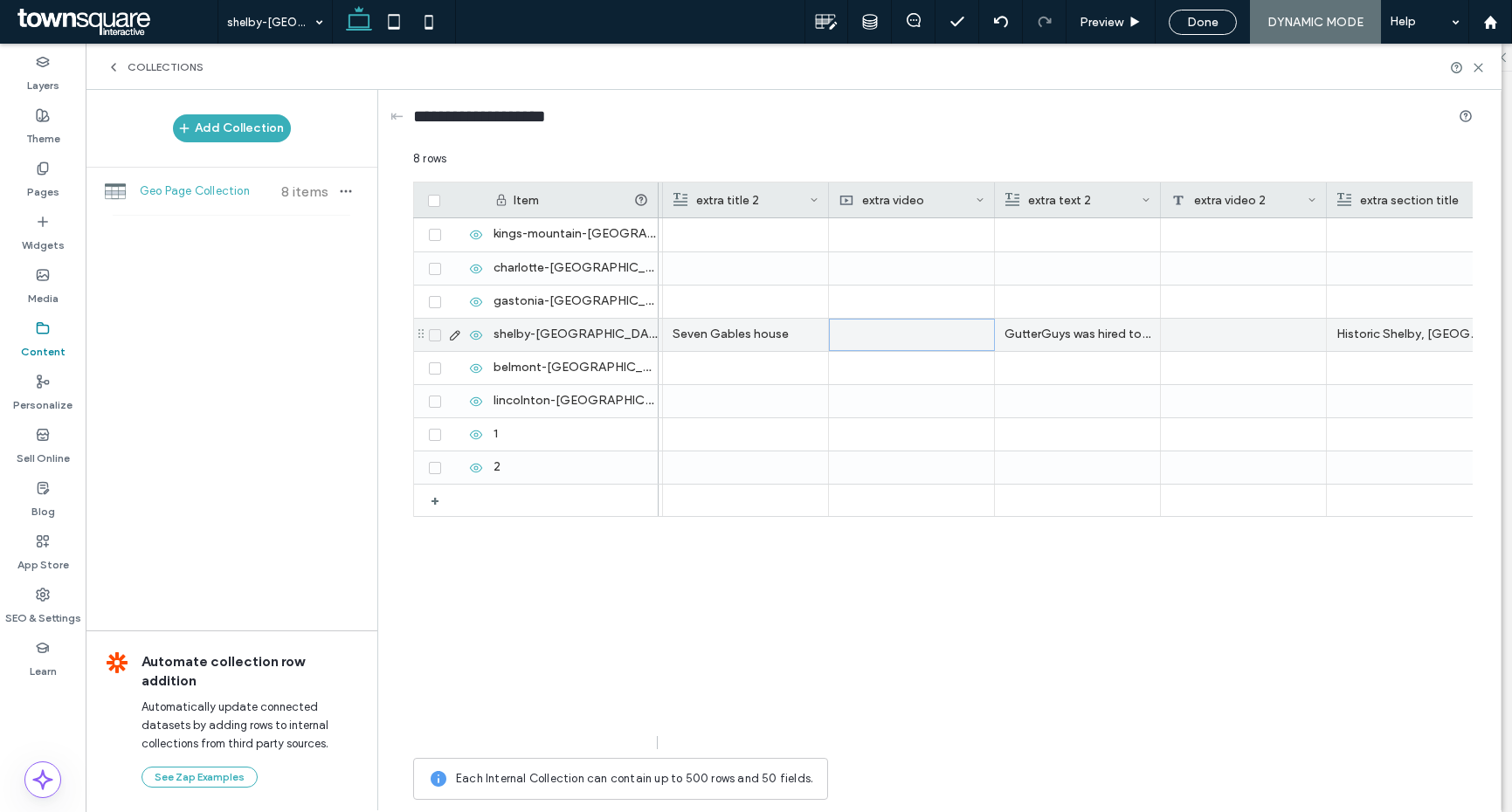
click at [899, 335] on div at bounding box center [912, 334] width 166 height 32
